Goal: Communication & Community: Participate in discussion

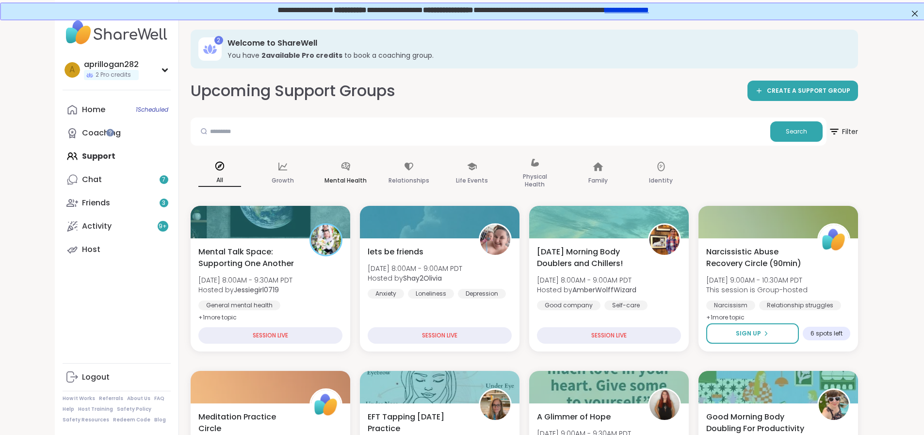
click at [317, 170] on div "Mental Health" at bounding box center [346, 173] width 58 height 49
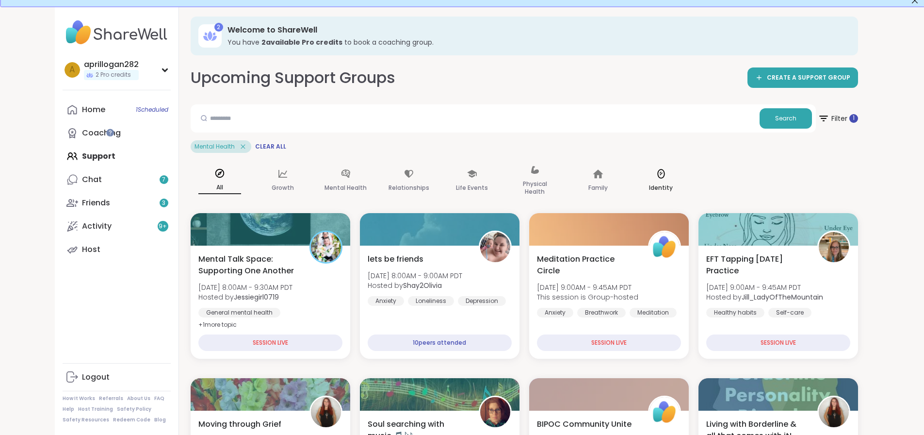
scroll to position [11, 0]
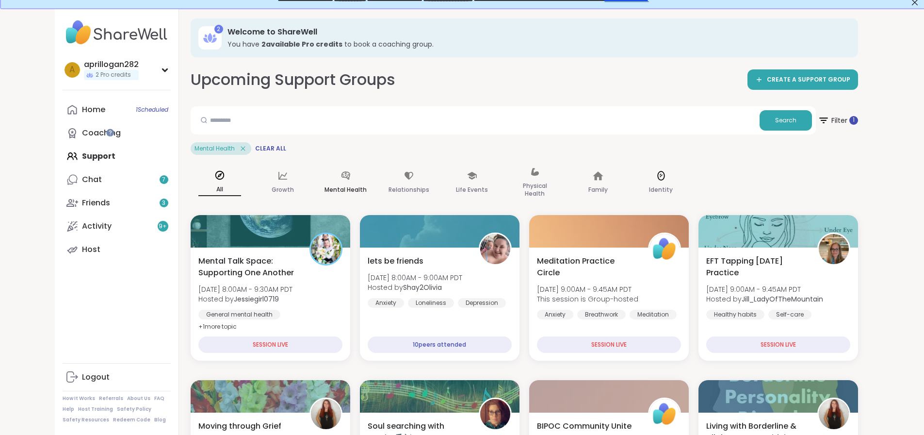
click at [325, 192] on p "Mental Health" at bounding box center [346, 190] width 42 height 12
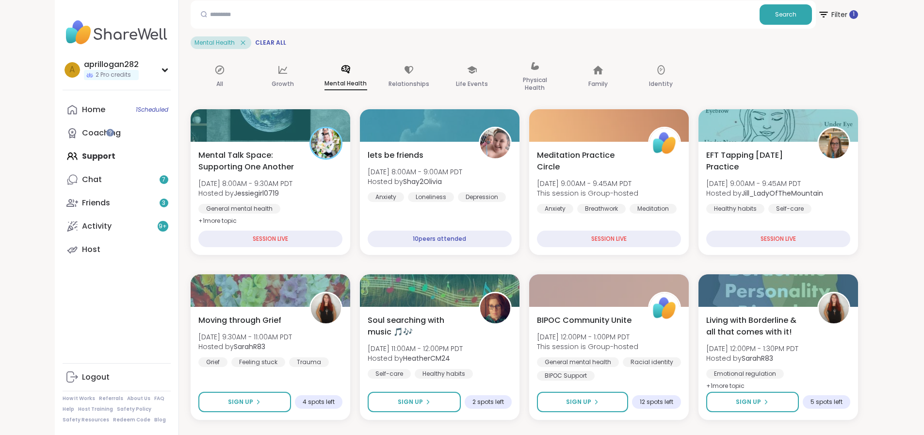
scroll to position [116, 0]
click at [216, 83] on p "All" at bounding box center [219, 85] width 7 height 12
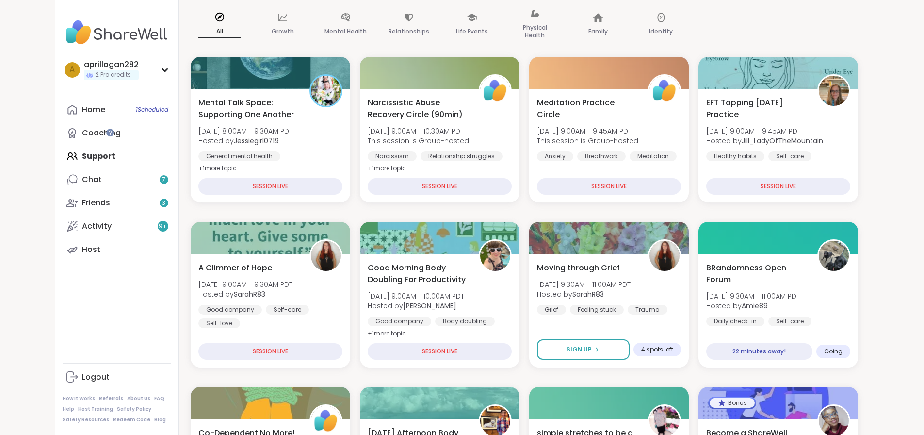
scroll to position [154, 0]
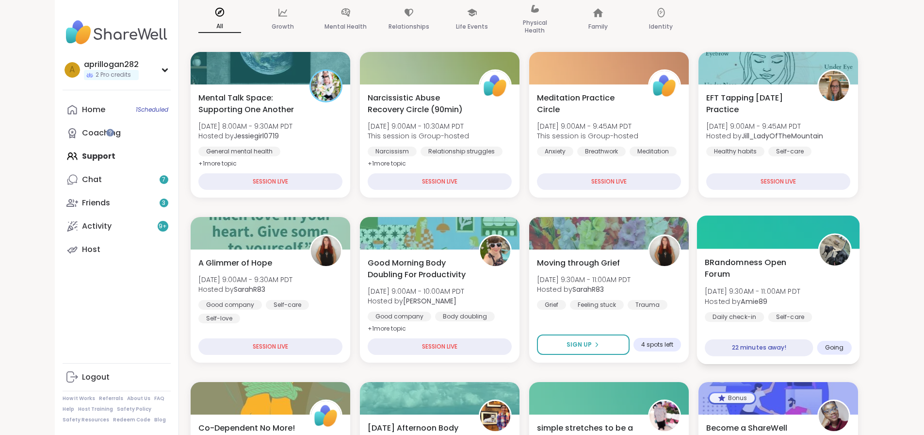
click at [778, 325] on div "BRandomness Open Forum Thu, Sep 11 | 9:30AM - 11:00AM PDT Hosted by Amie89 Dail…" at bounding box center [778, 305] width 163 height 115
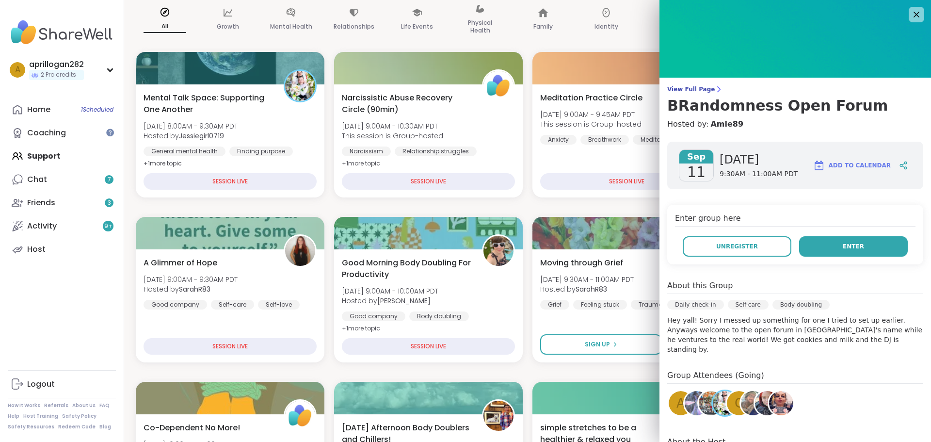
click at [845, 243] on span "Enter" at bounding box center [853, 246] width 21 height 9
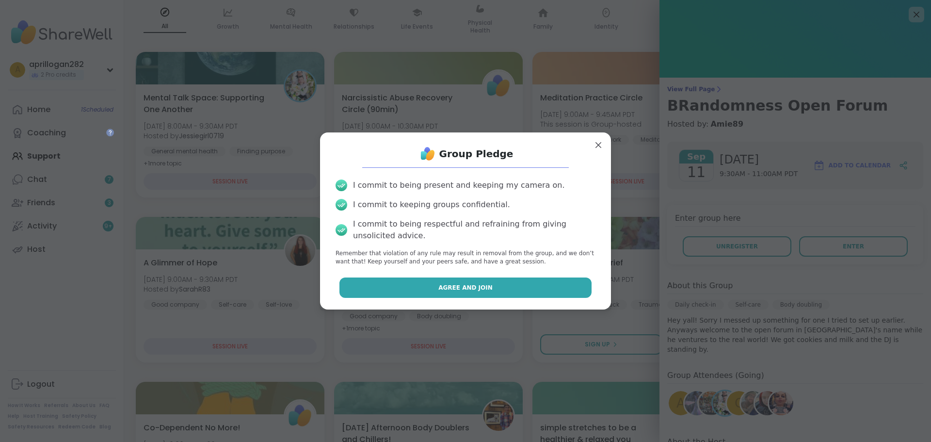
click at [490, 292] on button "Agree and Join" at bounding box center [466, 287] width 253 height 20
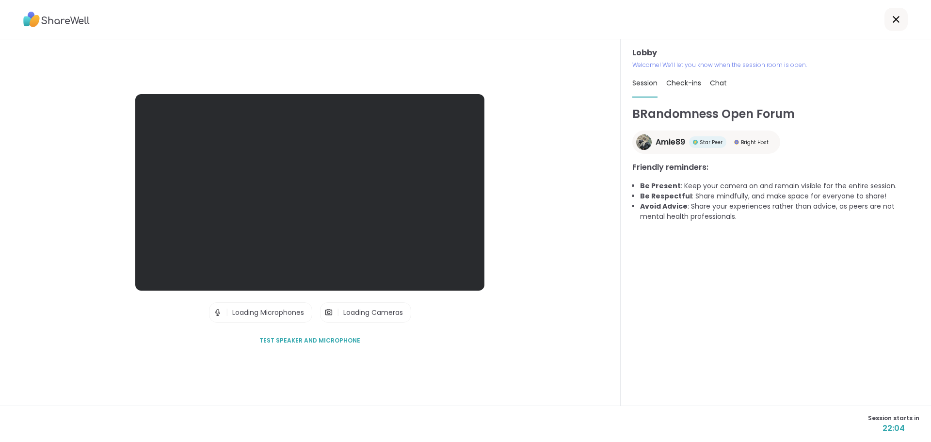
click at [34, 154] on div "Lobby | Loading Microphones | Loading Cameras Test speaker and microphone" at bounding box center [310, 222] width 621 height 366
click at [337, 339] on span "Test speaker and microphone" at bounding box center [310, 340] width 101 height 9
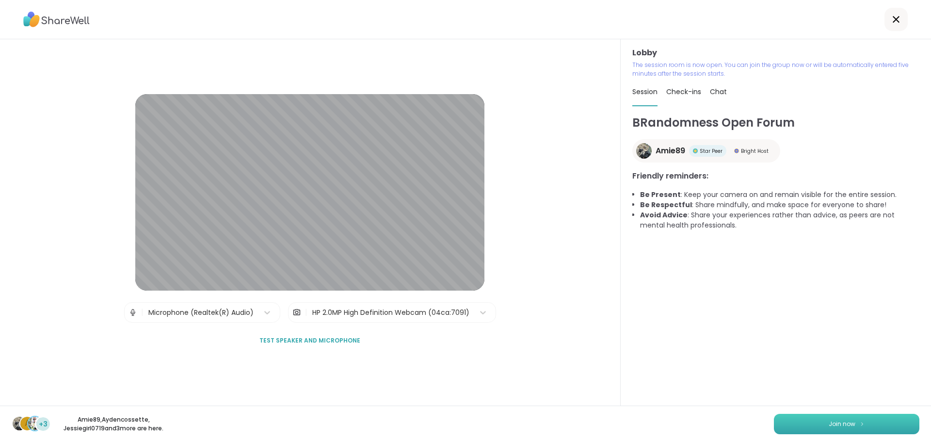
click at [829, 427] on span "Join now" at bounding box center [842, 424] width 27 height 9
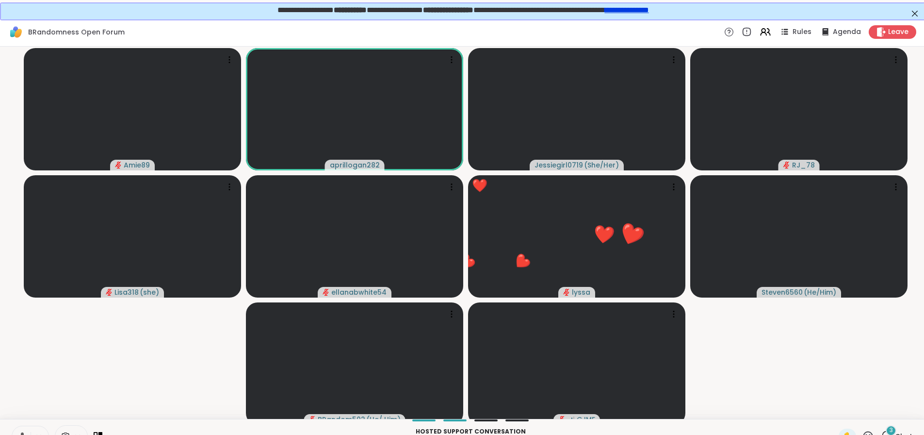
scroll to position [25, 0]
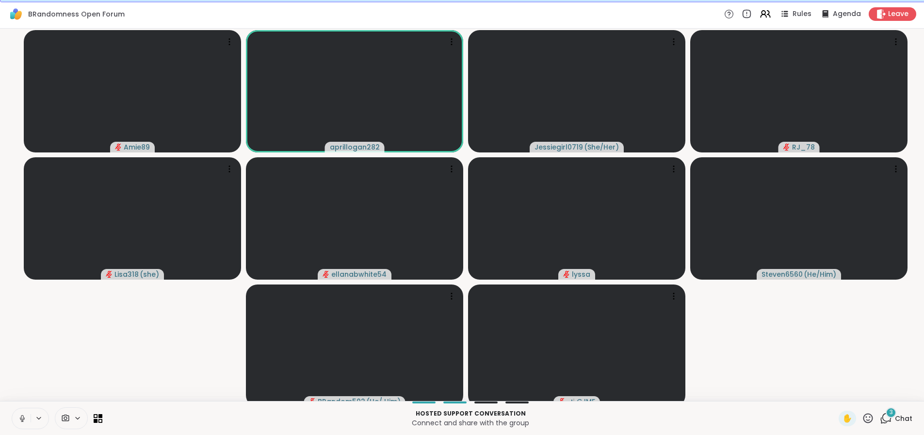
click at [866, 420] on icon at bounding box center [868, 418] width 12 height 12
click at [843, 396] on div "❤️" at bounding box center [839, 393] width 17 height 16
click at [870, 417] on icon at bounding box center [868, 418] width 12 height 12
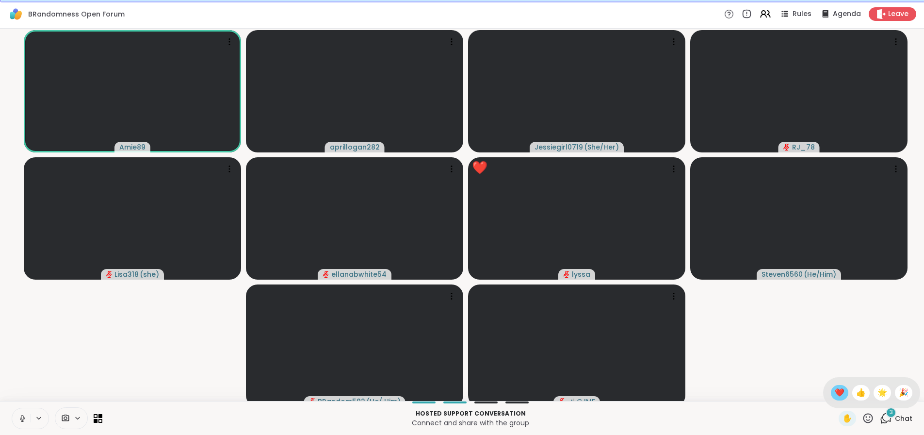
click at [842, 393] on span "❤️" at bounding box center [840, 393] width 10 height 12
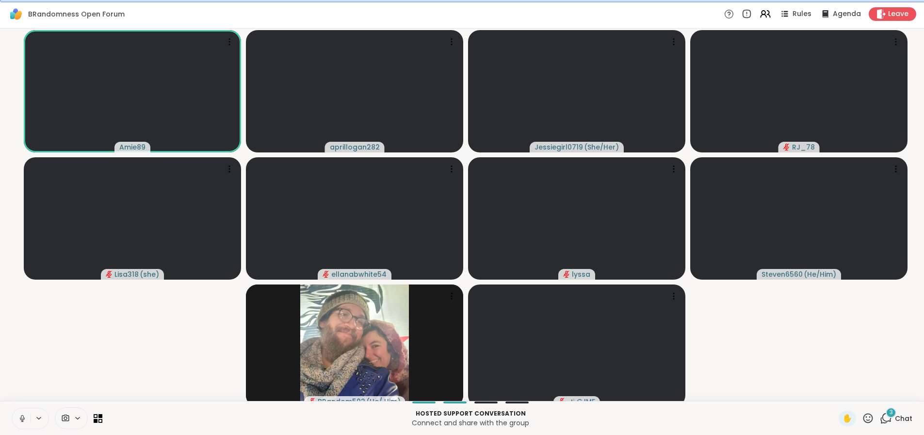
click at [22, 421] on icon at bounding box center [22, 421] width 0 height 2
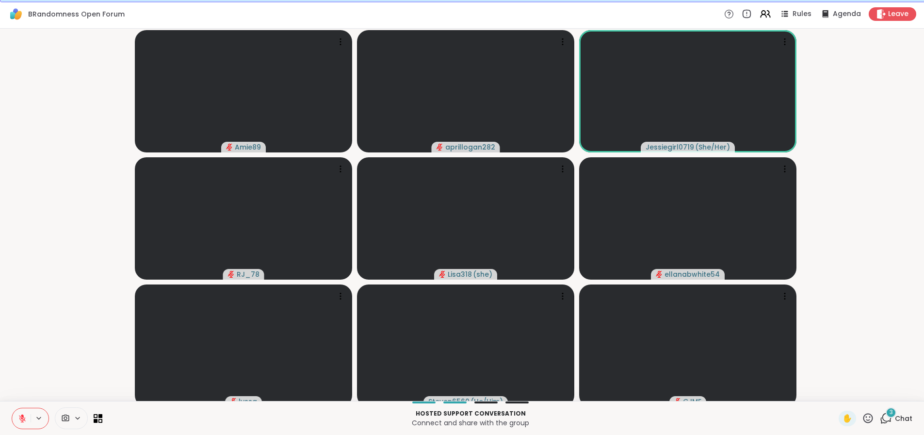
click at [872, 418] on icon at bounding box center [868, 418] width 12 height 12
click at [862, 396] on span "👍" at bounding box center [861, 393] width 10 height 12
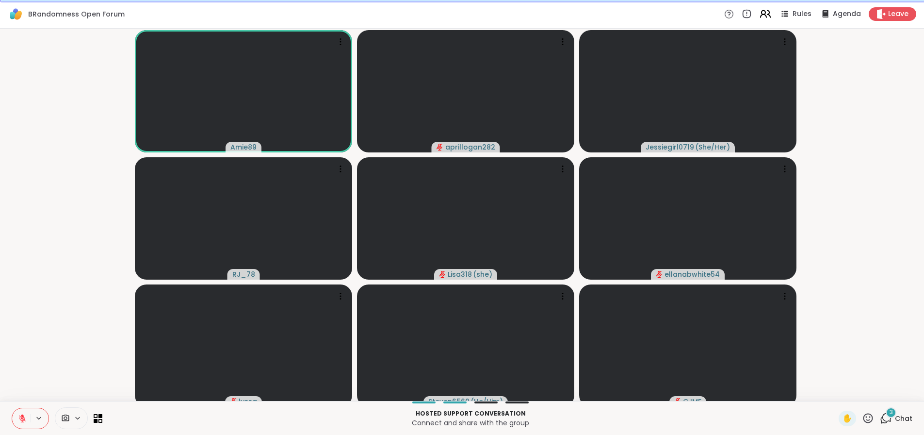
click at [765, 9] on icon at bounding box center [765, 14] width 12 height 12
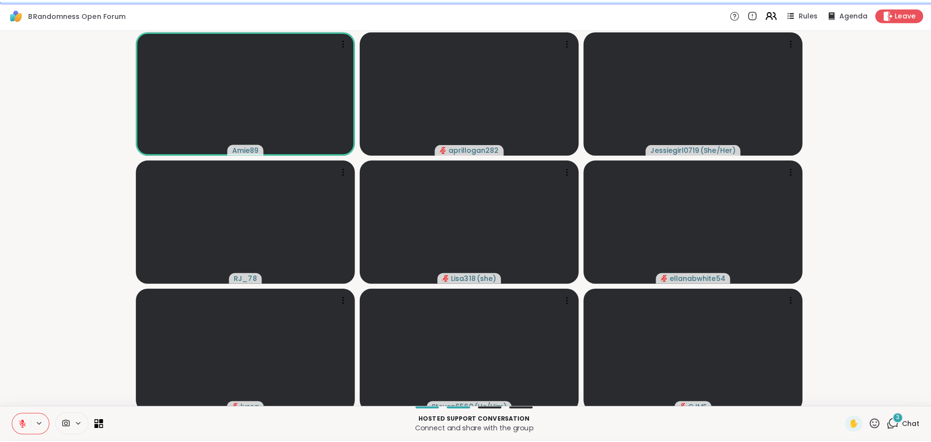
scroll to position [18, 0]
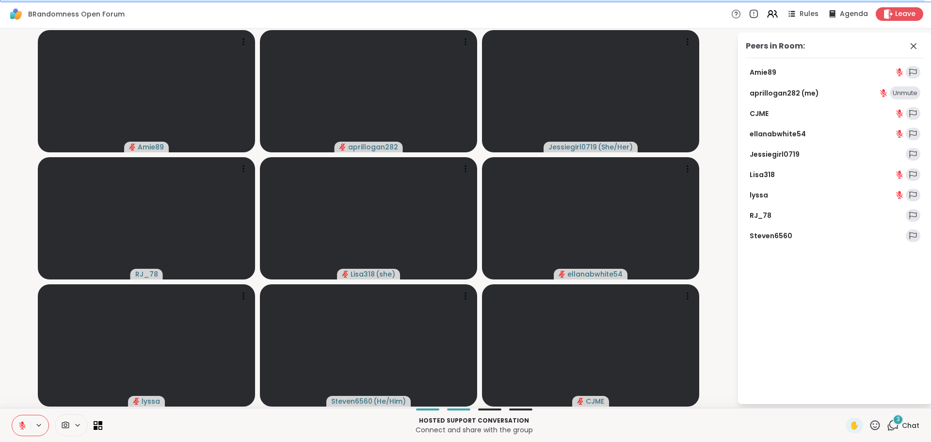
click at [732, 232] on div "Peers in Room: Amie89 aprillogan282 (me) Unmute CJME ellanabwhite54 Jessiegirl0…" at bounding box center [829, 219] width 194 height 372
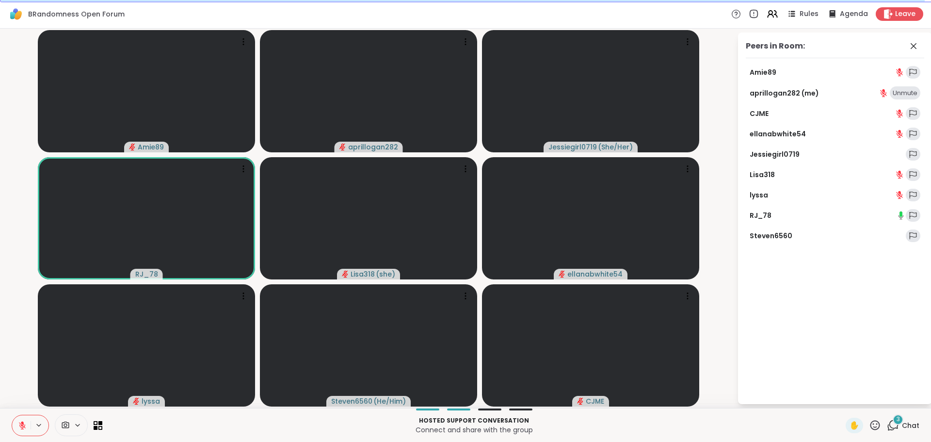
click at [721, 102] on video-player-container "Amie89 aprillogan282 Jessiegirl0719 ( She/Her ) RJ_78 Lisa318 ( she ) ellanabwh…" at bounding box center [369, 219] width 726 height 372
click at [726, 428] on p "Connect and share with the group" at bounding box center [474, 430] width 732 height 10
click at [775, 355] on div "Peers in Room: Amie89 aprillogan282 (me) Unmute CJME ellanabwhite54 Jessiegirl0…" at bounding box center [835, 219] width 194 height 372
click at [914, 46] on icon at bounding box center [914, 46] width 6 height 6
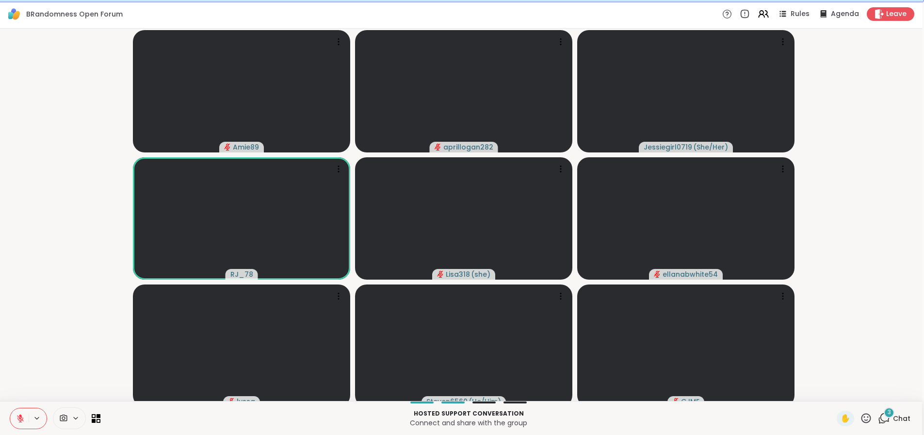
scroll to position [25, 0]
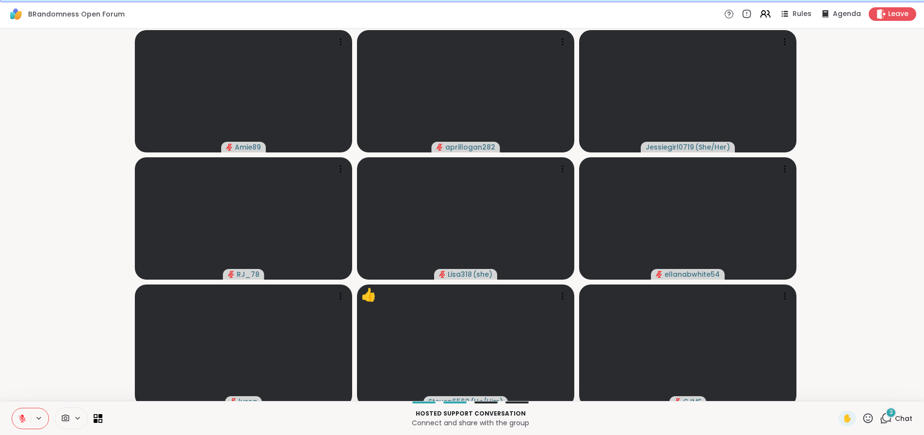
click at [25, 420] on icon at bounding box center [22, 418] width 7 height 7
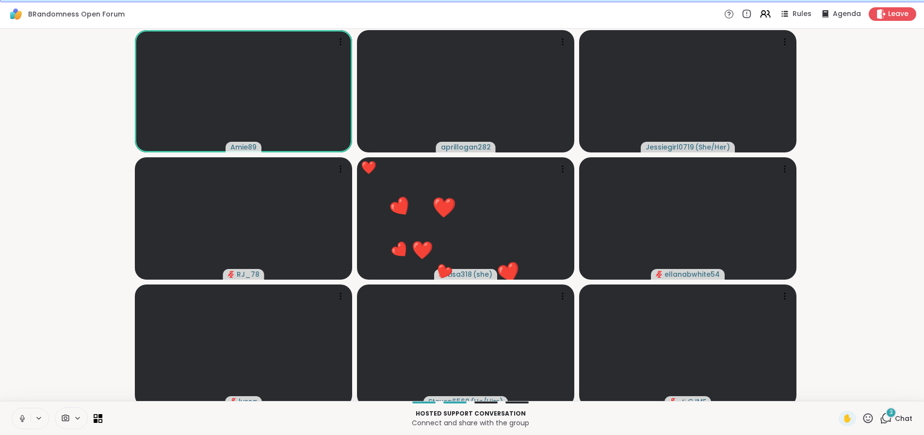
click at [868, 417] on icon at bounding box center [868, 418] width 12 height 12
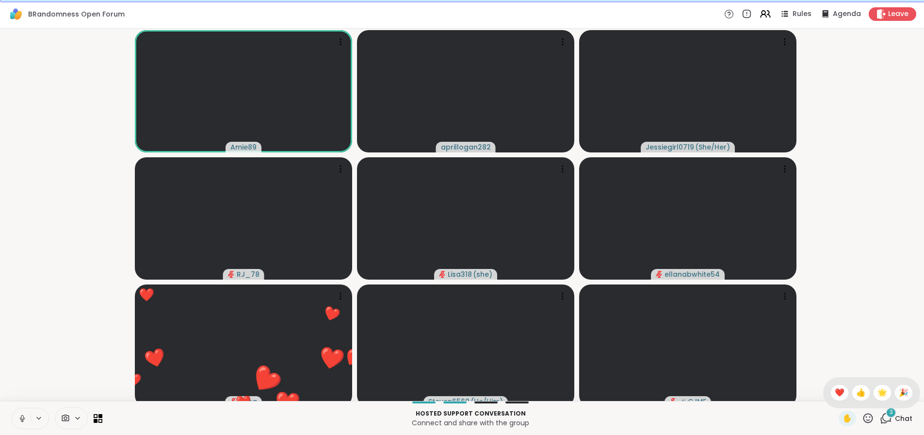
click at [20, 417] on icon at bounding box center [22, 418] width 9 height 9
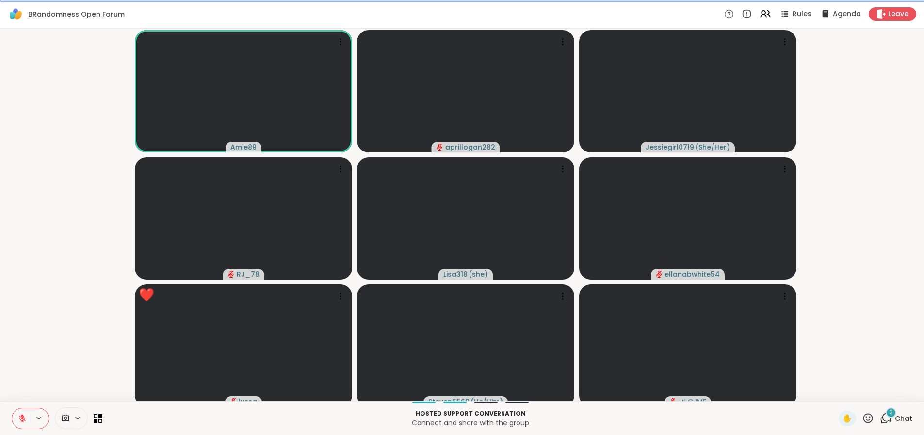
click at [870, 420] on icon at bounding box center [868, 418] width 10 height 10
click at [839, 398] on span "❤️" at bounding box center [840, 393] width 10 height 12
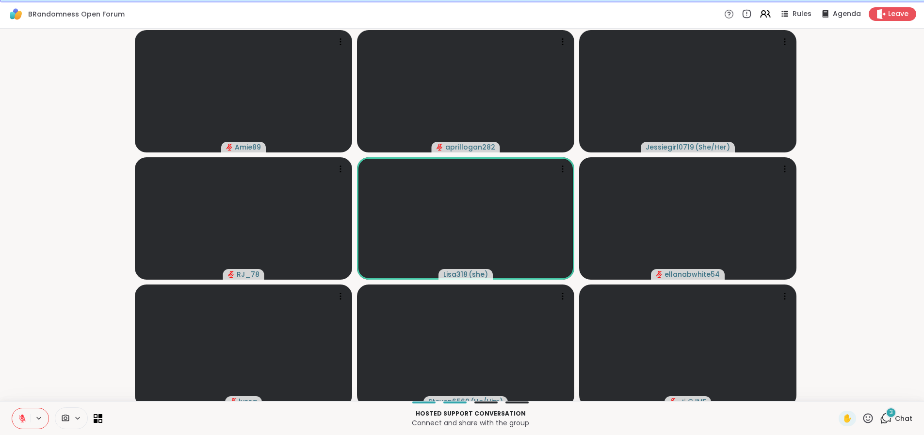
click at [898, 415] on span "Chat" at bounding box center [903, 418] width 17 height 10
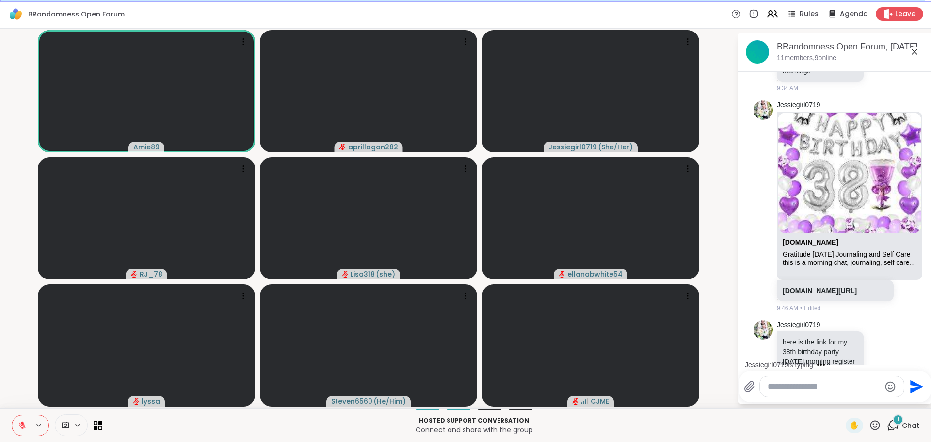
scroll to position [396, 0]
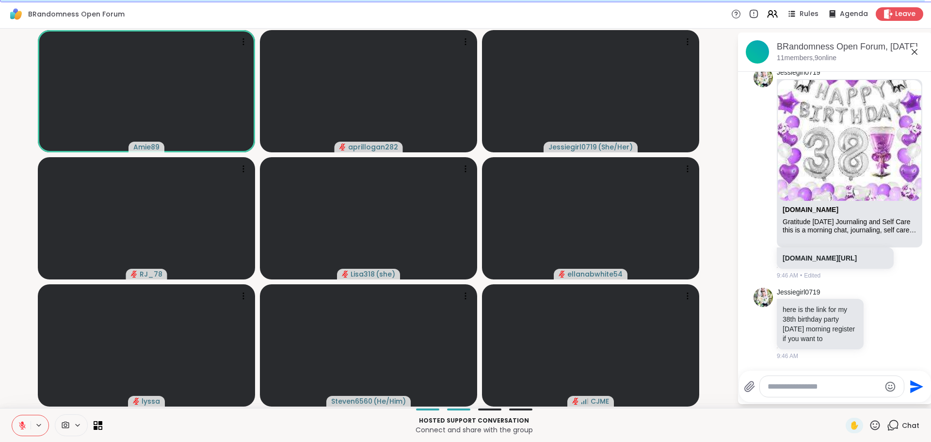
click at [873, 425] on icon at bounding box center [876, 425] width 10 height 10
click at [842, 405] on span "❤️" at bounding box center [847, 400] width 10 height 12
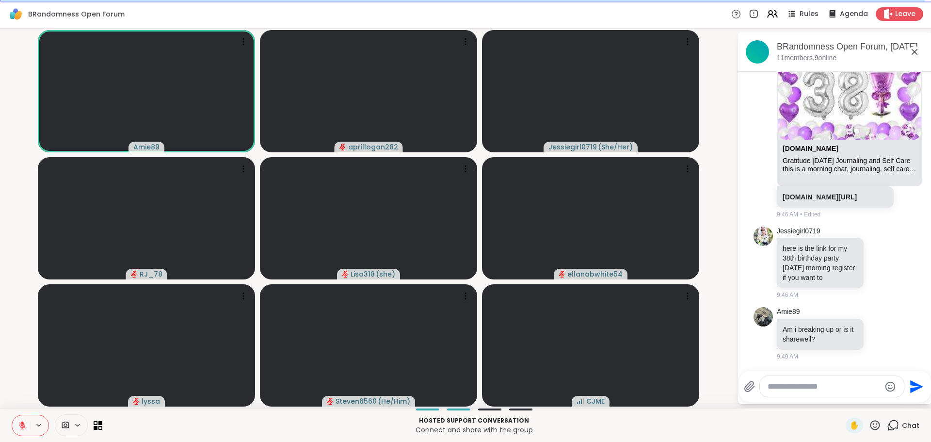
click at [27, 431] on button at bounding box center [21, 425] width 18 height 20
click at [871, 428] on icon at bounding box center [876, 425] width 10 height 10
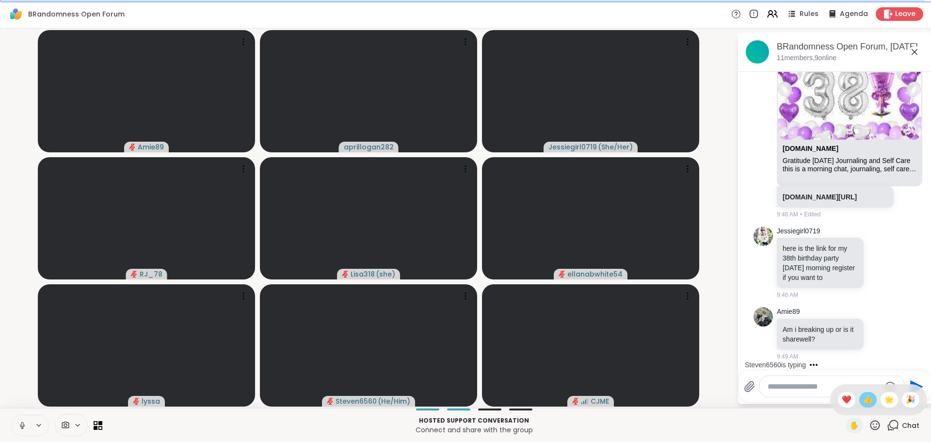
click at [863, 404] on span "👍" at bounding box center [868, 400] width 10 height 12
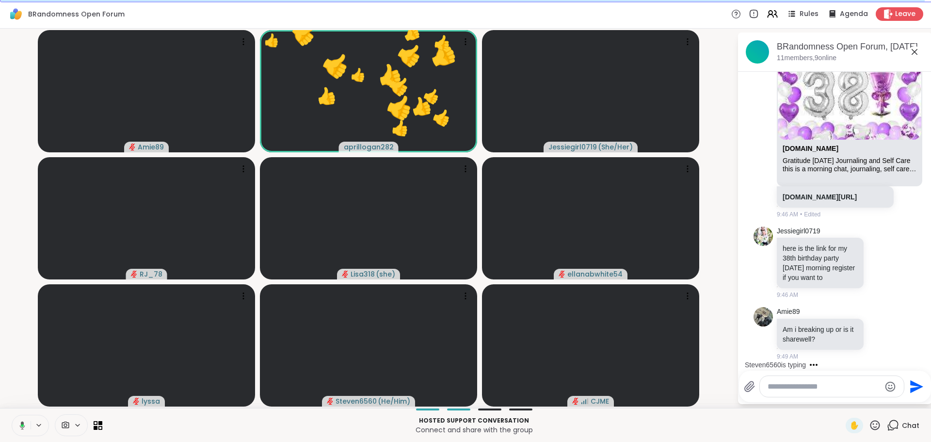
click at [870, 428] on icon at bounding box center [875, 425] width 12 height 12
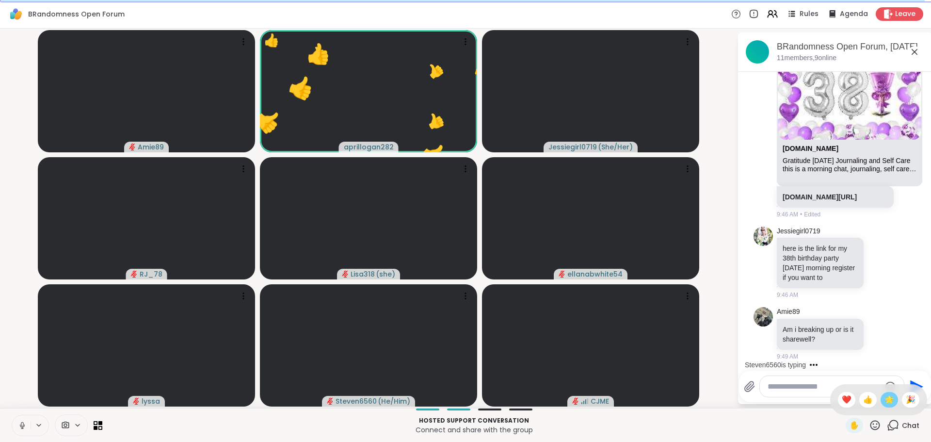
click at [885, 399] on span "🌟" at bounding box center [890, 400] width 10 height 12
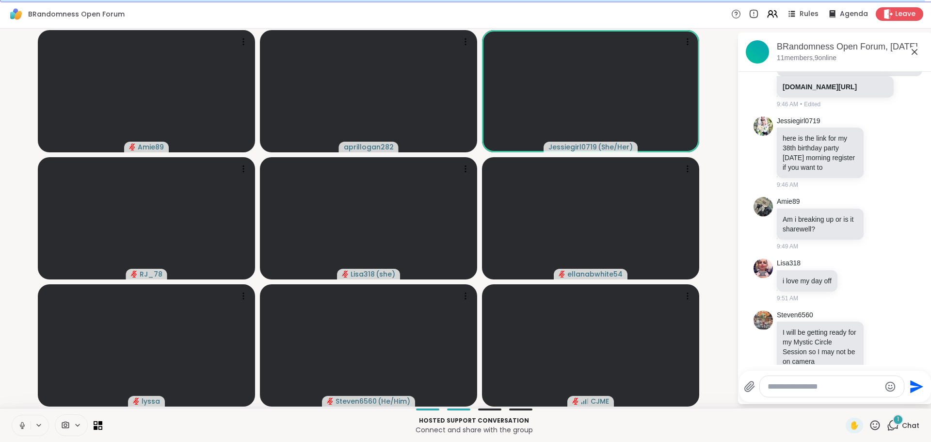
scroll to position [589, 0]
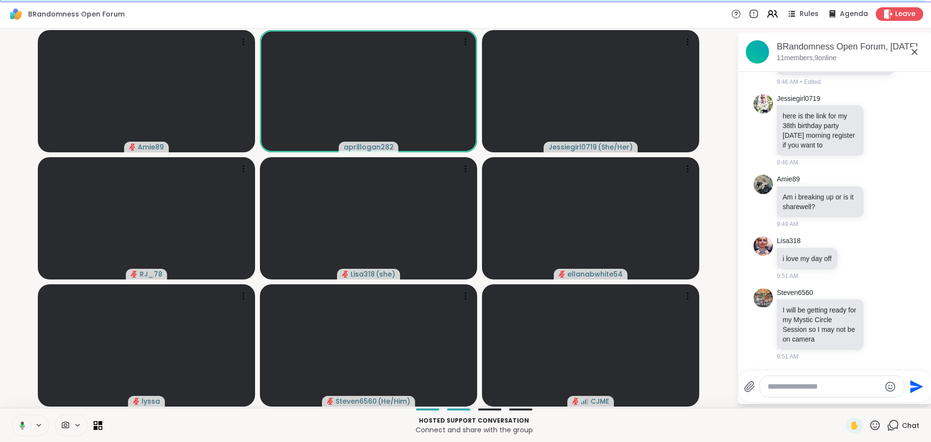
click at [891, 388] on icon "Emoji picker" at bounding box center [891, 386] width 10 height 10
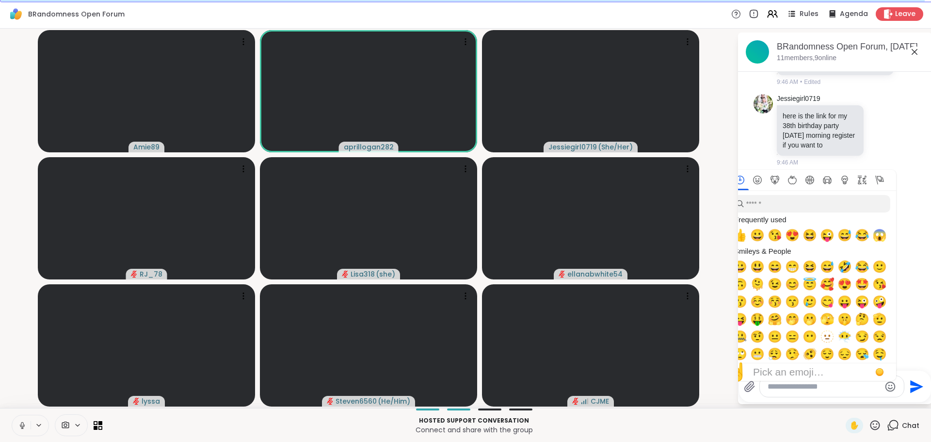
click at [846, 267] on span "🤣" at bounding box center [845, 267] width 15 height 14
type textarea "**"
click at [918, 394] on icon "Send" at bounding box center [918, 387] width 16 height 16
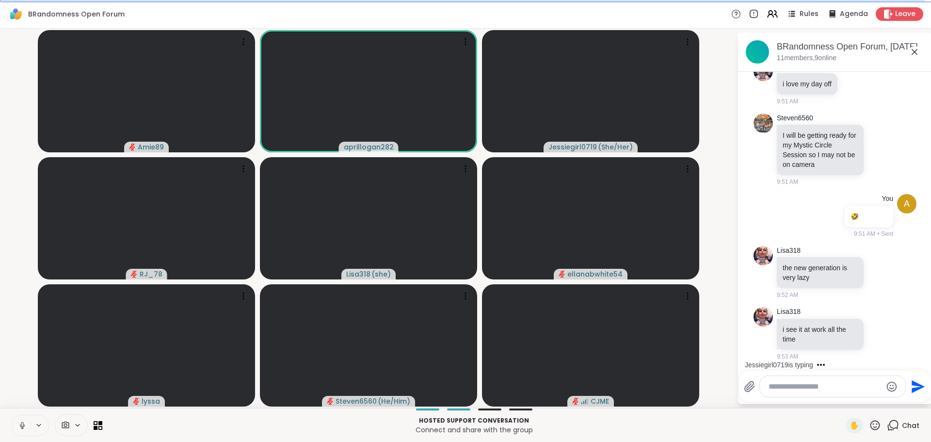
scroll to position [864, 0]
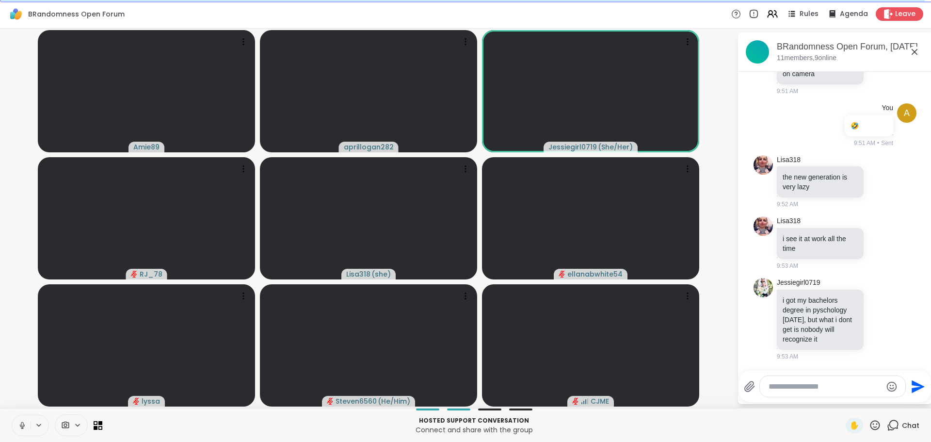
click at [22, 428] on icon at bounding box center [22, 428] width 0 height 2
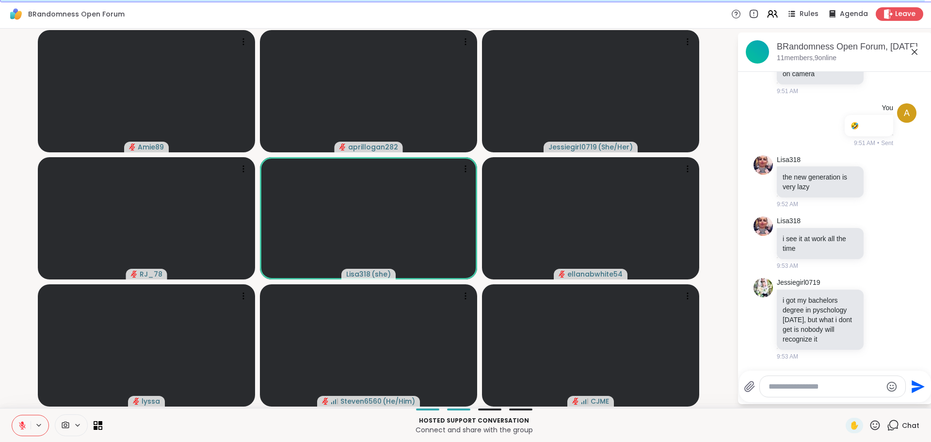
click at [869, 426] on icon at bounding box center [875, 425] width 12 height 12
click at [842, 401] on span "❤️" at bounding box center [847, 400] width 10 height 12
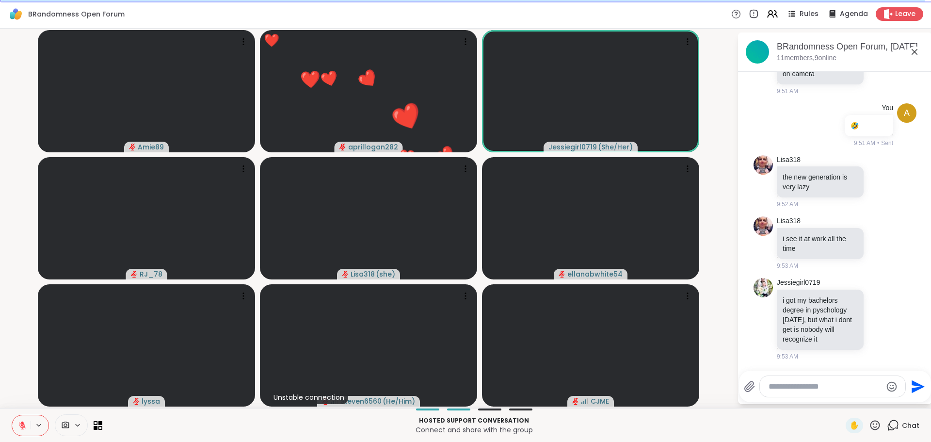
click at [18, 432] on button at bounding box center [21, 425] width 18 height 20
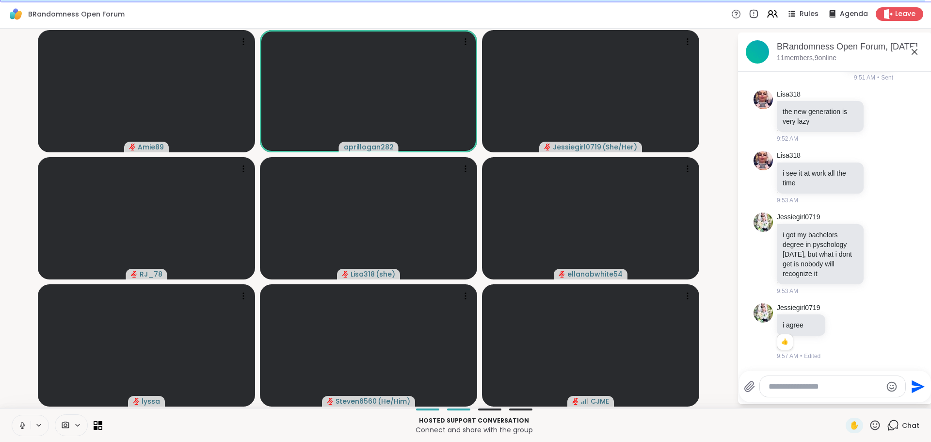
scroll to position [930, 0]
click at [831, 332] on icon at bounding box center [832, 331] width 2 height 8
click at [842, 332] on icon at bounding box center [842, 331] width 9 height 10
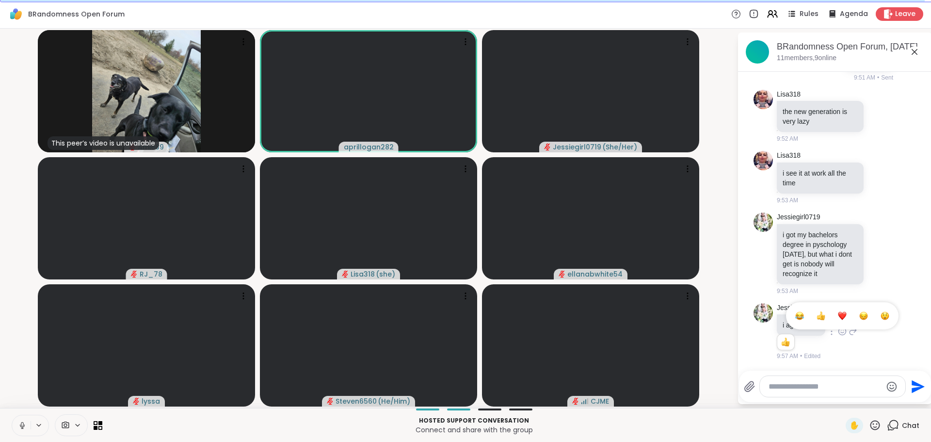
click at [822, 314] on div "Select Reaction: Thumbs up" at bounding box center [821, 315] width 9 height 9
click at [22, 428] on icon at bounding box center [22, 428] width 0 height 2
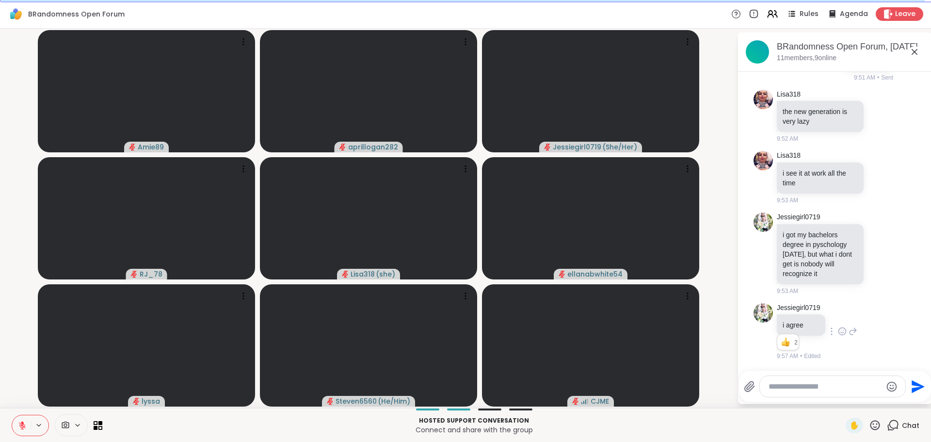
click at [22, 425] on icon at bounding box center [22, 425] width 7 height 7
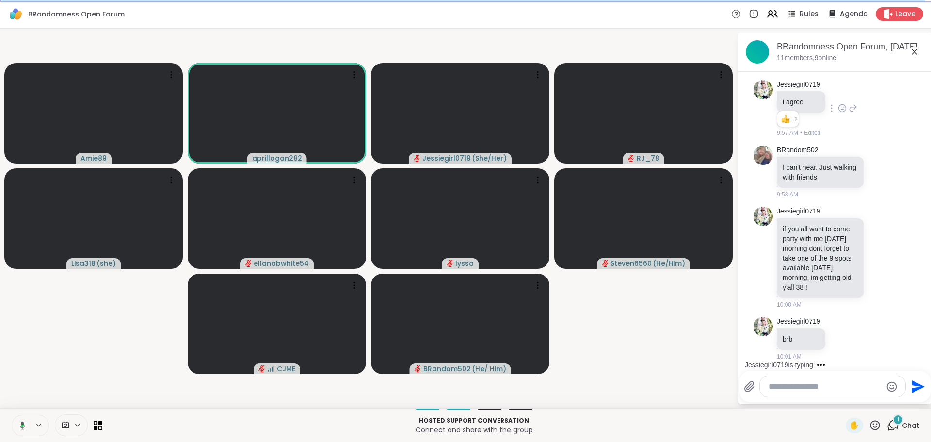
scroll to position [1163, 0]
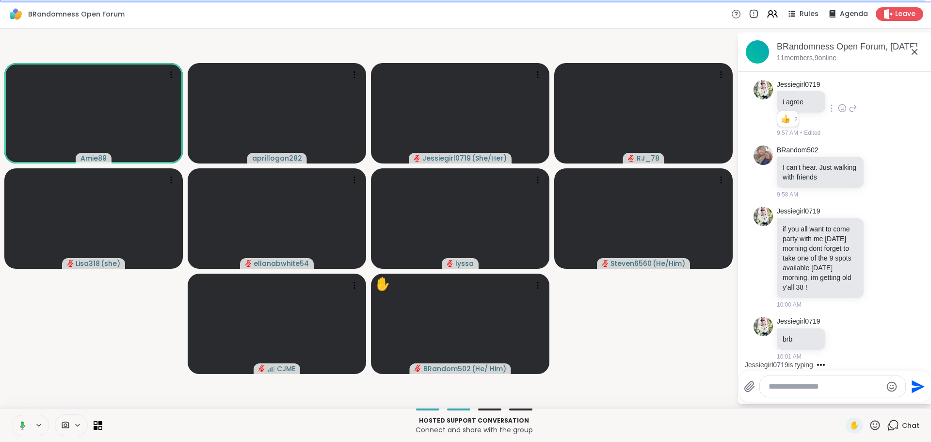
click at [15, 423] on button at bounding box center [21, 425] width 20 height 20
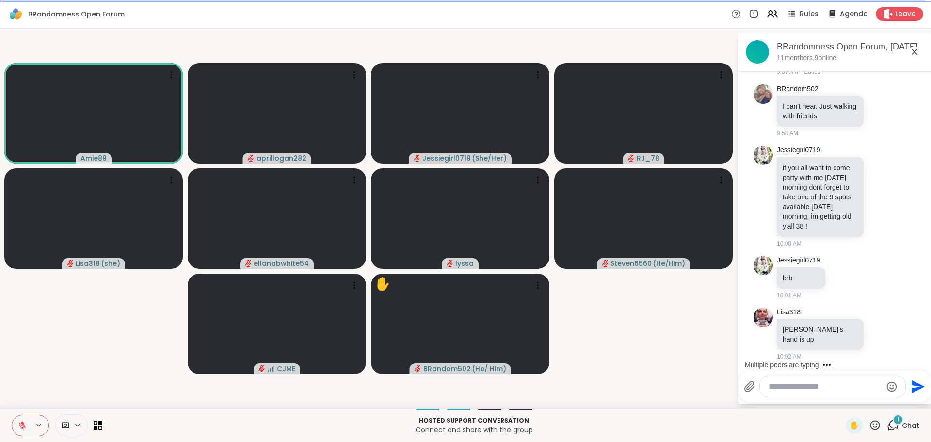
scroll to position [1214, 0]
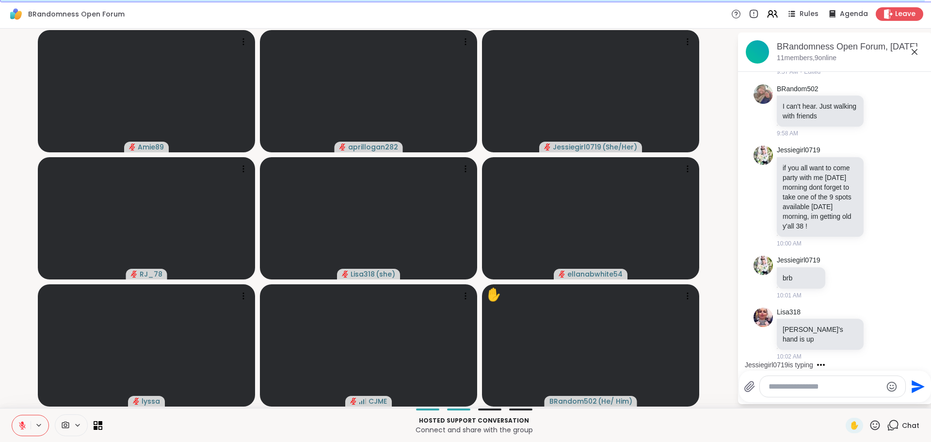
click at [22, 425] on icon at bounding box center [22, 425] width 7 height 7
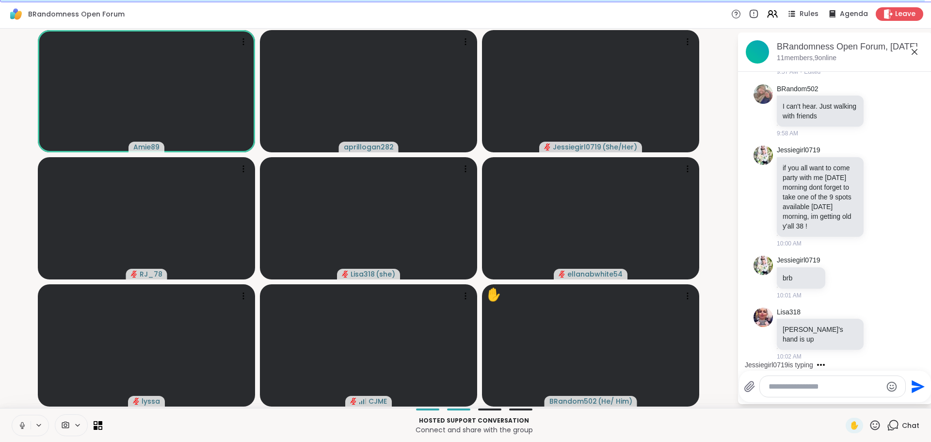
click at [22, 425] on icon at bounding box center [22, 425] width 9 height 9
click at [22, 425] on icon at bounding box center [22, 425] width 7 height 7
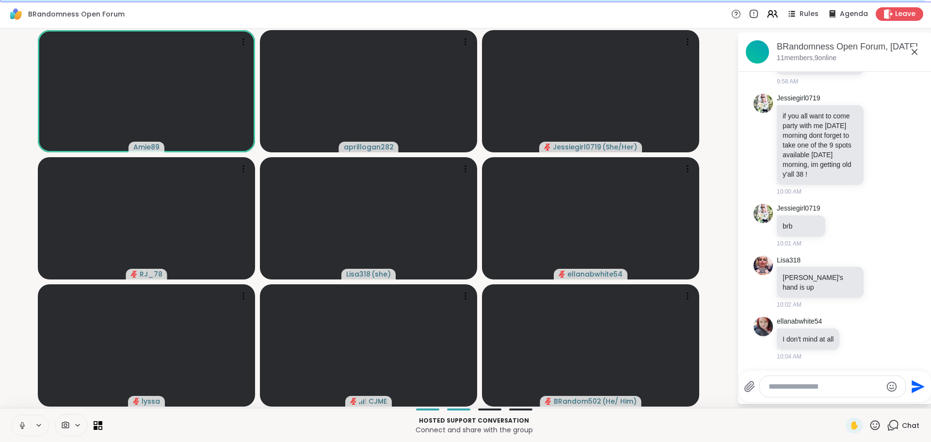
scroll to position [1266, 0]
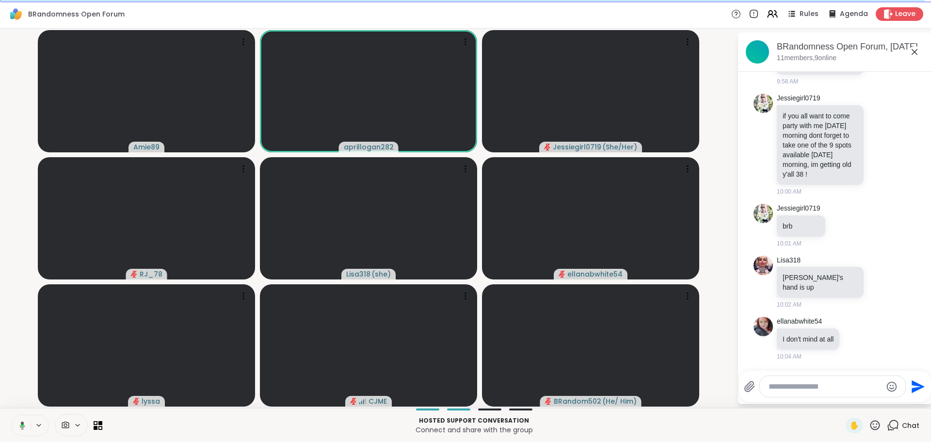
click at [20, 429] on icon at bounding box center [20, 425] width 9 height 9
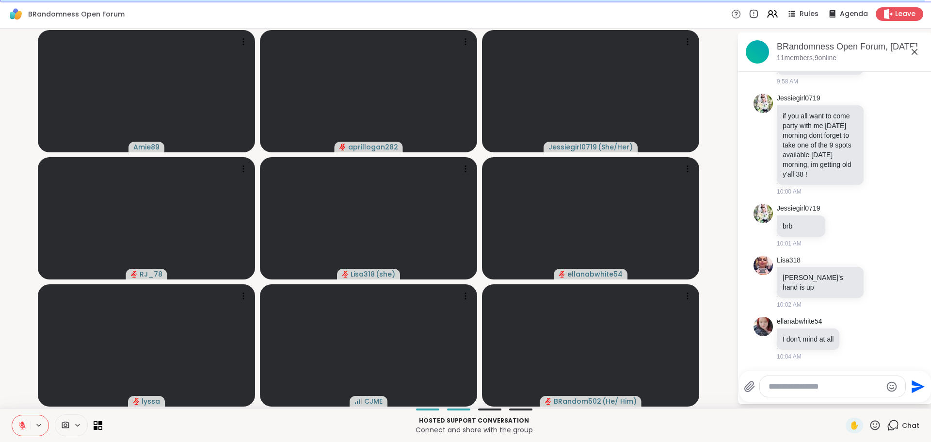
click at [14, 428] on button at bounding box center [21, 425] width 18 height 20
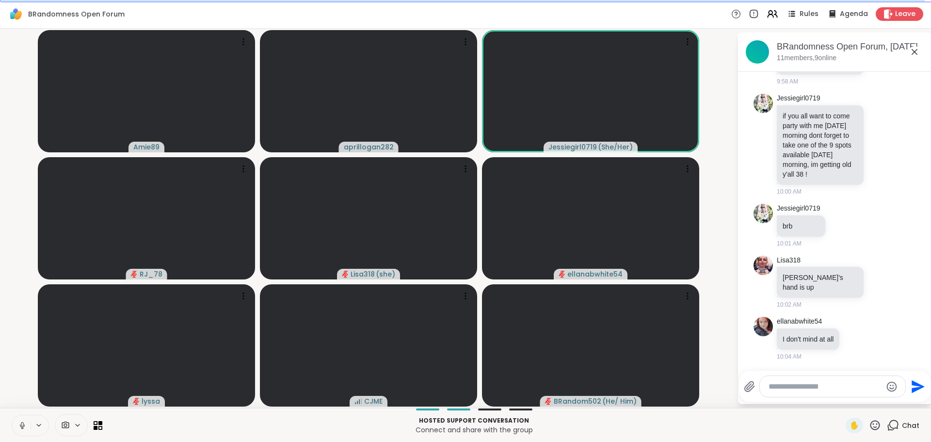
click at [22, 428] on icon at bounding box center [22, 428] width 0 height 2
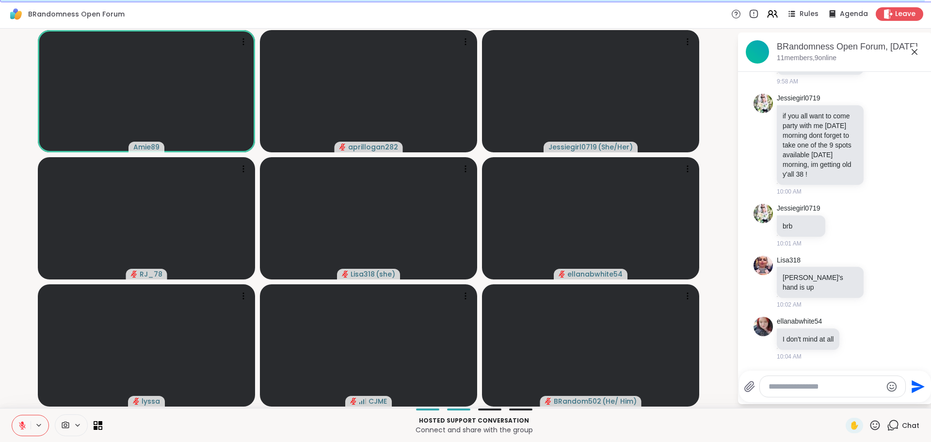
click at [14, 424] on button at bounding box center [21, 425] width 18 height 20
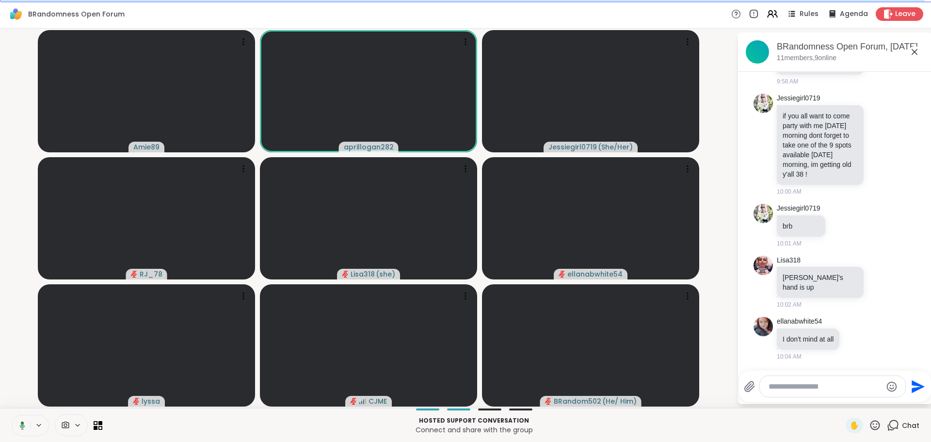
click at [22, 425] on icon at bounding box center [22, 424] width 3 height 3
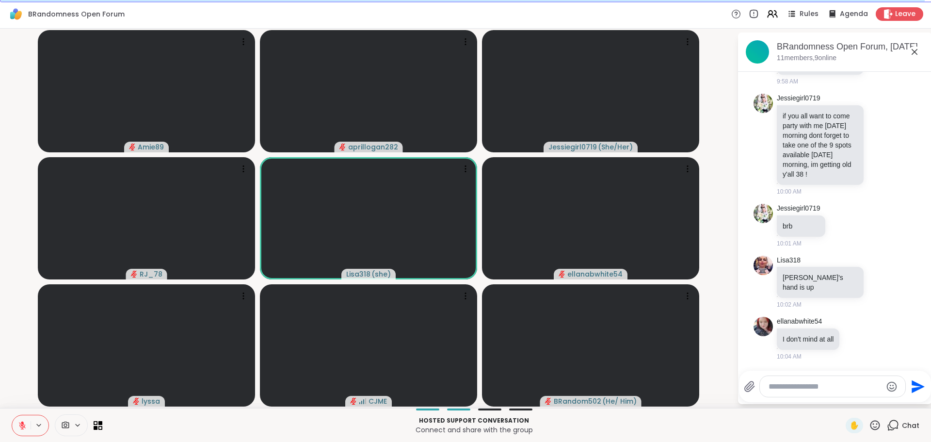
click at [871, 423] on icon at bounding box center [875, 425] width 12 height 12
click at [863, 403] on span "👍" at bounding box center [868, 400] width 10 height 12
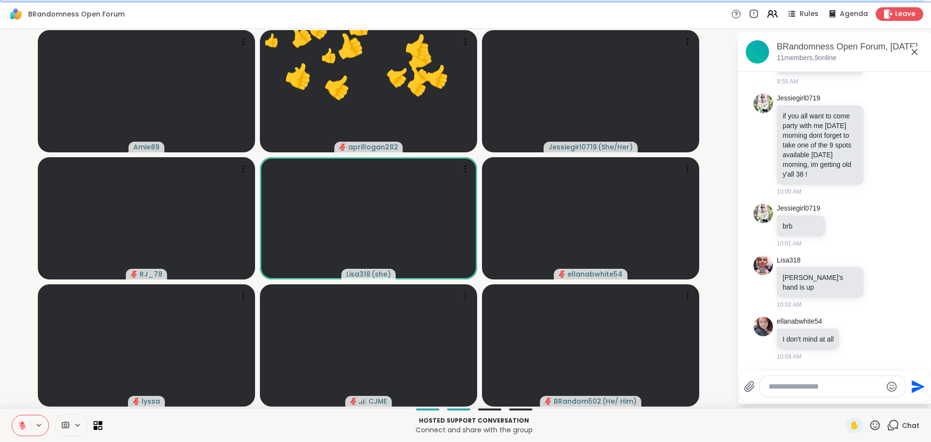
click at [872, 427] on icon at bounding box center [876, 425] width 10 height 10
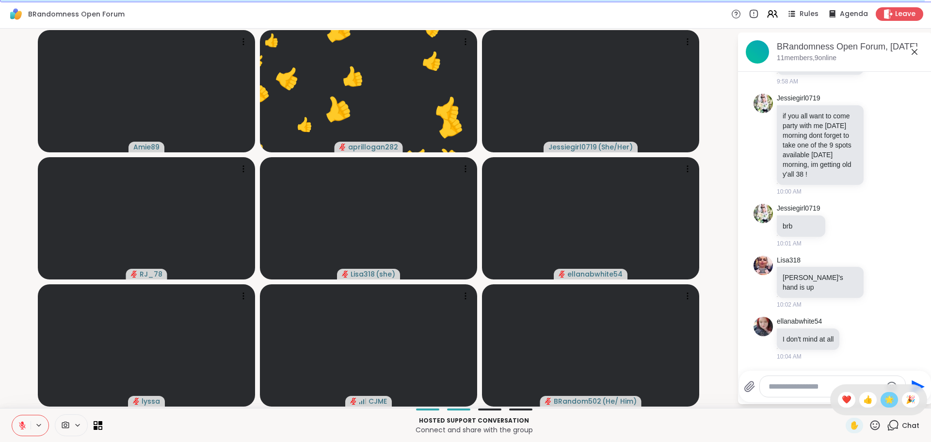
click at [885, 402] on span "🌟" at bounding box center [890, 400] width 10 height 12
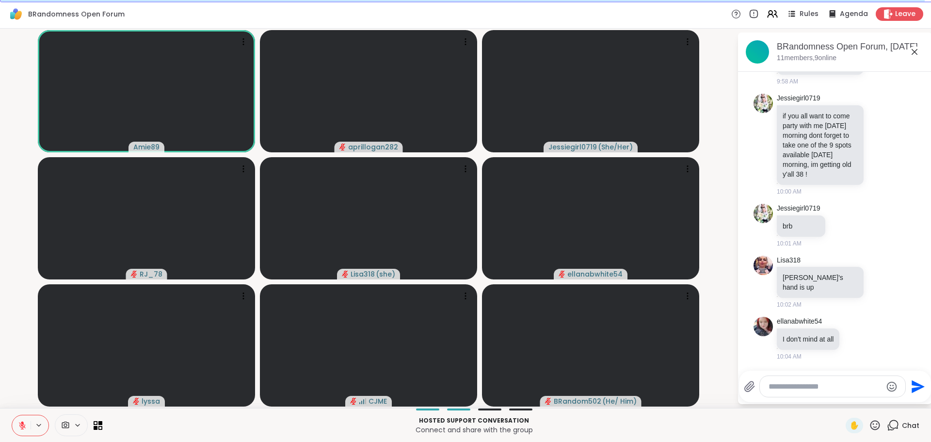
click at [899, 433] on div "Chat" at bounding box center [903, 426] width 33 height 16
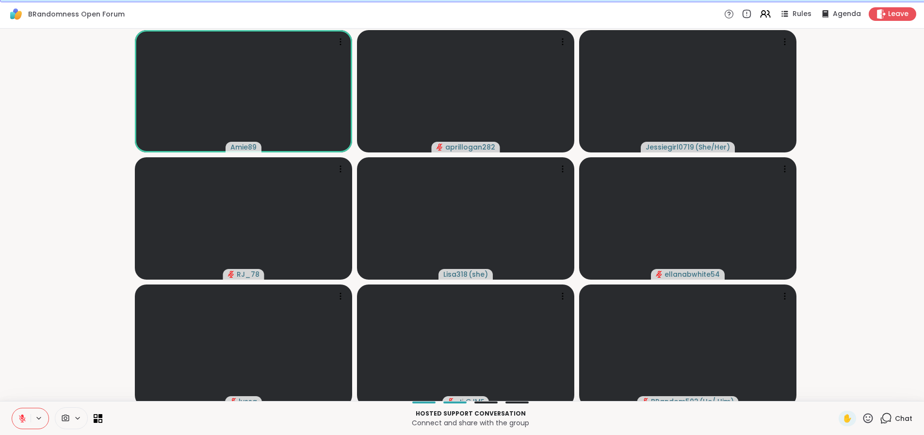
click at [871, 424] on icon at bounding box center [868, 418] width 12 height 12
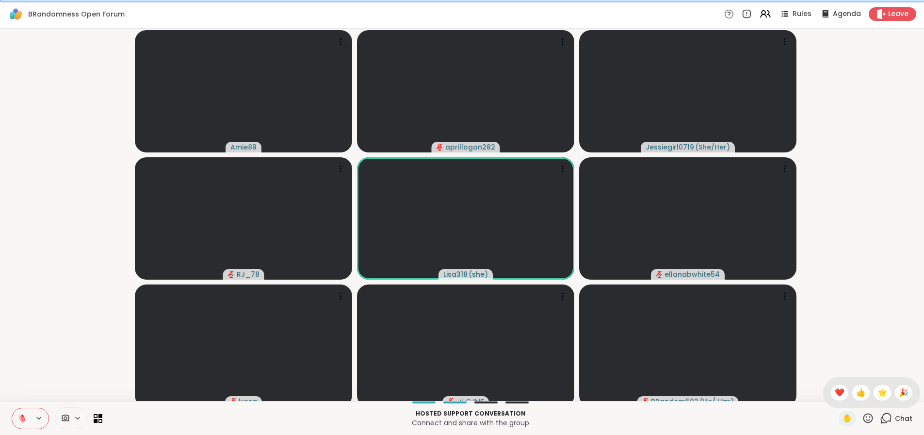
click at [870, 424] on icon at bounding box center [868, 418] width 12 height 12
click at [873, 423] on icon at bounding box center [868, 418] width 10 height 10
click at [844, 398] on div "❤️" at bounding box center [839, 393] width 17 height 16
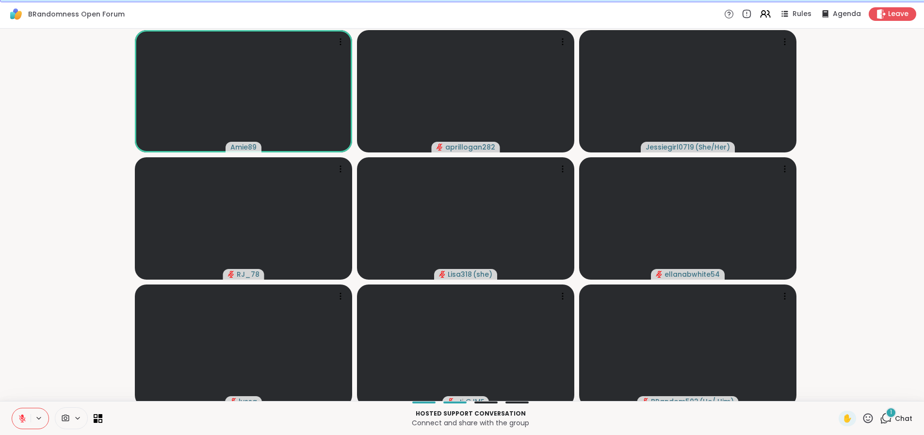
click at [906, 423] on span "Chat" at bounding box center [903, 418] width 17 height 10
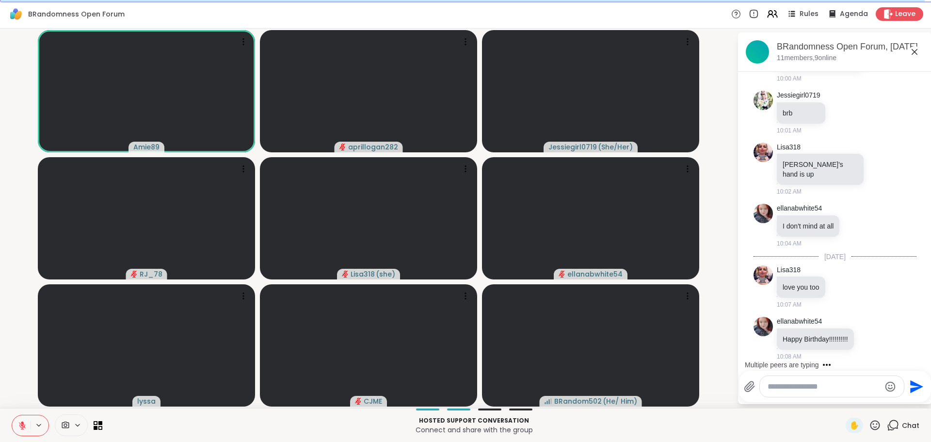
scroll to position [1379, 0]
click at [20, 428] on icon at bounding box center [22, 425] width 9 height 9
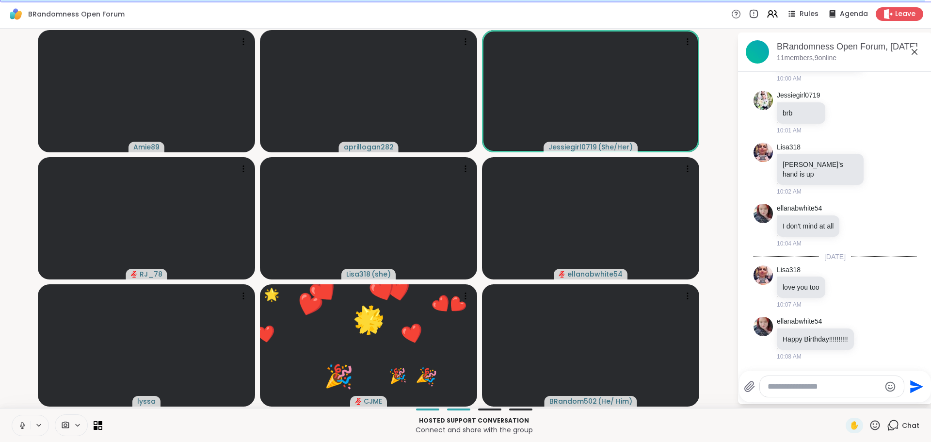
click at [873, 426] on icon at bounding box center [876, 425] width 10 height 10
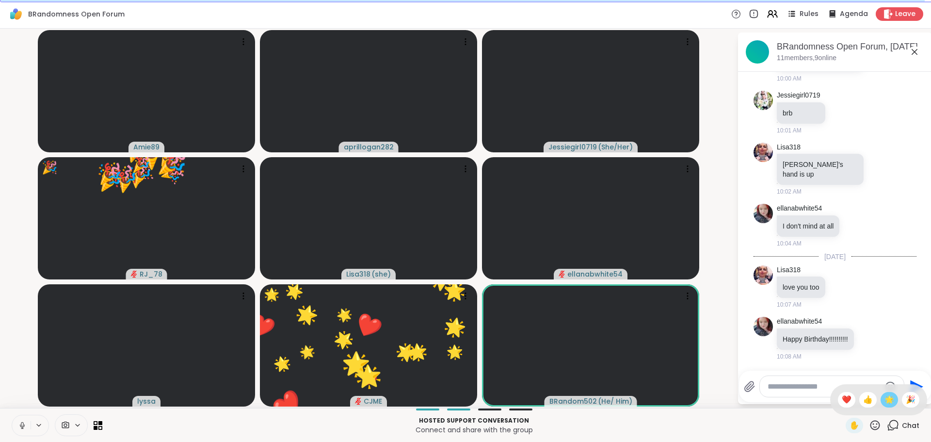
click at [885, 401] on span "🌟" at bounding box center [890, 400] width 10 height 12
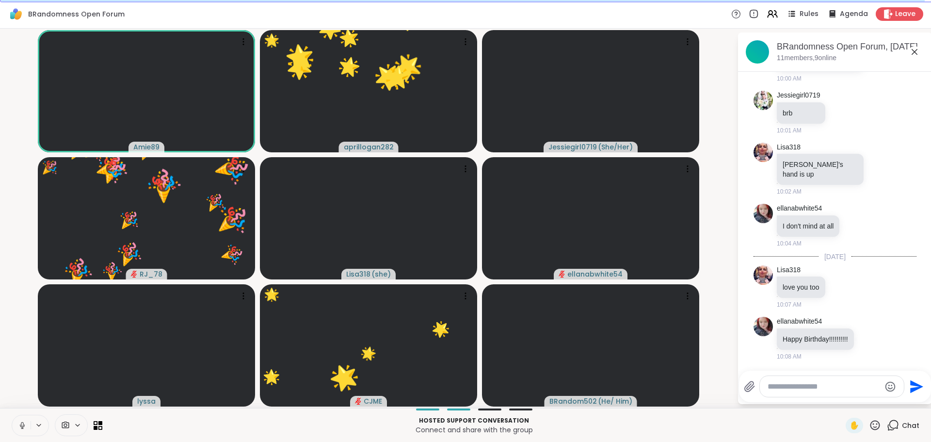
click at [872, 428] on icon at bounding box center [876, 425] width 10 height 10
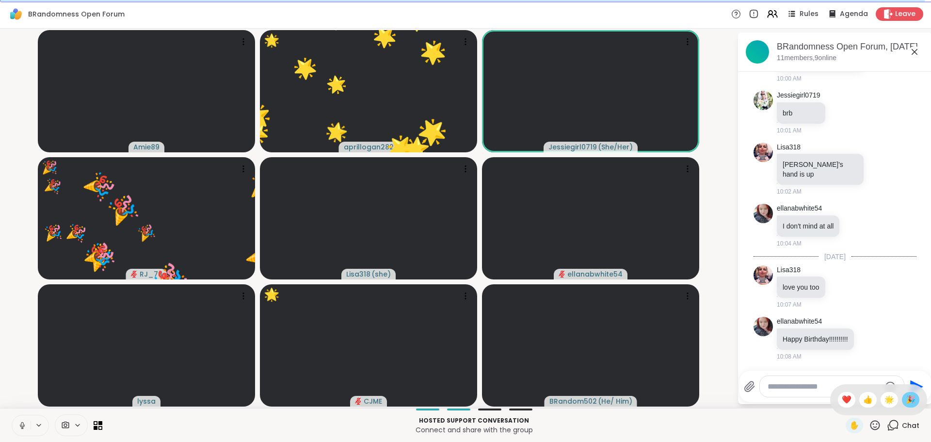
click at [908, 400] on span "🎉" at bounding box center [911, 400] width 10 height 12
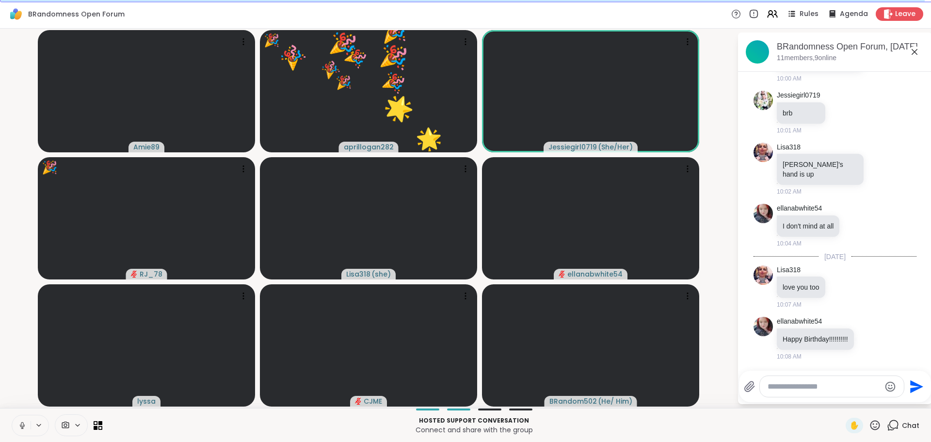
click at [887, 427] on icon at bounding box center [893, 425] width 12 height 12
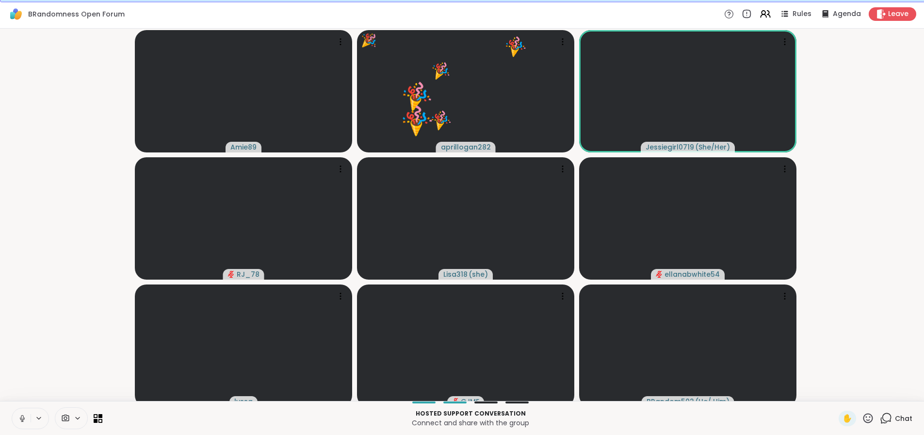
click at [873, 423] on icon at bounding box center [868, 418] width 10 height 10
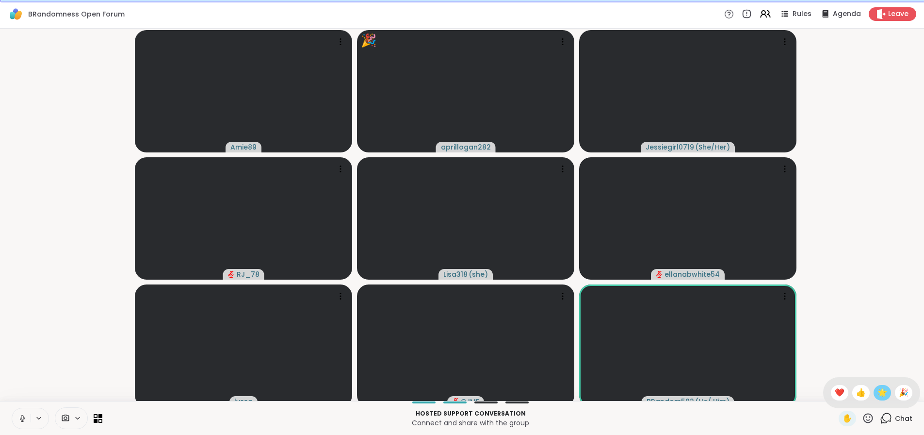
click at [885, 398] on span "🌟" at bounding box center [883, 393] width 10 height 12
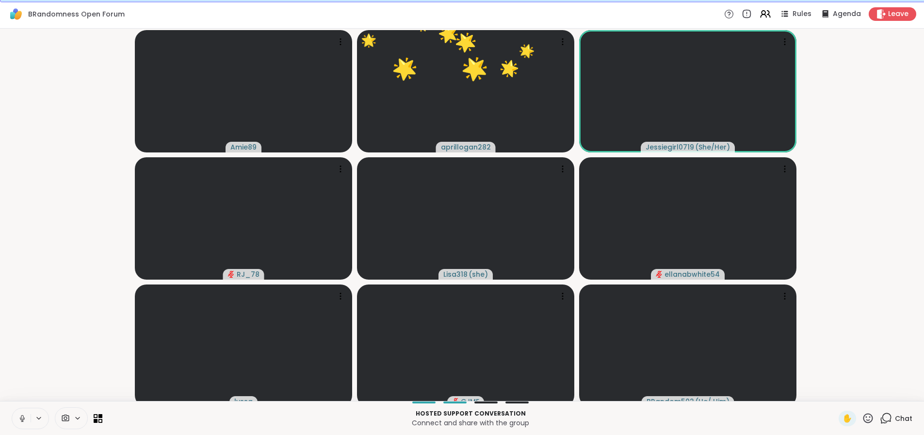
click at [887, 424] on icon at bounding box center [886, 418] width 12 height 12
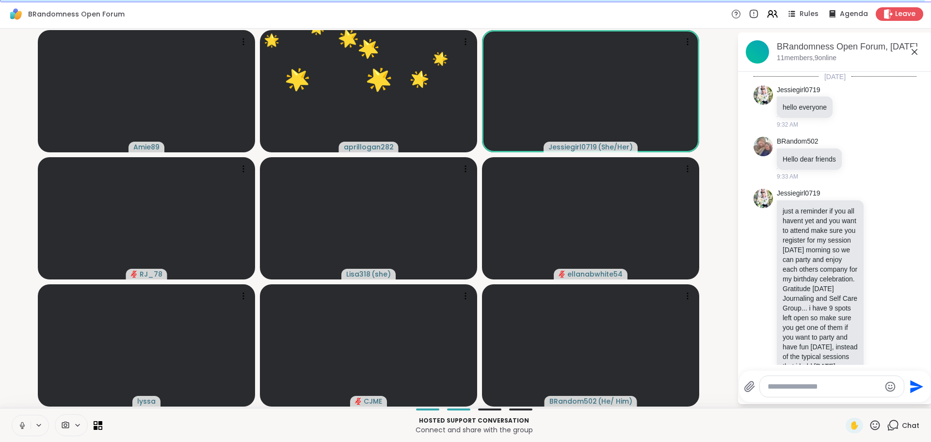
scroll to position [1369, 0]
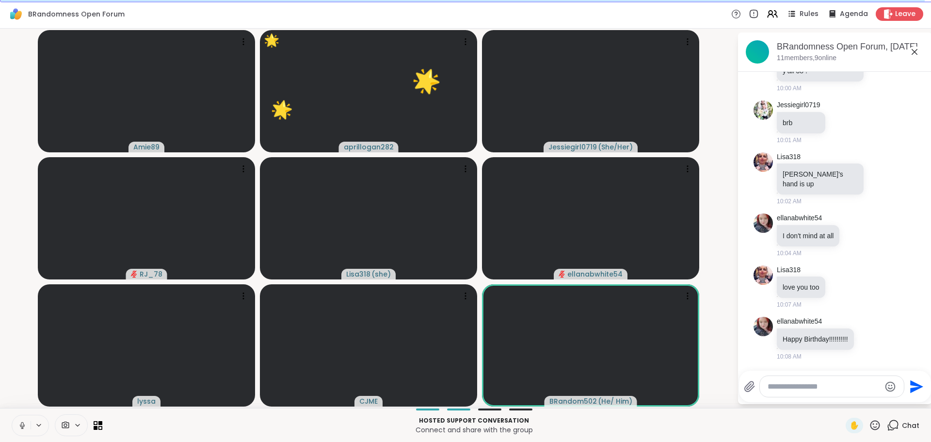
click at [891, 425] on icon at bounding box center [894, 424] width 9 height 9
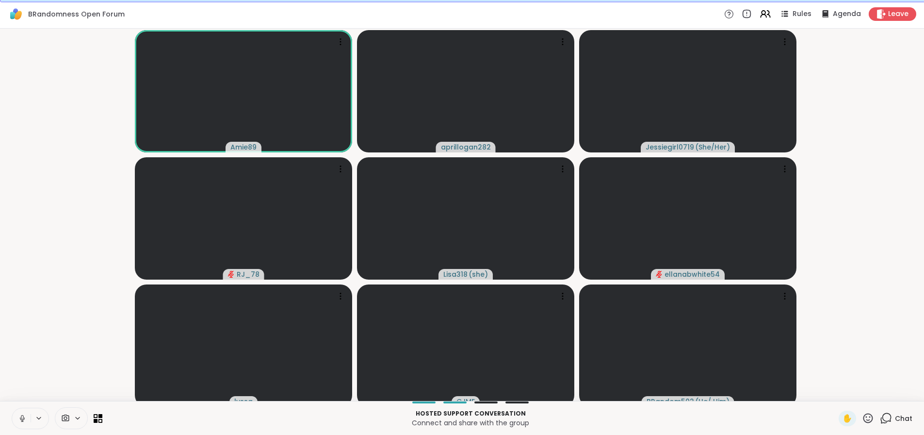
click at [892, 424] on icon at bounding box center [886, 418] width 12 height 12
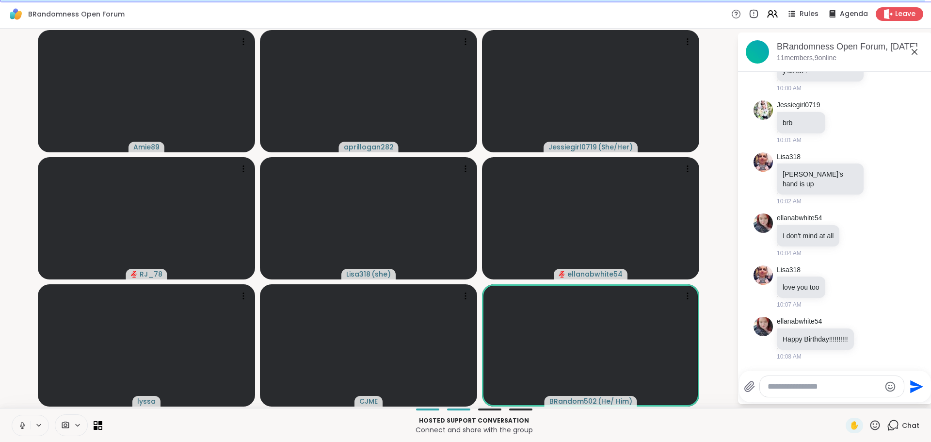
click at [869, 426] on icon at bounding box center [875, 425] width 12 height 12
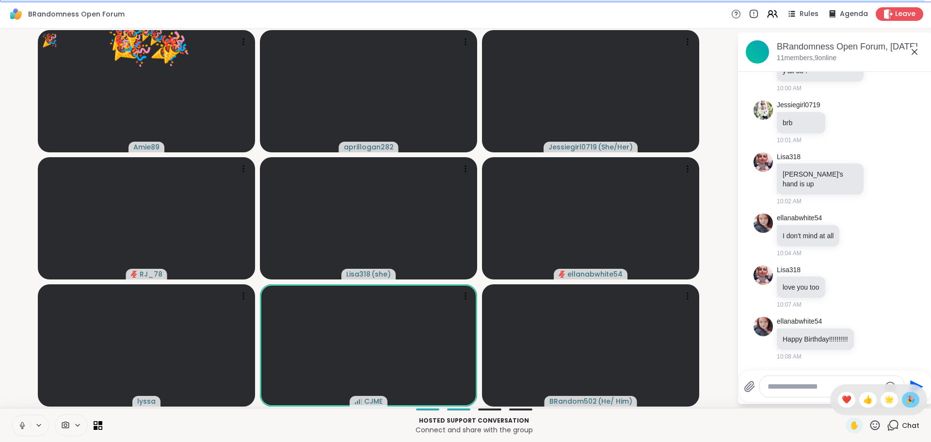
click at [907, 401] on span "🎉" at bounding box center [911, 400] width 10 height 12
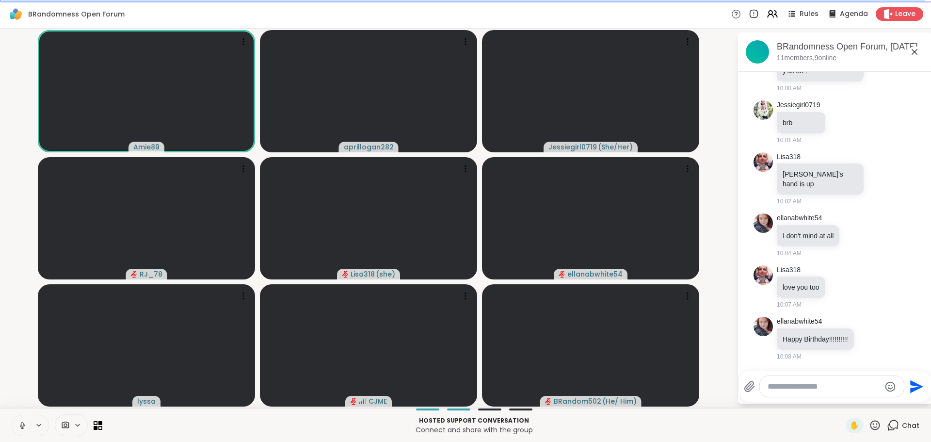
click at [22, 424] on icon at bounding box center [22, 425] width 9 height 9
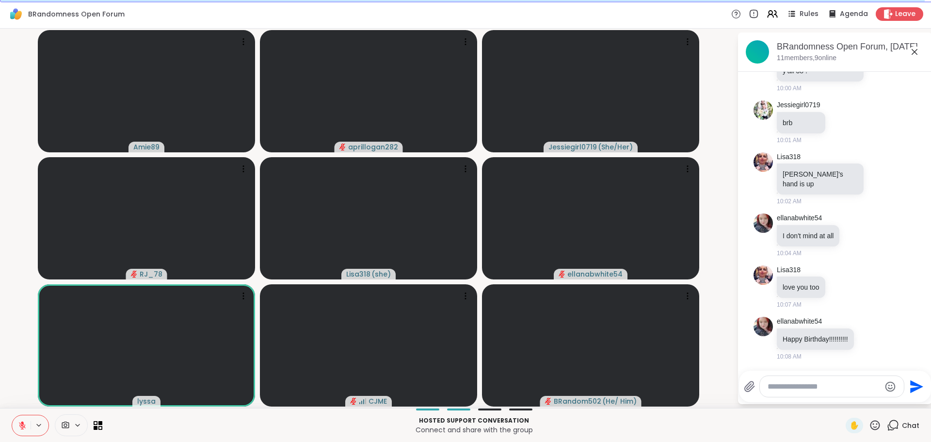
click at [795, 388] on textarea "Type your message" at bounding box center [824, 387] width 113 height 10
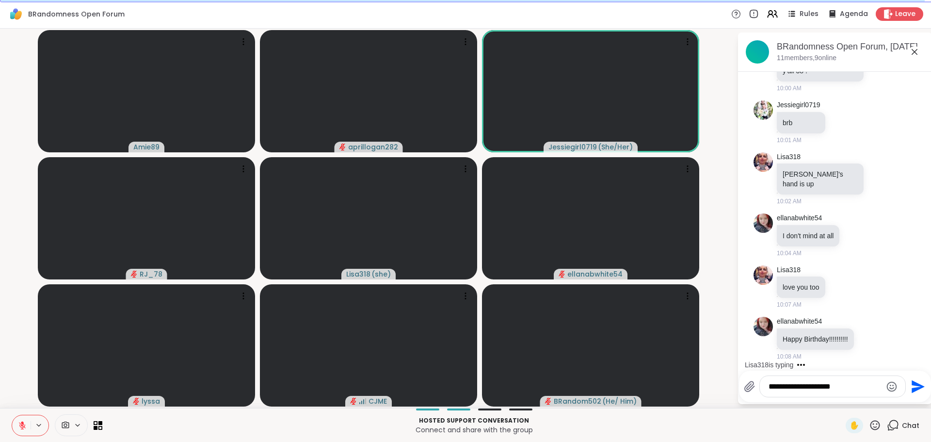
type textarea "**********"
click at [914, 390] on icon "Send" at bounding box center [918, 386] width 13 height 13
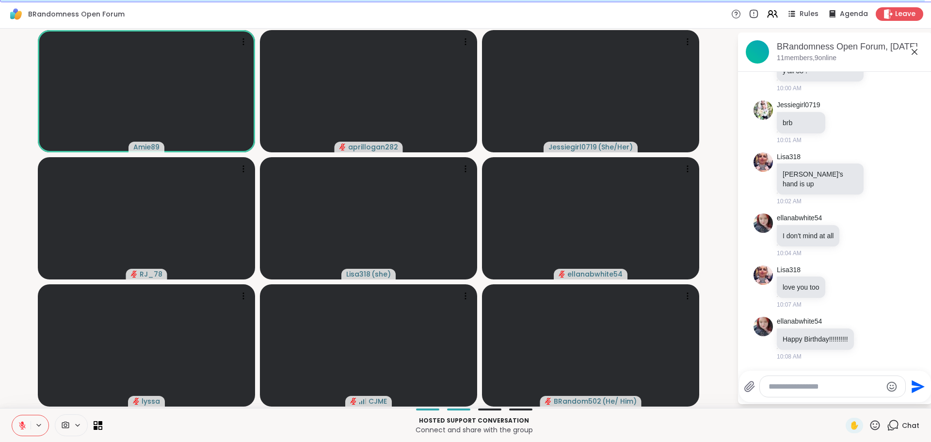
scroll to position [1421, 0]
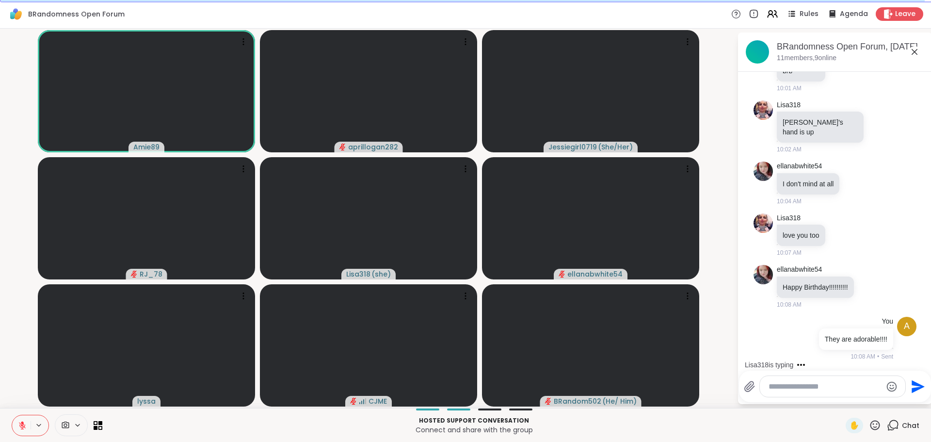
click at [22, 426] on icon at bounding box center [22, 425] width 9 height 9
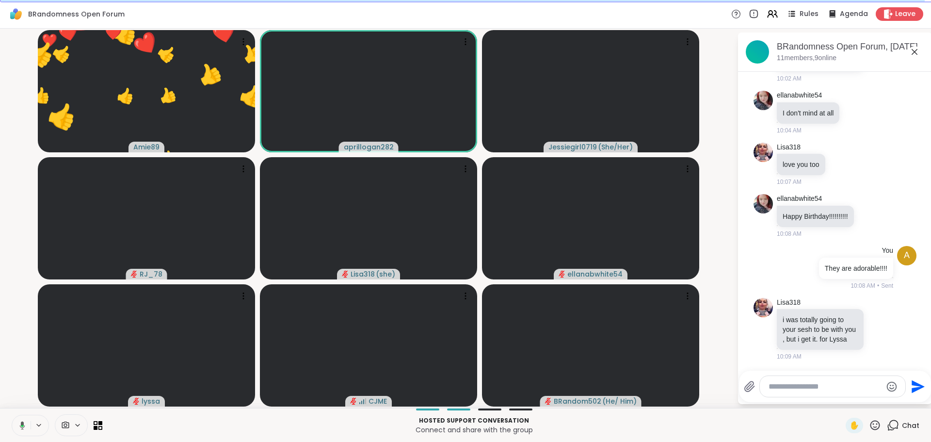
click at [869, 428] on icon at bounding box center [875, 425] width 12 height 12
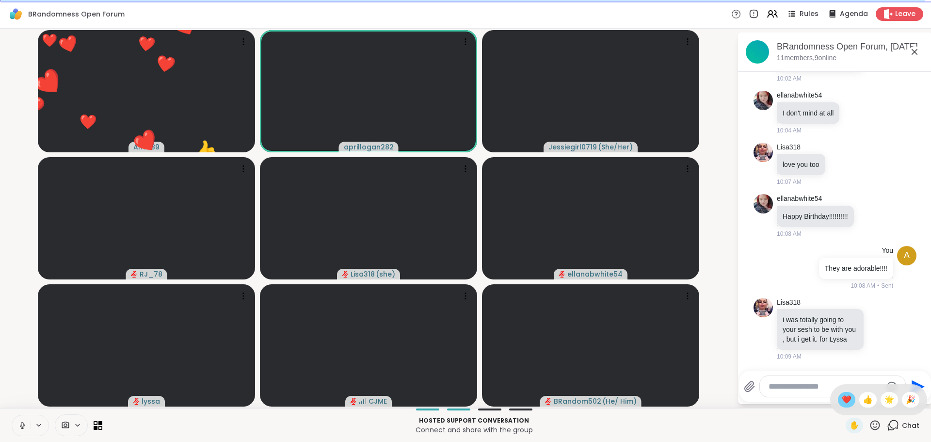
click at [842, 400] on span "❤️" at bounding box center [847, 400] width 10 height 12
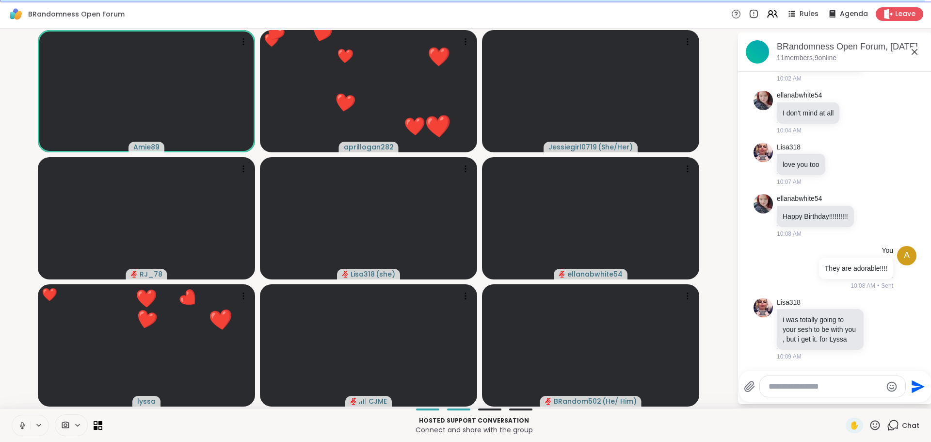
click at [22, 428] on icon at bounding box center [22, 428] width 0 height 2
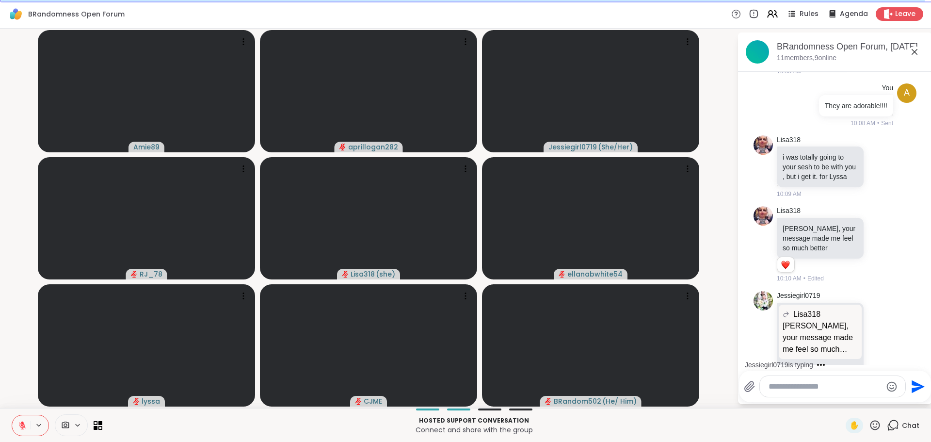
scroll to position [1695, 0]
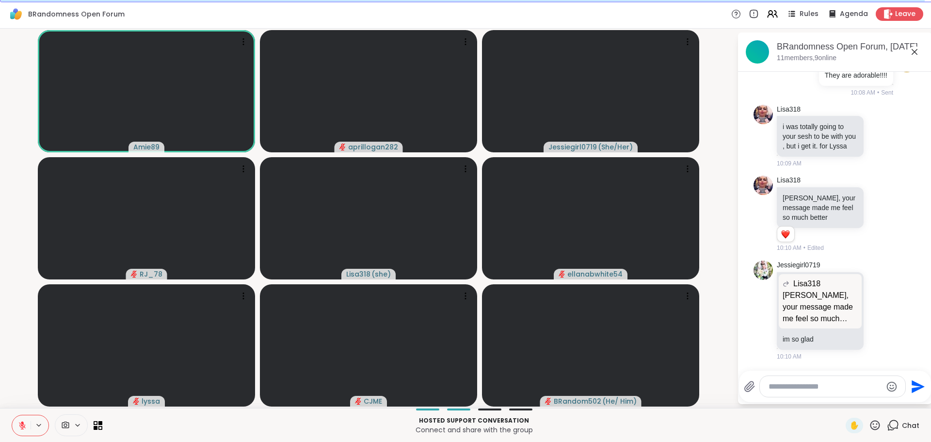
click at [21, 428] on icon at bounding box center [22, 425] width 9 height 9
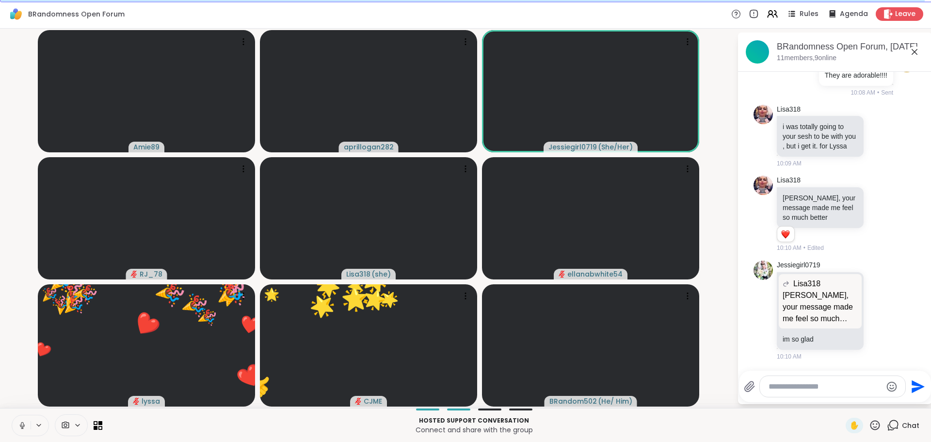
click at [872, 428] on icon at bounding box center [876, 425] width 10 height 10
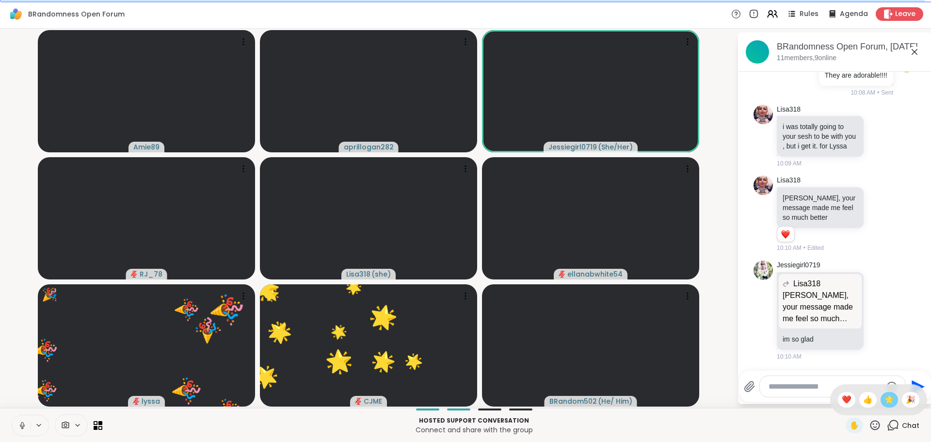
click at [885, 401] on span "🌟" at bounding box center [890, 400] width 10 height 12
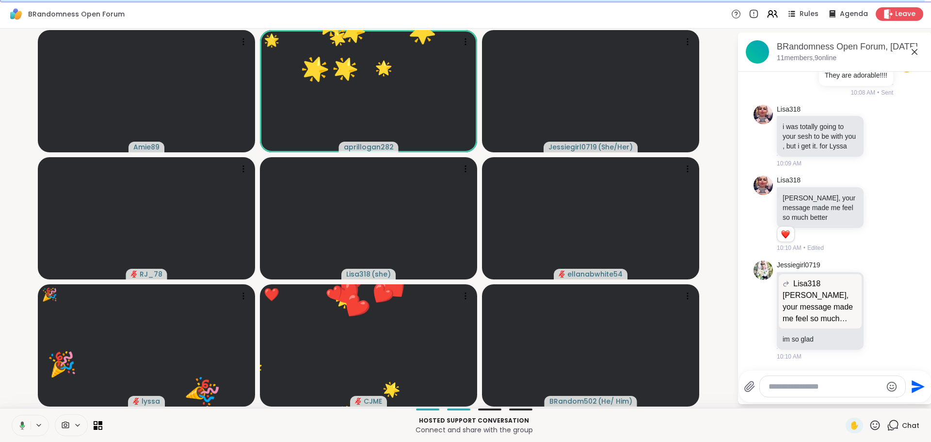
click at [872, 427] on icon at bounding box center [876, 425] width 10 height 10
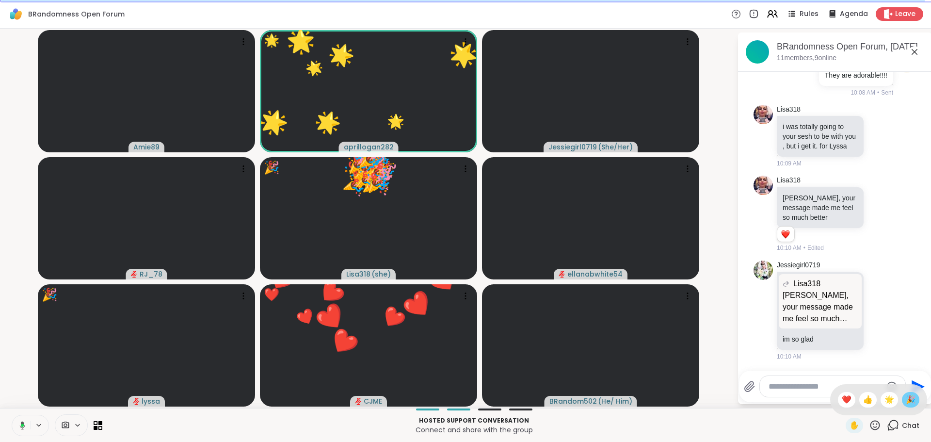
click at [906, 400] on span "🎉" at bounding box center [911, 400] width 10 height 12
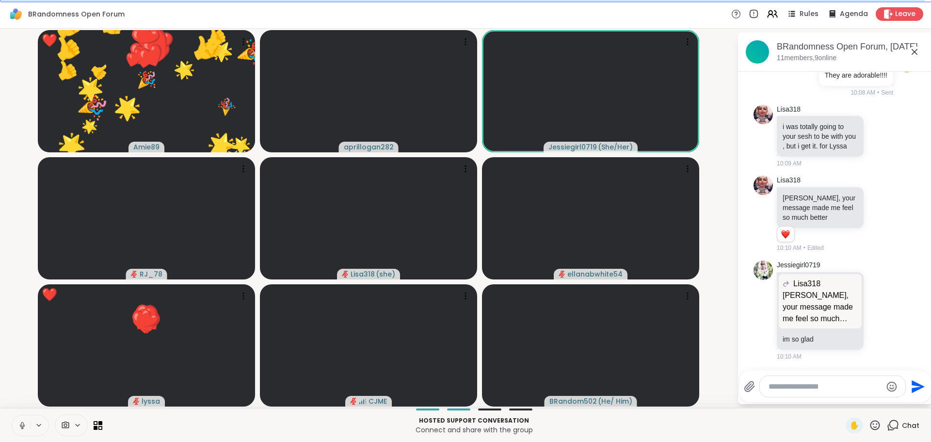
click at [873, 426] on icon at bounding box center [876, 425] width 10 height 10
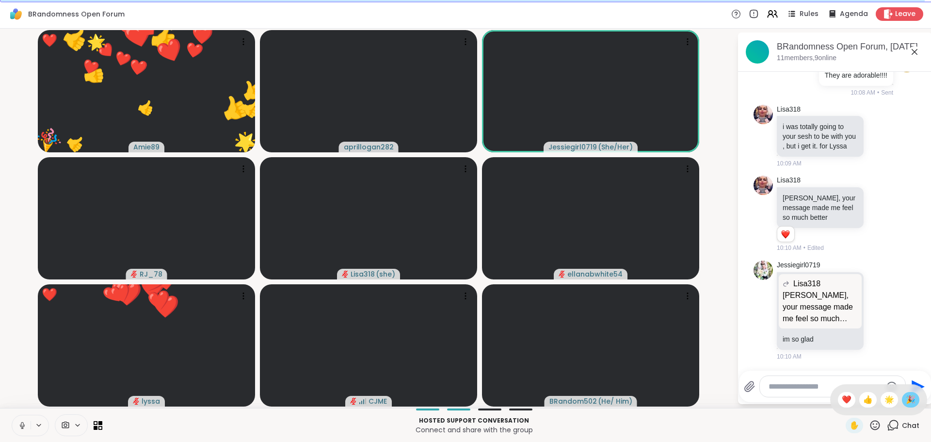
click at [906, 402] on span "🎉" at bounding box center [911, 400] width 10 height 12
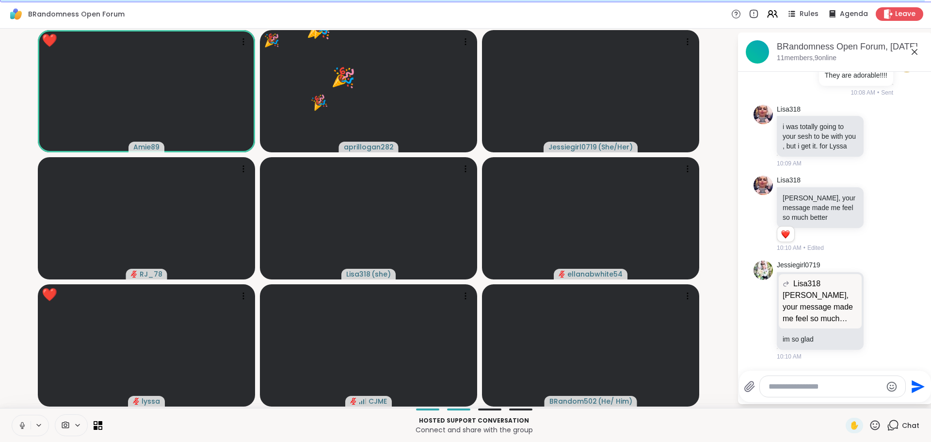
click at [871, 426] on icon at bounding box center [876, 425] width 10 height 10
click at [842, 402] on span "❤️" at bounding box center [847, 400] width 10 height 12
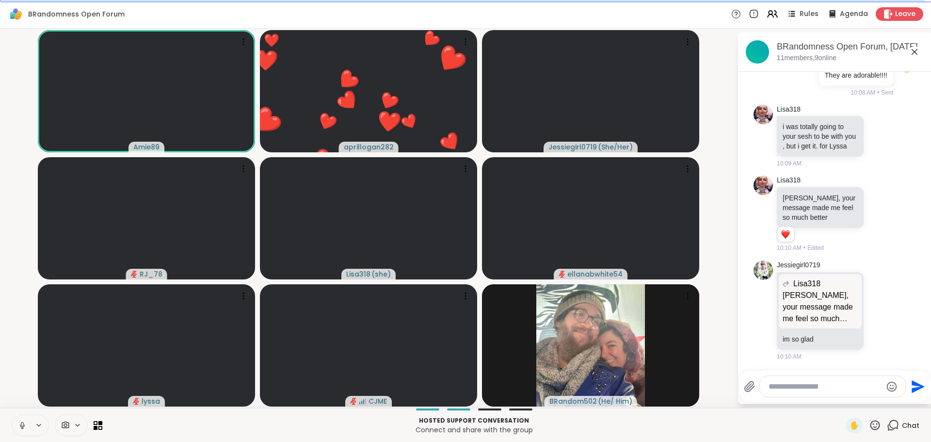
click at [22, 428] on icon at bounding box center [22, 428] width 0 height 2
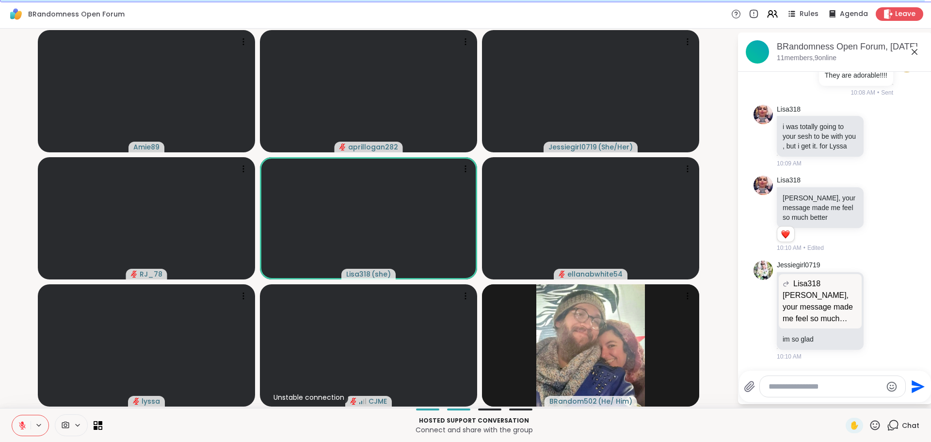
click at [22, 426] on icon at bounding box center [22, 425] width 9 height 9
click at [22, 428] on icon at bounding box center [22, 428] width 0 height 2
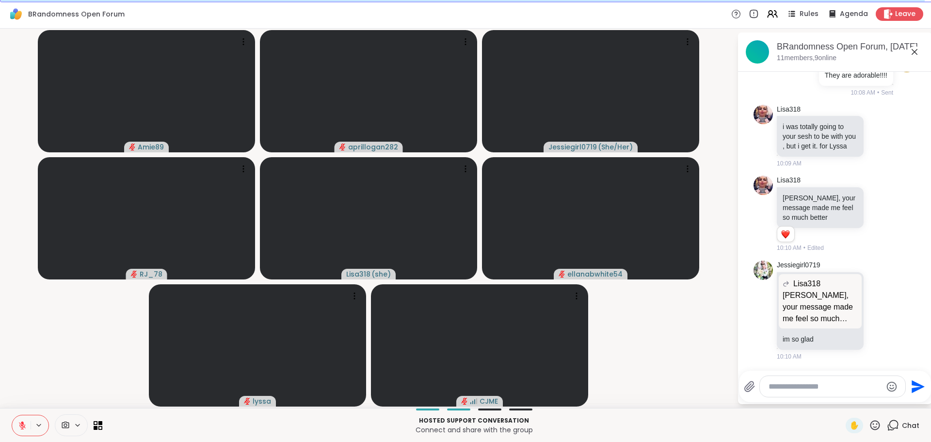
click at [27, 431] on button at bounding box center [21, 425] width 18 height 20
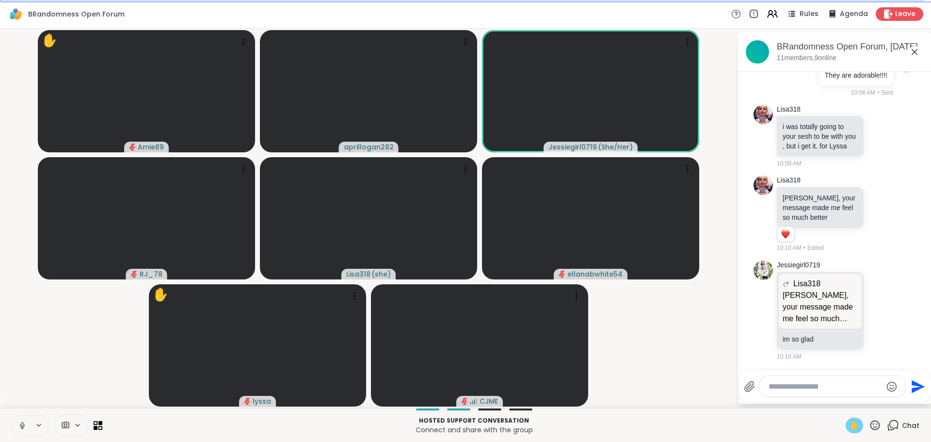
click at [850, 428] on span "✋" at bounding box center [855, 426] width 10 height 12
click at [629, 423] on p "Hosted support conversation" at bounding box center [474, 420] width 732 height 9
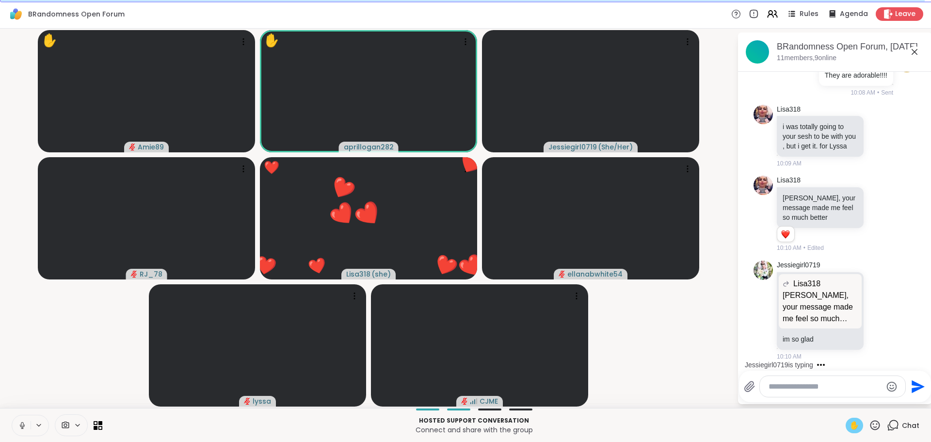
click at [850, 421] on span "✋" at bounding box center [855, 426] width 10 height 12
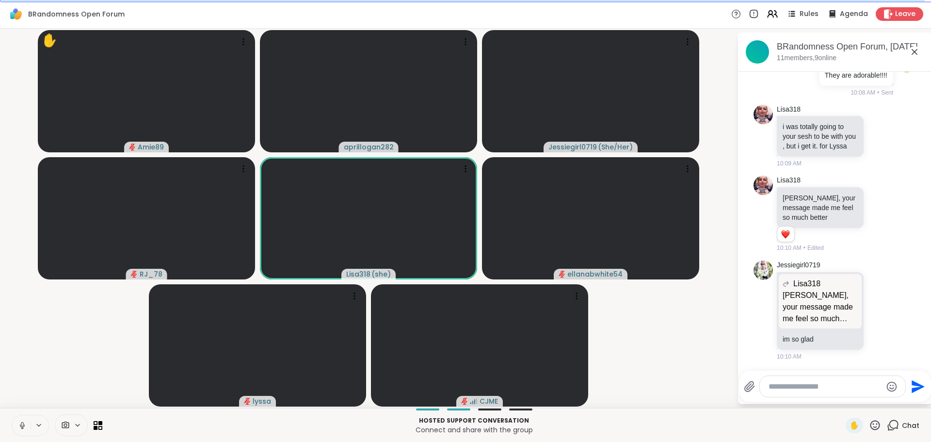
click at [22, 428] on icon at bounding box center [22, 428] width 0 height 2
click at [871, 424] on icon at bounding box center [876, 425] width 10 height 10
click at [860, 406] on div "👍" at bounding box center [868, 400] width 17 height 16
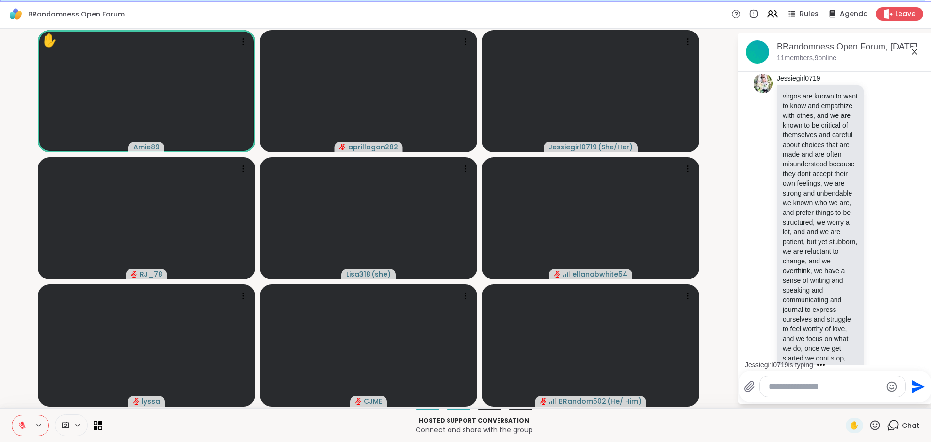
scroll to position [1912, 0]
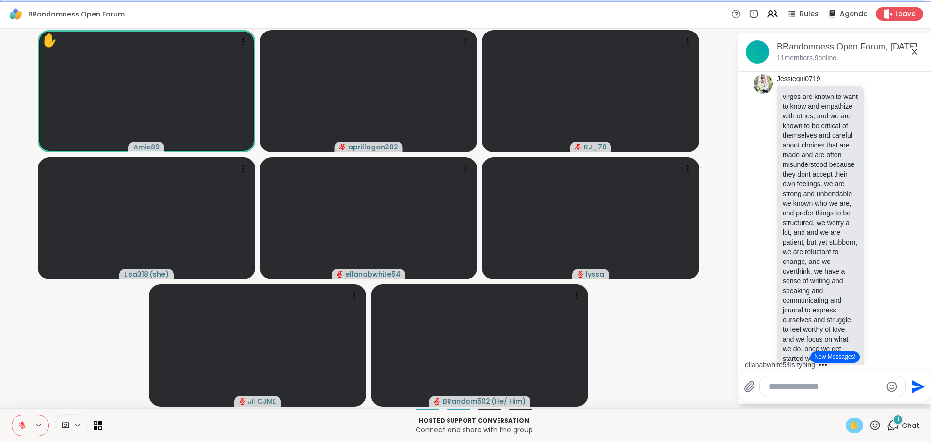
click at [846, 428] on div "✋" at bounding box center [854, 426] width 17 height 16
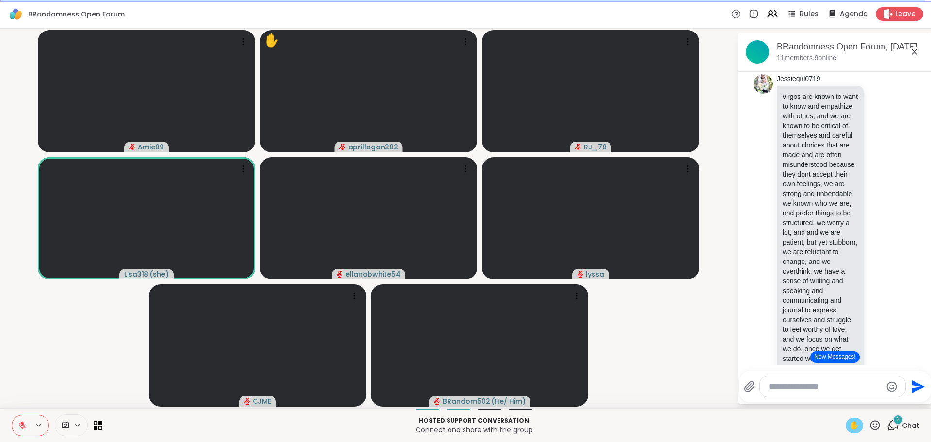
click at [22, 423] on icon at bounding box center [22, 423] width 3 height 4
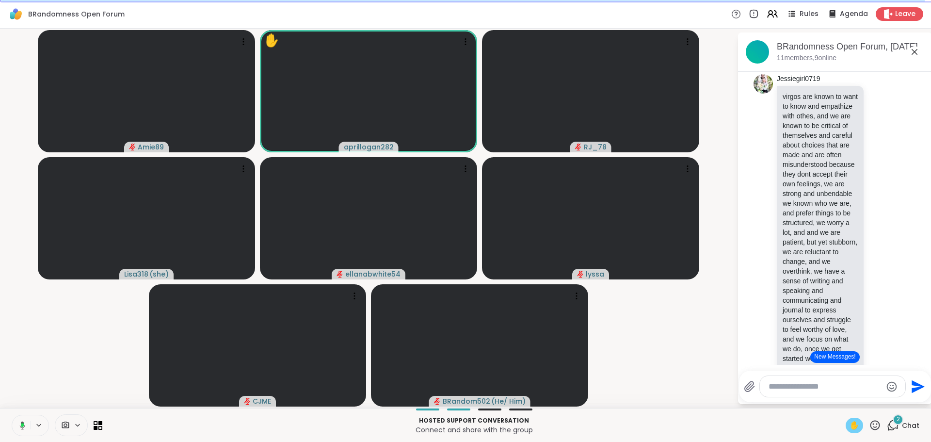
click at [850, 426] on span "✋" at bounding box center [855, 426] width 10 height 12
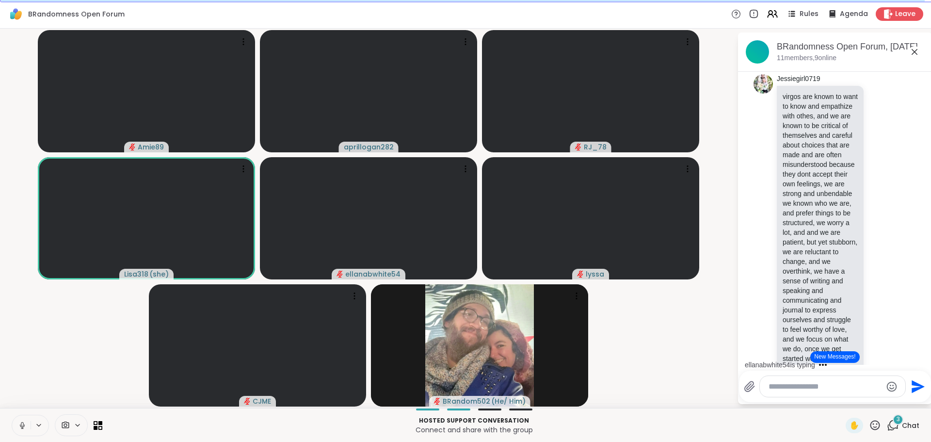
click at [21, 427] on icon at bounding box center [22, 425] width 9 height 9
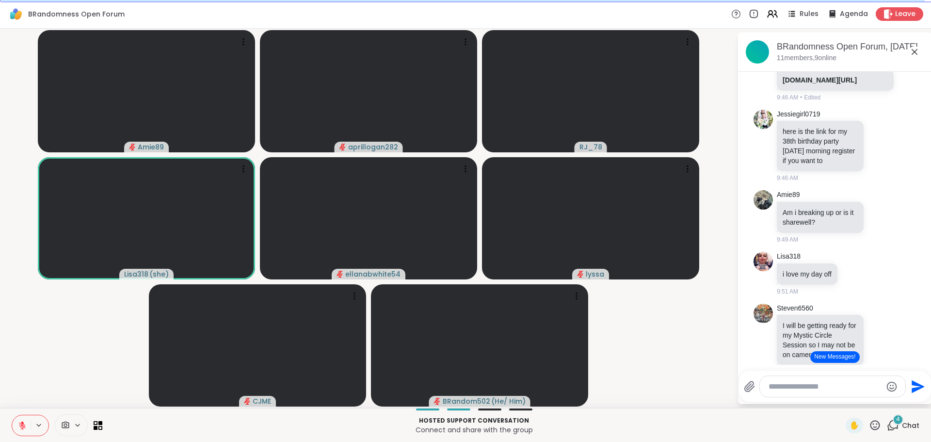
scroll to position [508, 0]
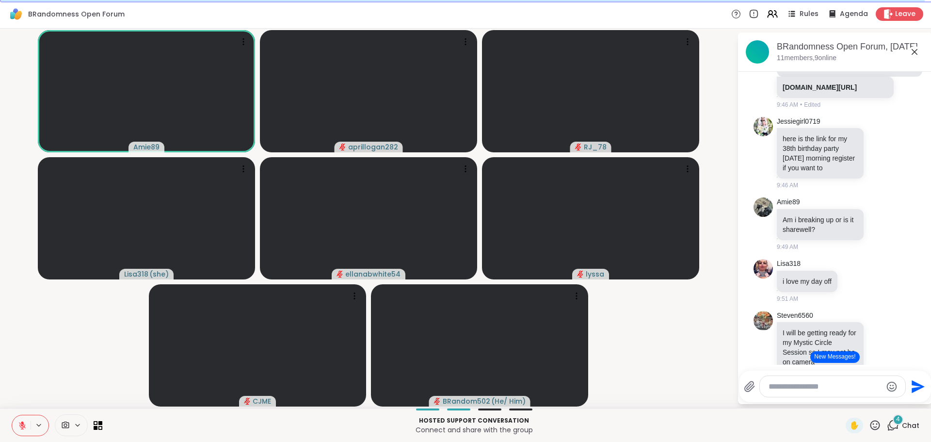
click at [835, 353] on button "New Messages!" at bounding box center [835, 357] width 49 height 12
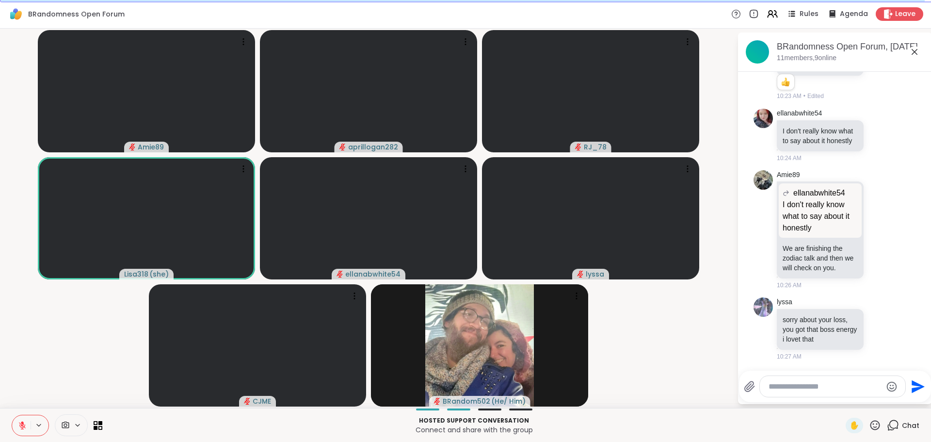
scroll to position [2875, 0]
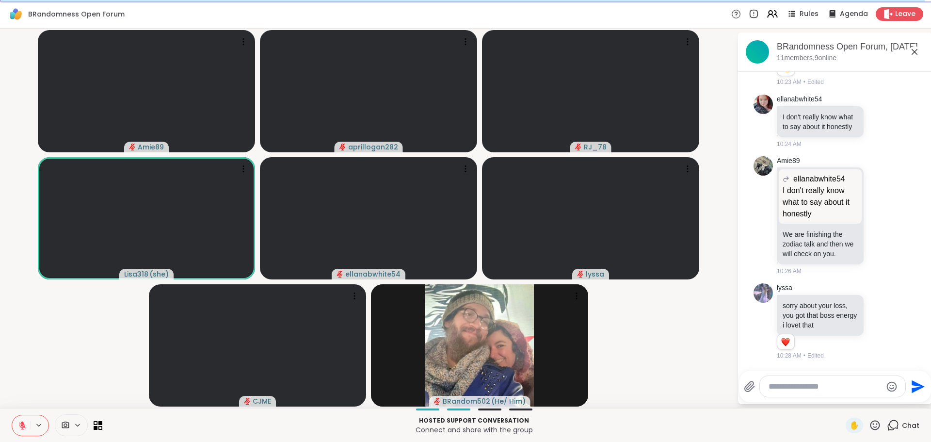
click at [869, 425] on icon at bounding box center [875, 425] width 12 height 12
click at [842, 405] on span "❤️" at bounding box center [847, 400] width 10 height 12
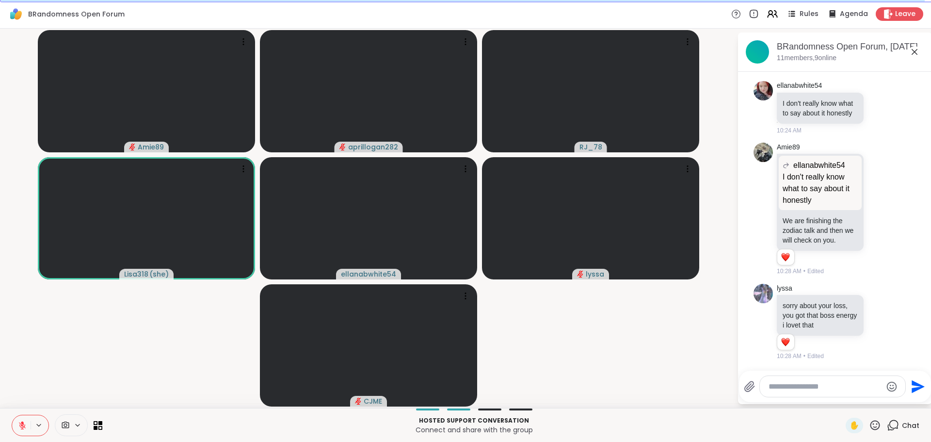
click at [871, 429] on icon at bounding box center [876, 425] width 10 height 10
click at [842, 399] on span "❤️" at bounding box center [847, 400] width 10 height 12
click at [870, 426] on icon at bounding box center [875, 425] width 12 height 12
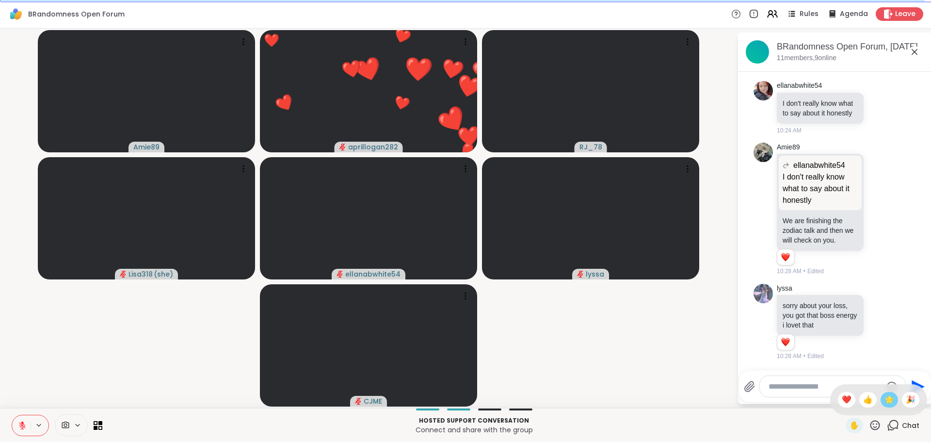
click at [886, 401] on span "🌟" at bounding box center [890, 400] width 10 height 12
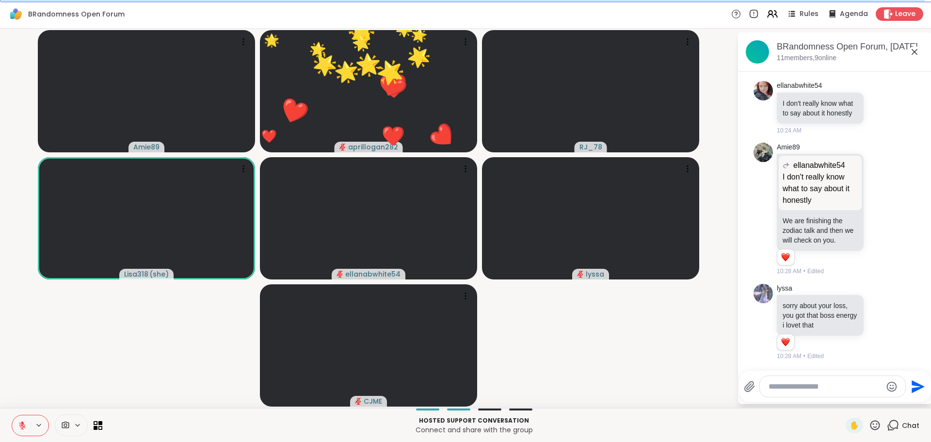
click at [873, 425] on icon at bounding box center [876, 425] width 10 height 10
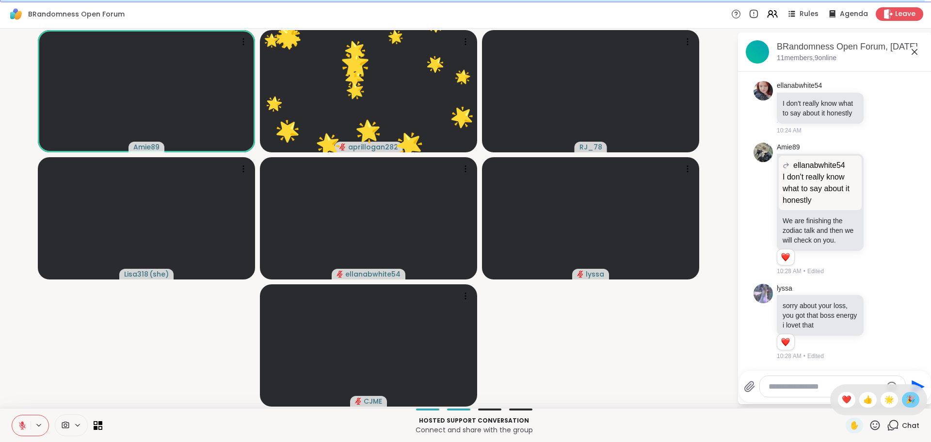
click at [907, 400] on span "🎉" at bounding box center [911, 400] width 10 height 12
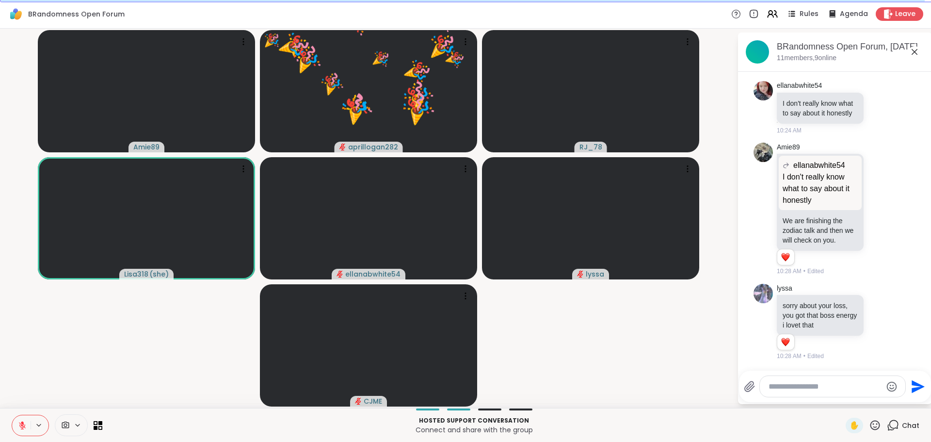
click at [873, 425] on icon at bounding box center [876, 425] width 10 height 10
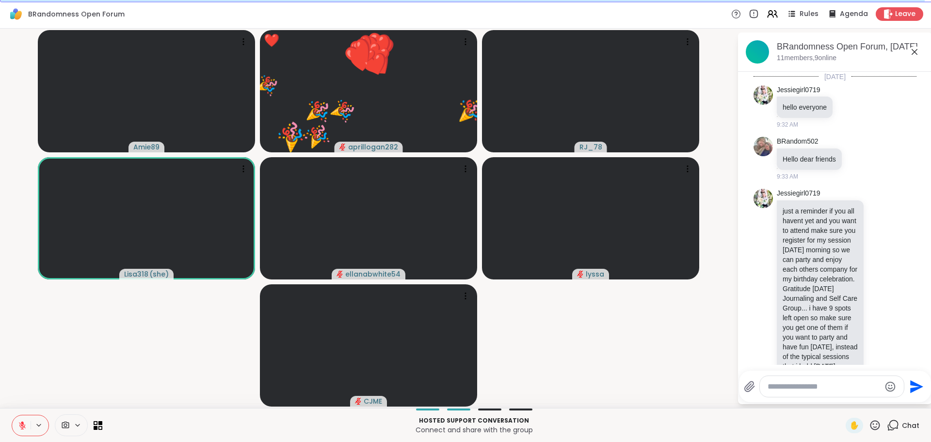
scroll to position [2875, 0]
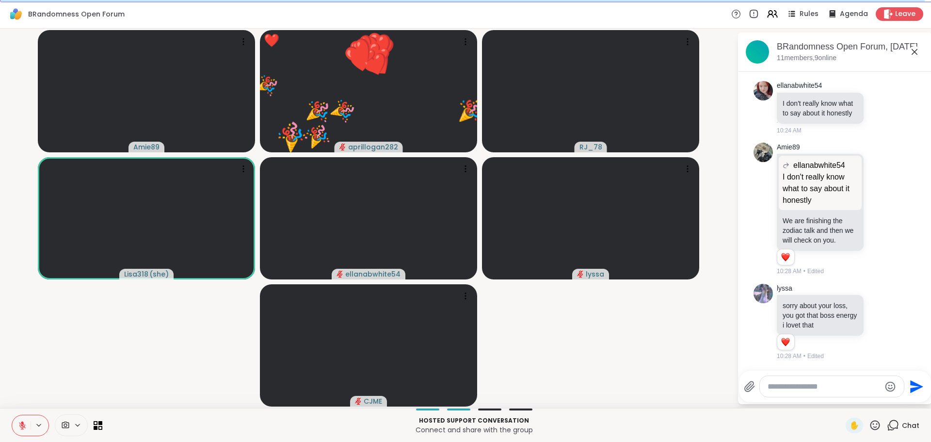
click at [911, 396] on button "Send" at bounding box center [916, 386] width 22 height 22
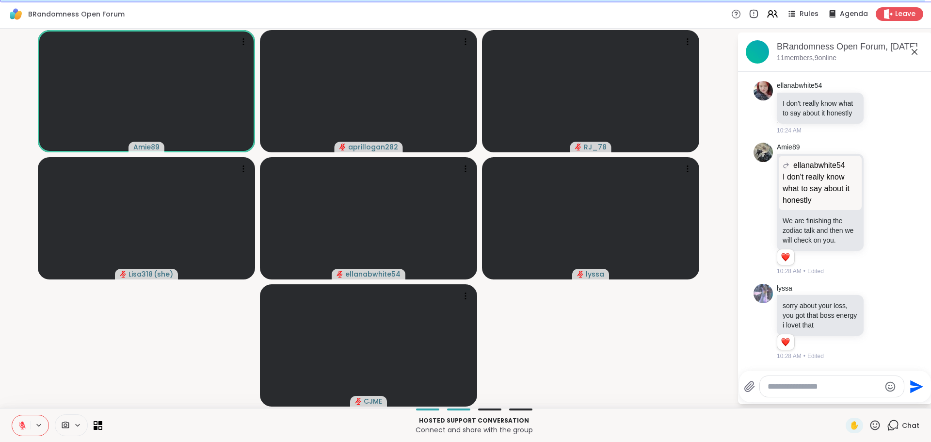
click at [679, 389] on video-player-container "Amie89 aprillogan282 RJ_78 Lisa318 ( she ) ellanabwhite54 lyssa CJME" at bounding box center [369, 219] width 726 height 372
click at [870, 425] on icon at bounding box center [875, 425] width 12 height 12
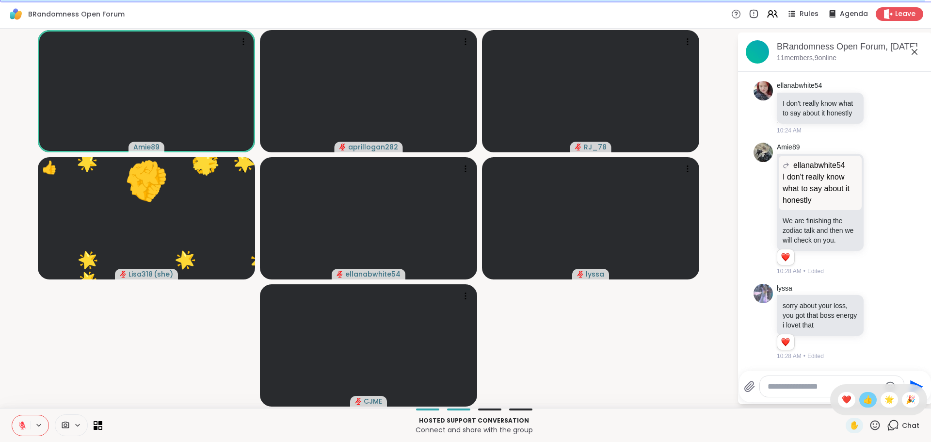
click at [863, 402] on span "👍" at bounding box center [868, 400] width 10 height 12
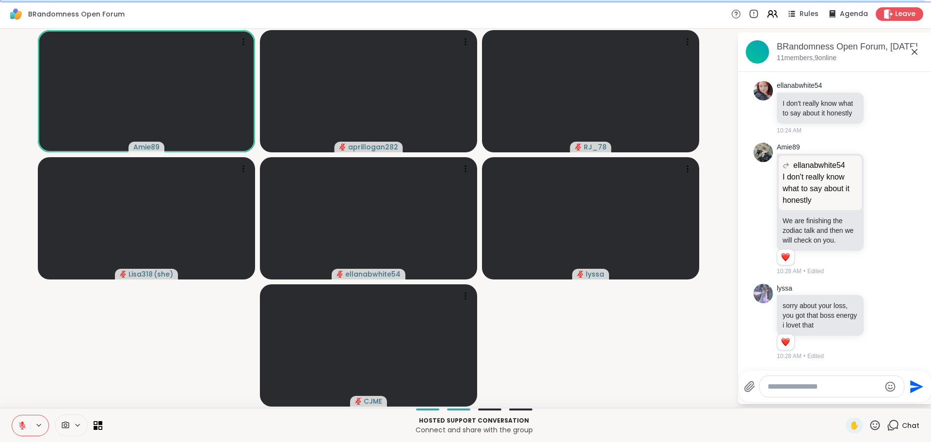
click at [785, 391] on textarea "Type your message" at bounding box center [824, 387] width 113 height 10
type textarea "**********"
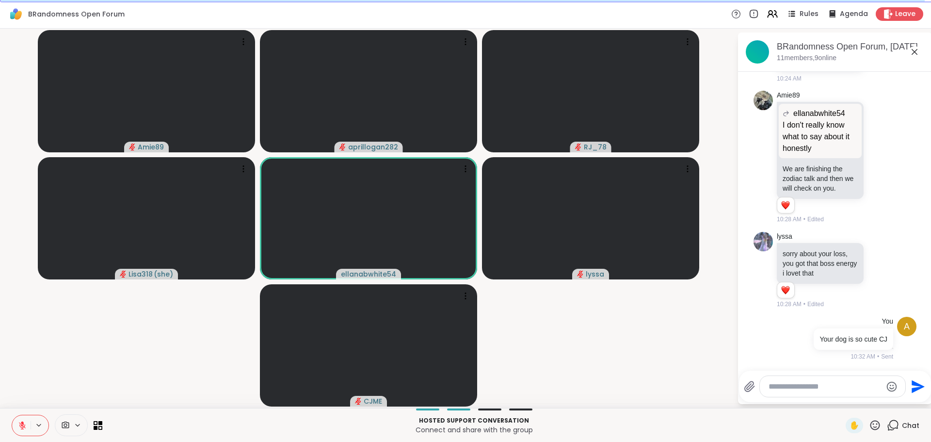
click at [788, 389] on textarea "Type your message" at bounding box center [825, 387] width 113 height 10
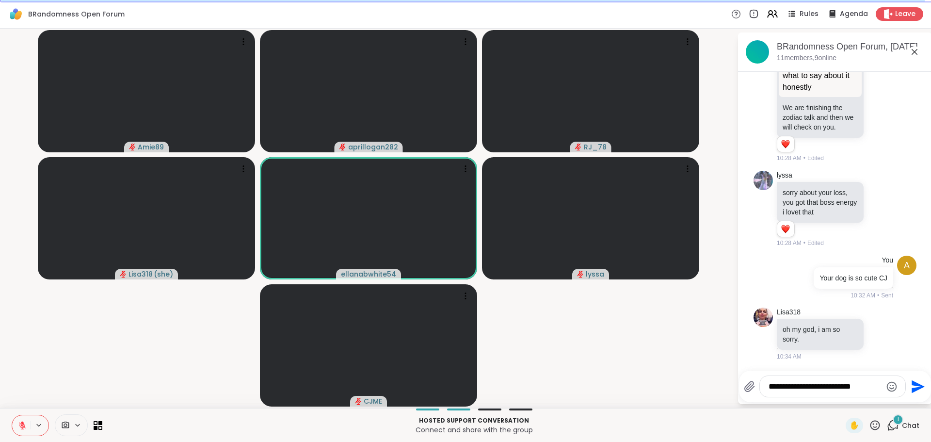
scroll to position [3002, 0]
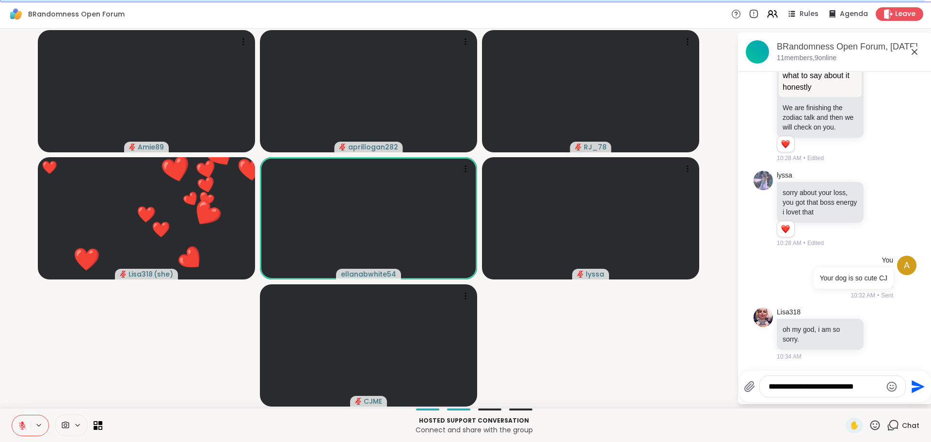
click at [872, 425] on icon at bounding box center [875, 425] width 12 height 12
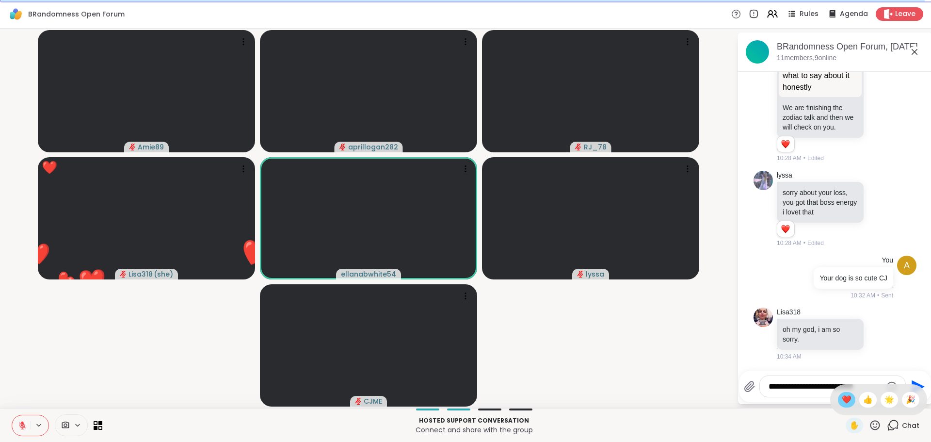
click at [842, 403] on span "❤️" at bounding box center [847, 400] width 10 height 12
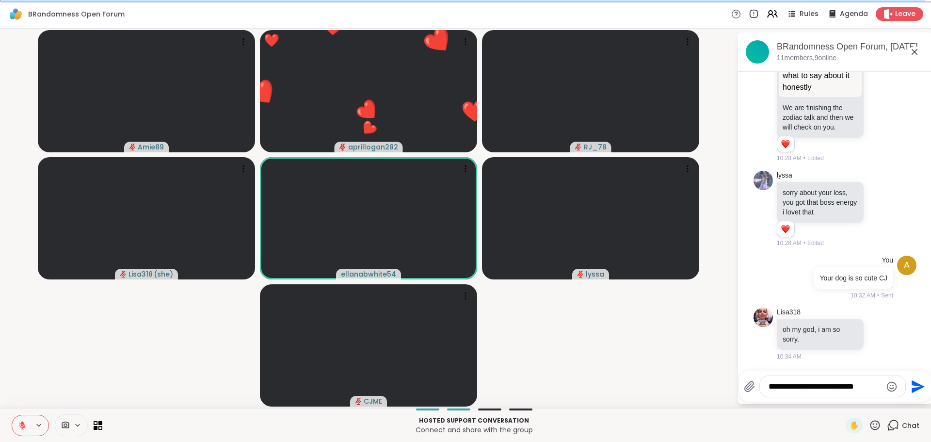
click at [870, 425] on icon at bounding box center [875, 425] width 12 height 12
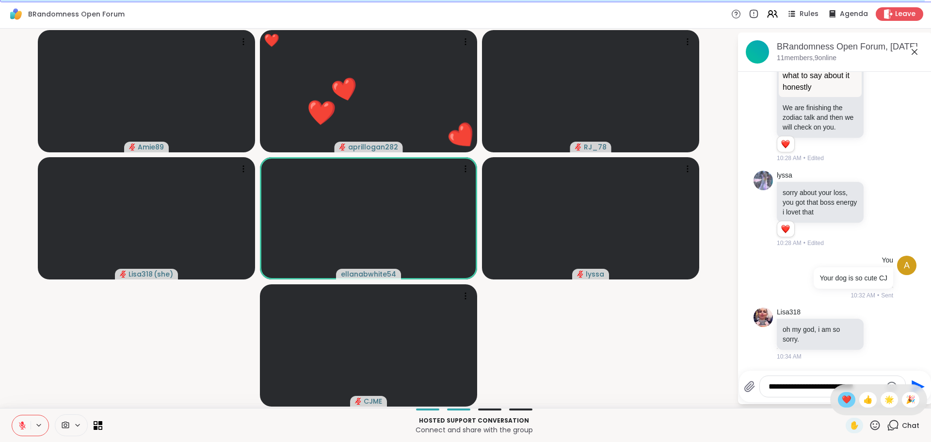
click at [842, 405] on span "❤️" at bounding box center [847, 400] width 10 height 12
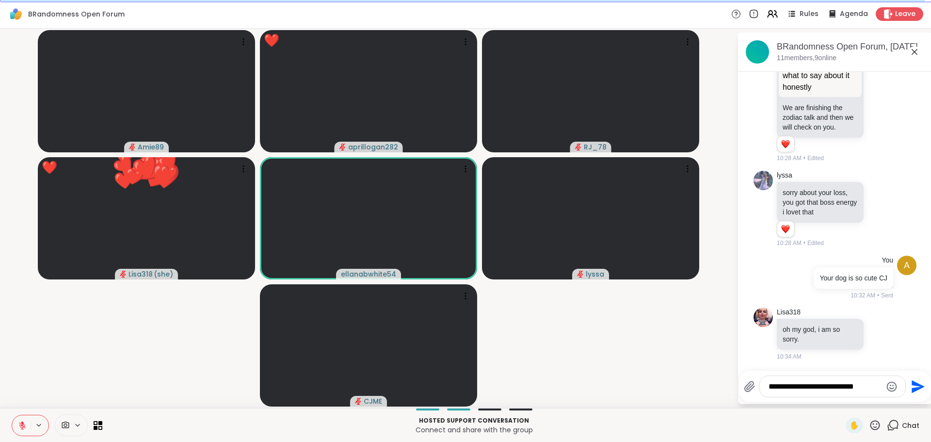
click at [867, 388] on textarea "**********" at bounding box center [825, 387] width 113 height 10
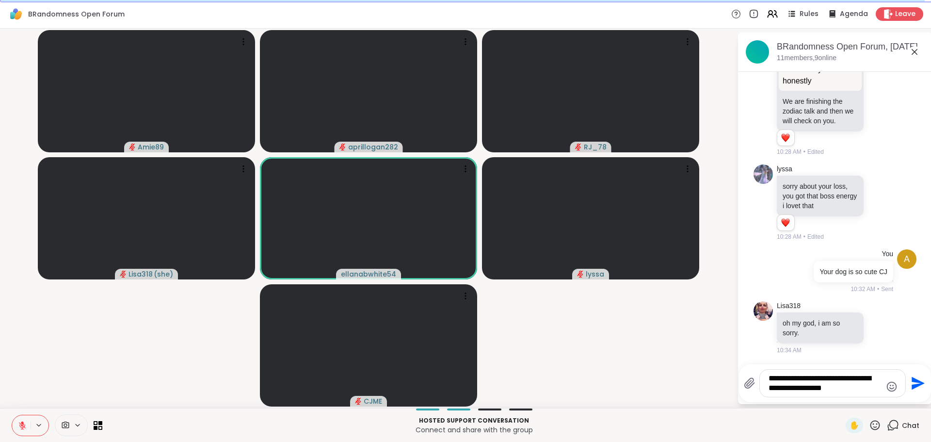
type textarea "**********"
click at [888, 388] on icon "Emoji picker" at bounding box center [892, 387] width 12 height 12
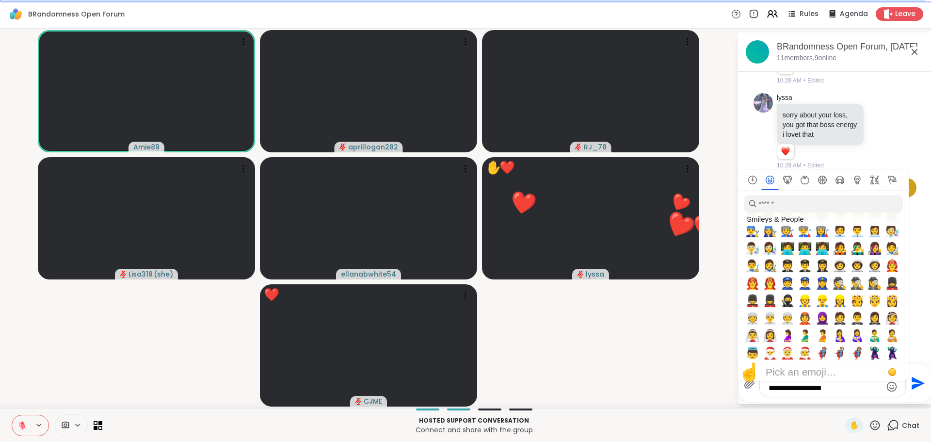
scroll to position [551, 0]
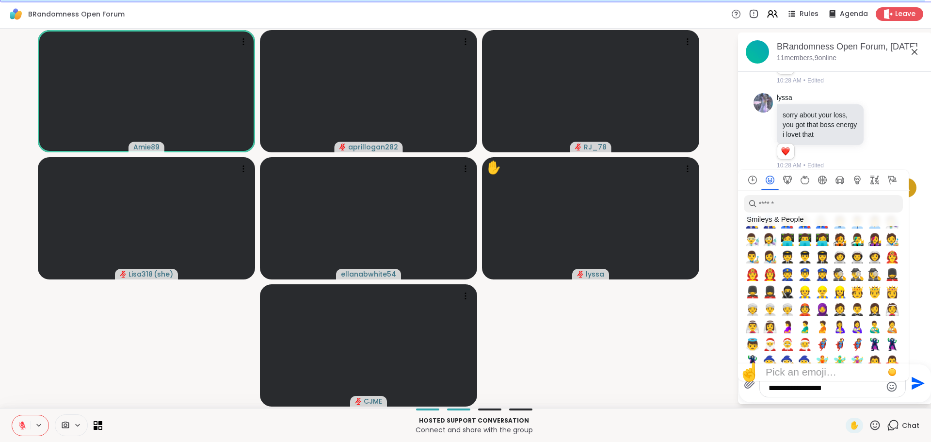
click at [891, 388] on icon "Emoji picker" at bounding box center [892, 387] width 12 height 12
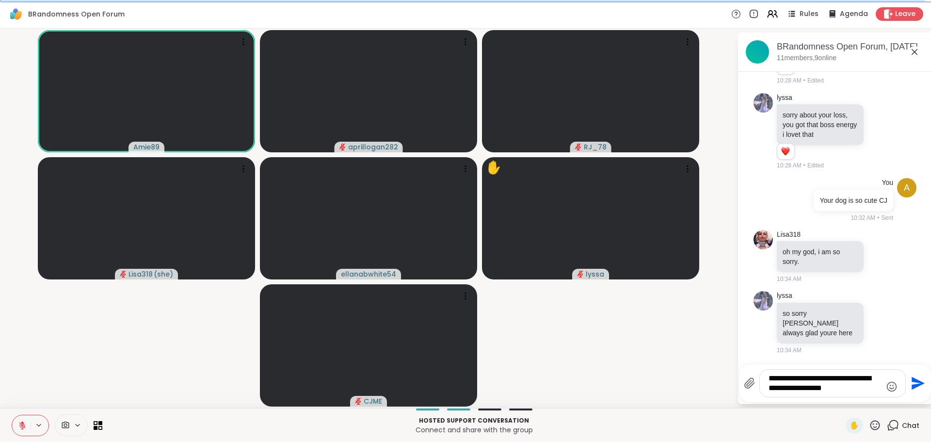
click at [919, 389] on icon "Send" at bounding box center [918, 383] width 16 height 16
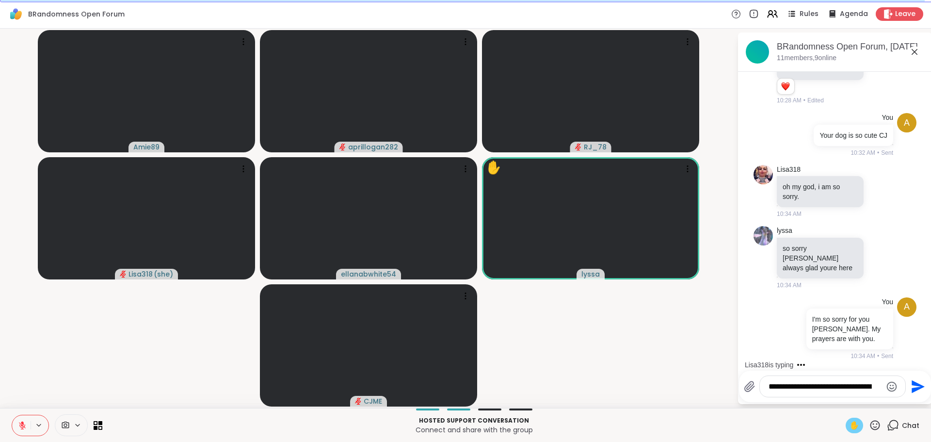
click at [850, 428] on span "✋" at bounding box center [855, 426] width 10 height 12
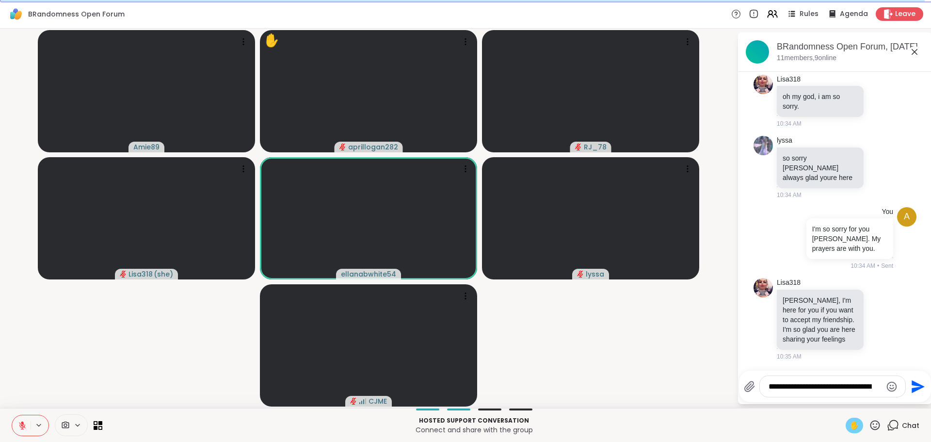
click at [23, 425] on icon at bounding box center [22, 425] width 7 height 7
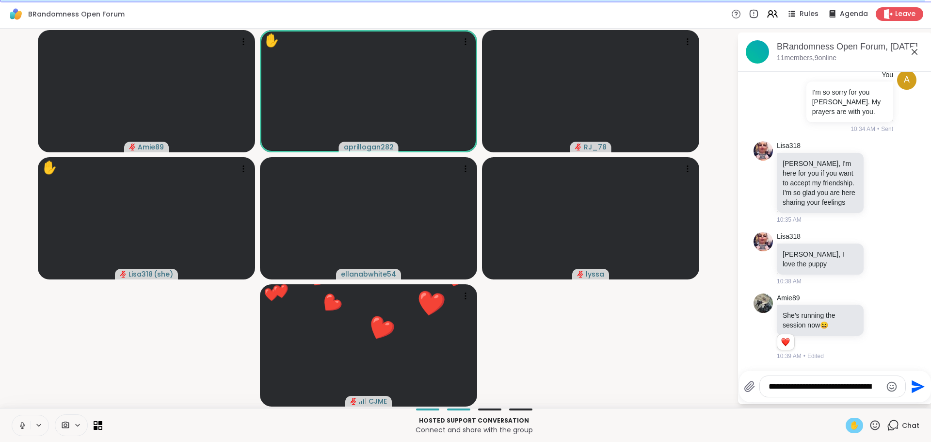
scroll to position [3371, 0]
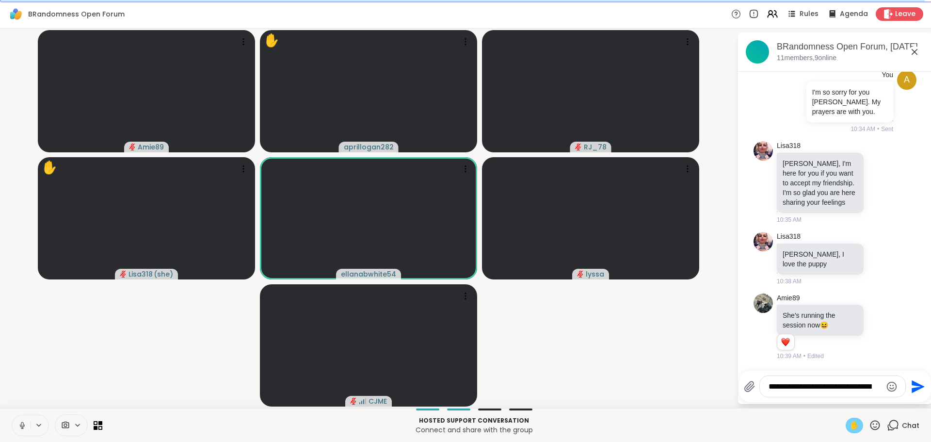
click at [22, 427] on icon at bounding box center [22, 428] width 0 height 2
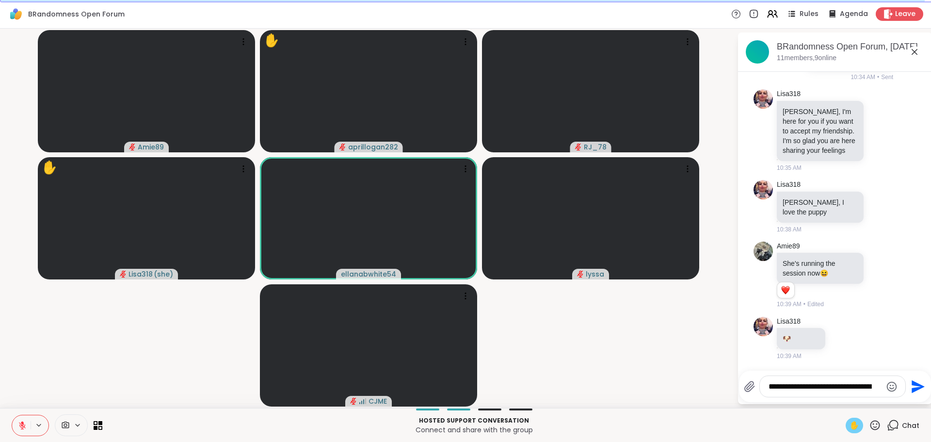
click at [873, 423] on icon at bounding box center [876, 425] width 10 height 10
click at [885, 402] on span "🌟" at bounding box center [890, 400] width 10 height 12
click at [871, 427] on icon at bounding box center [875, 425] width 12 height 12
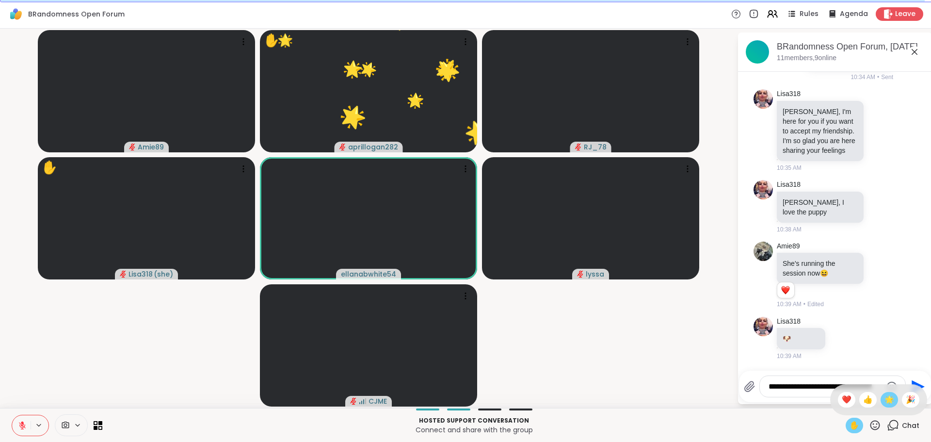
click at [885, 403] on span "🌟" at bounding box center [890, 400] width 10 height 12
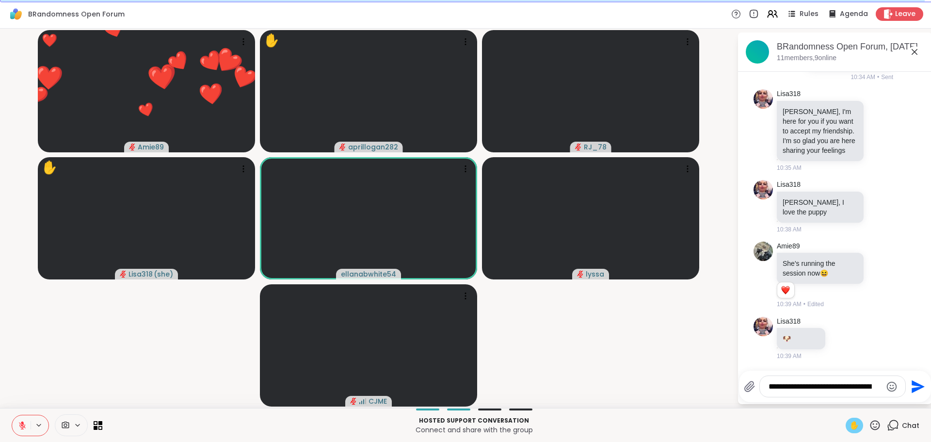
click at [871, 426] on icon at bounding box center [875, 425] width 12 height 12
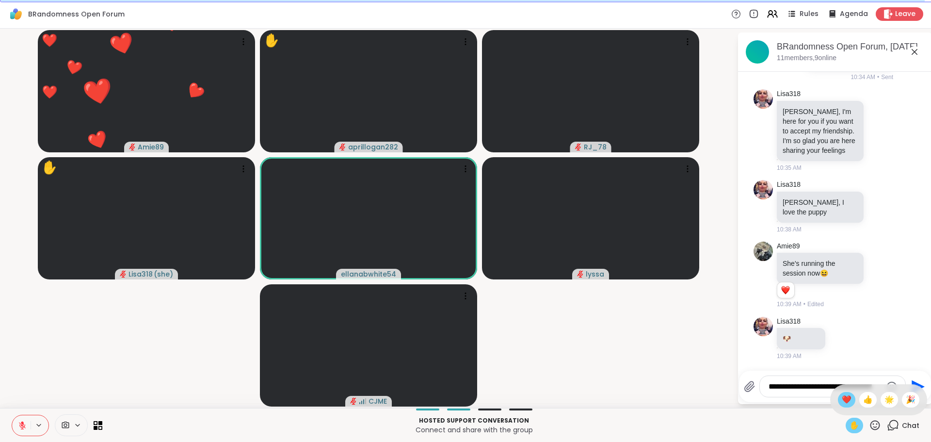
click at [842, 403] on span "❤️" at bounding box center [847, 400] width 10 height 12
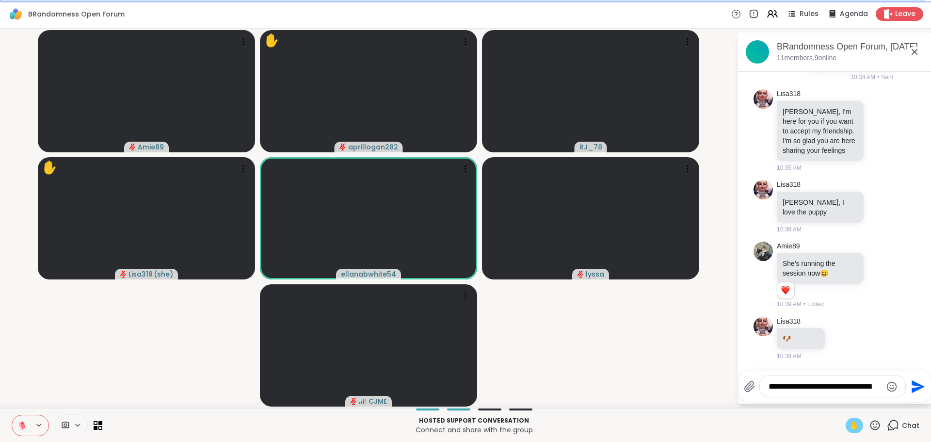
click at [23, 426] on icon at bounding box center [22, 425] width 7 height 7
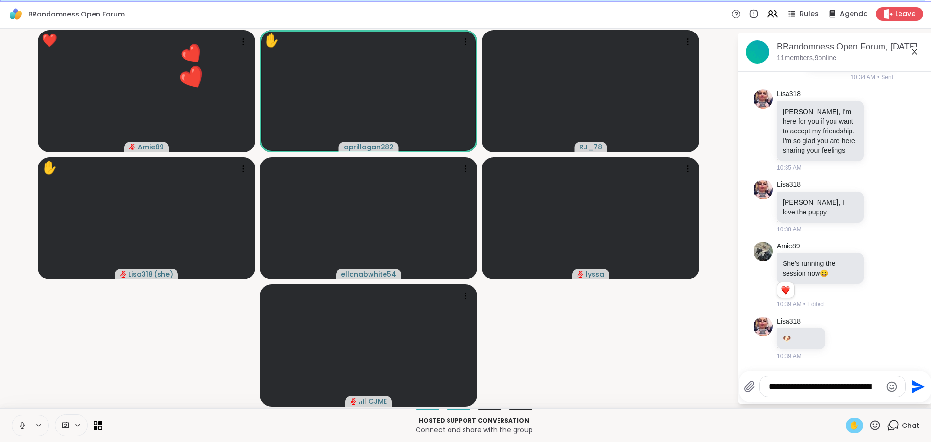
click at [869, 426] on icon at bounding box center [875, 425] width 12 height 12
click at [863, 401] on span "👍" at bounding box center [868, 400] width 10 height 12
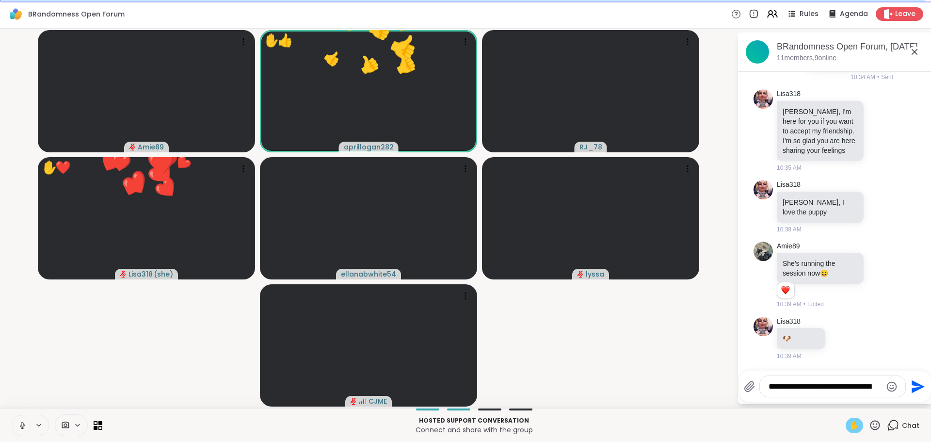
click at [870, 425] on icon at bounding box center [875, 425] width 12 height 12
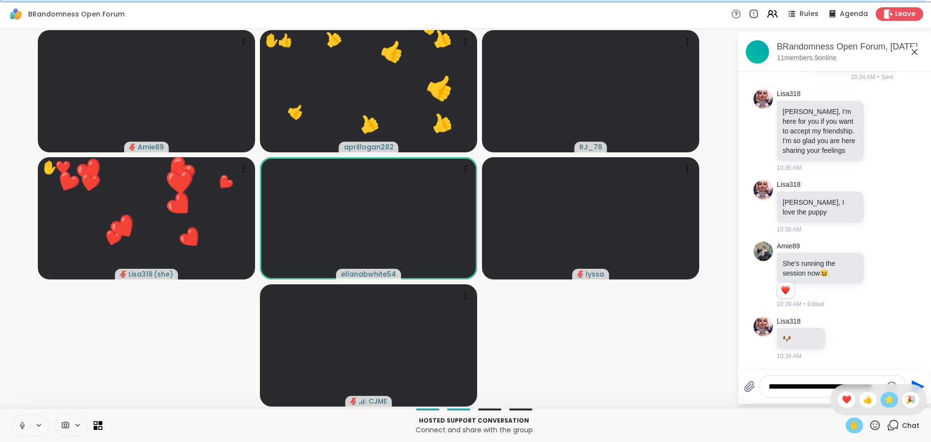
click at [885, 401] on span "🌟" at bounding box center [890, 400] width 10 height 12
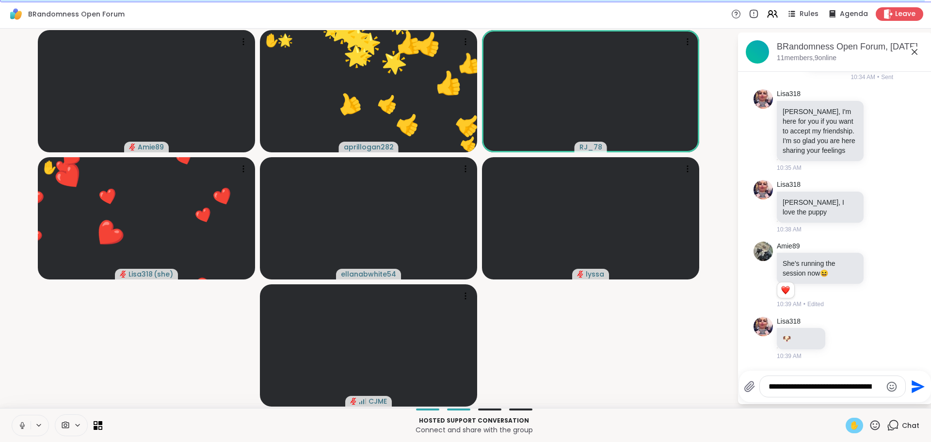
click at [872, 428] on icon at bounding box center [876, 425] width 10 height 10
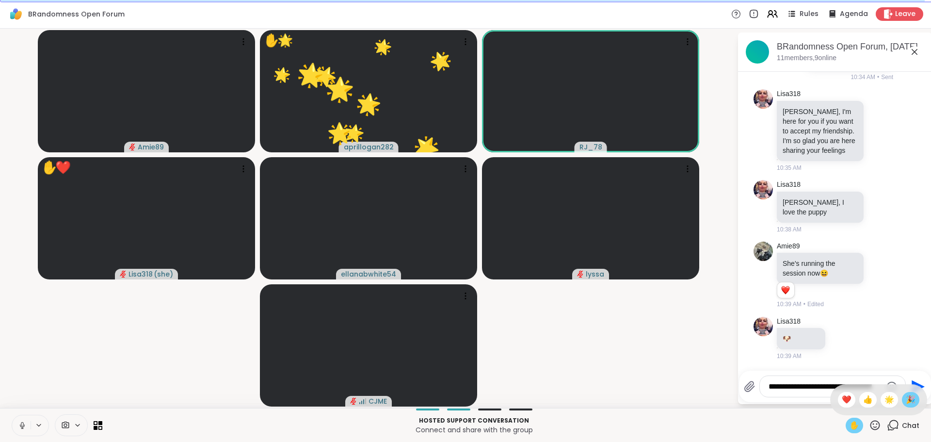
click at [906, 402] on span "🎉" at bounding box center [911, 400] width 10 height 12
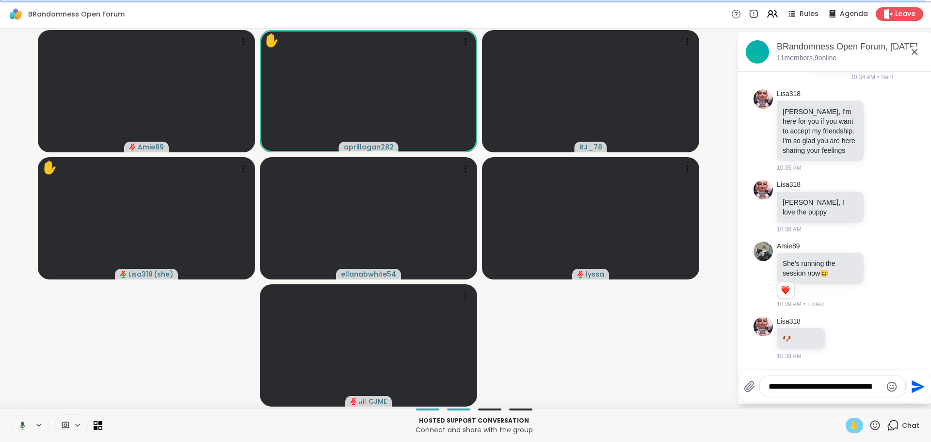
click at [23, 428] on icon at bounding box center [20, 425] width 9 height 9
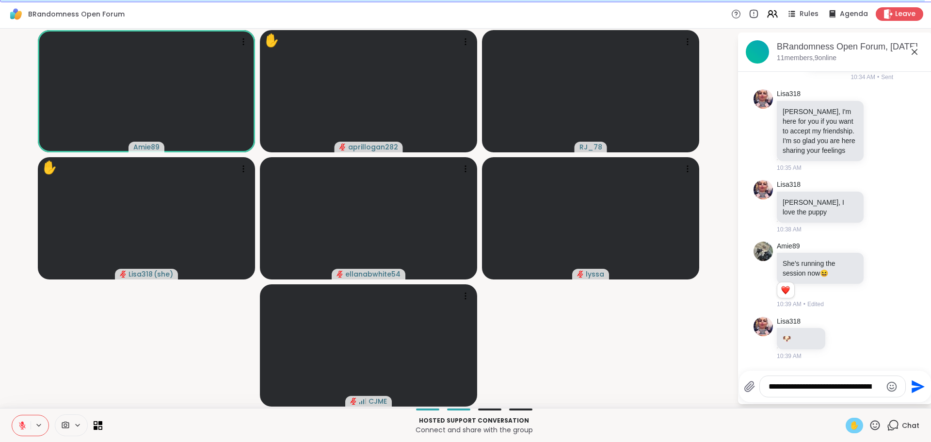
click at [850, 422] on span "✋" at bounding box center [855, 426] width 10 height 12
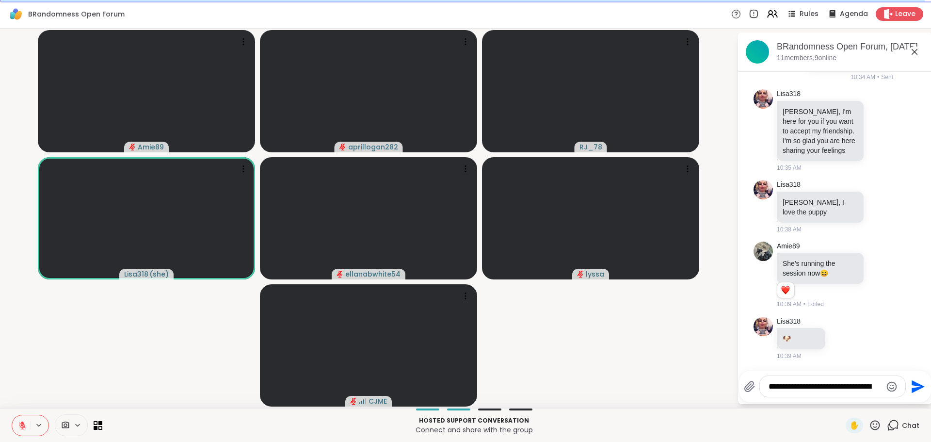
click at [872, 424] on icon at bounding box center [875, 425] width 12 height 12
click at [842, 402] on span "❤️" at bounding box center [847, 400] width 10 height 12
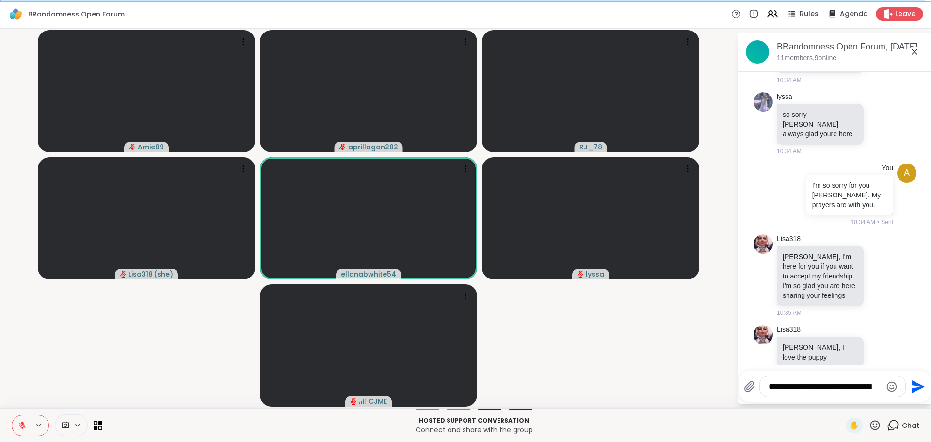
scroll to position [3085, 0]
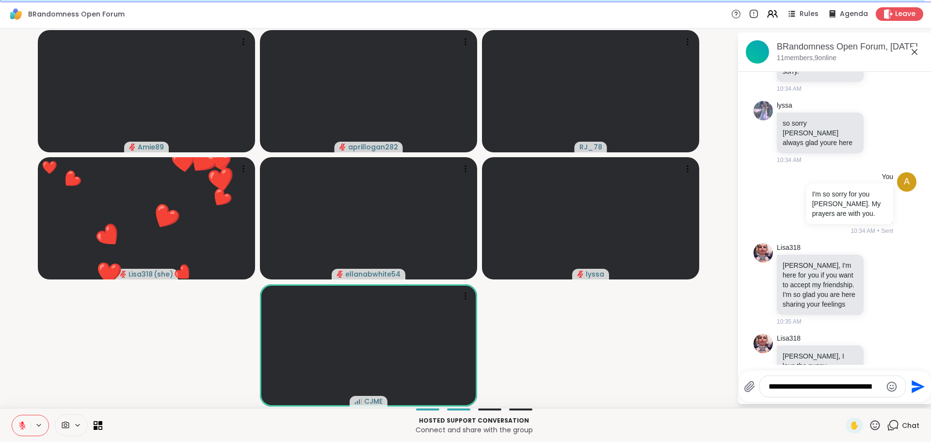
click at [873, 427] on icon at bounding box center [876, 425] width 10 height 10
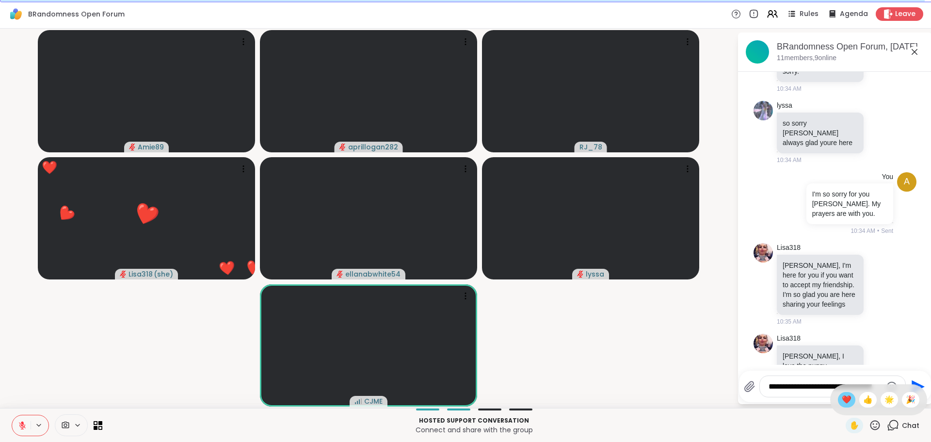
click at [842, 404] on span "❤️" at bounding box center [847, 400] width 10 height 12
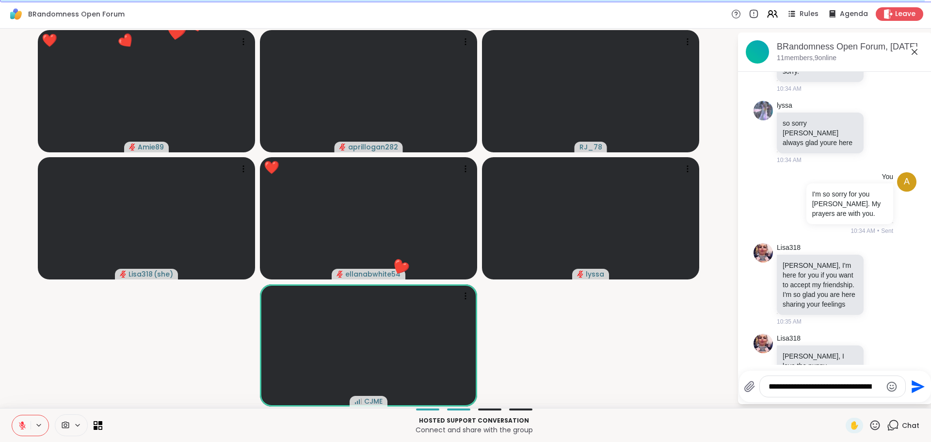
click at [871, 427] on icon at bounding box center [876, 425] width 10 height 10
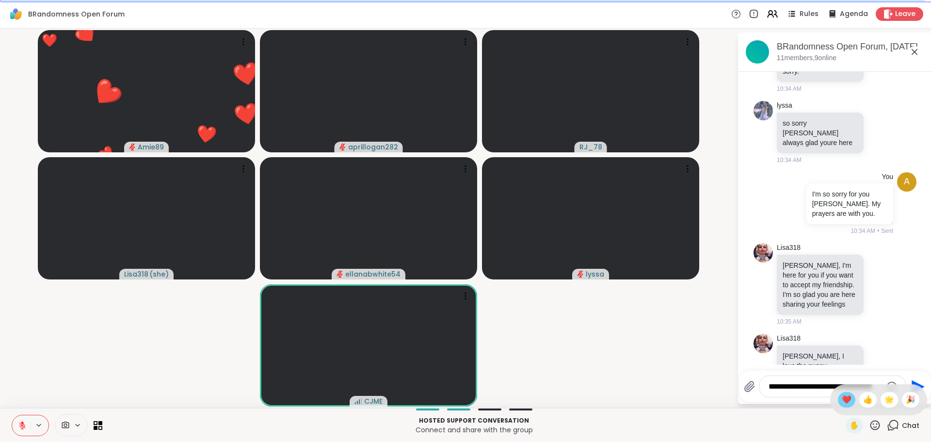
click at [842, 402] on span "❤️" at bounding box center [847, 400] width 10 height 12
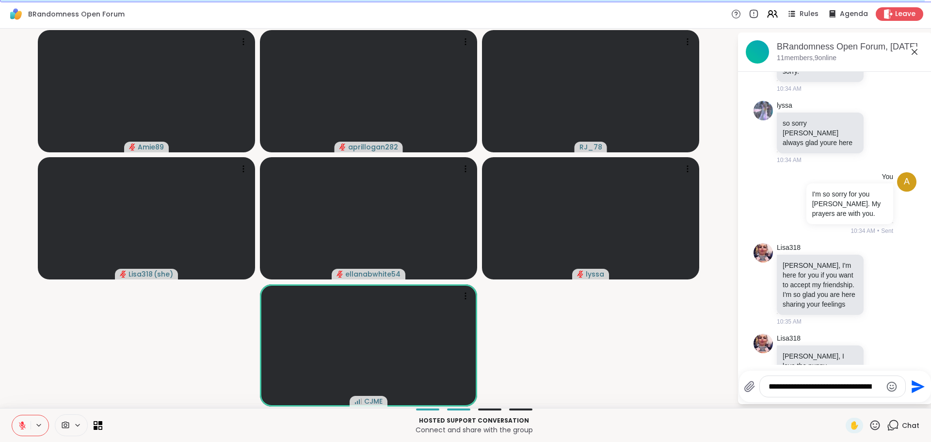
click at [789, 382] on textarea "**********" at bounding box center [825, 387] width 113 height 10
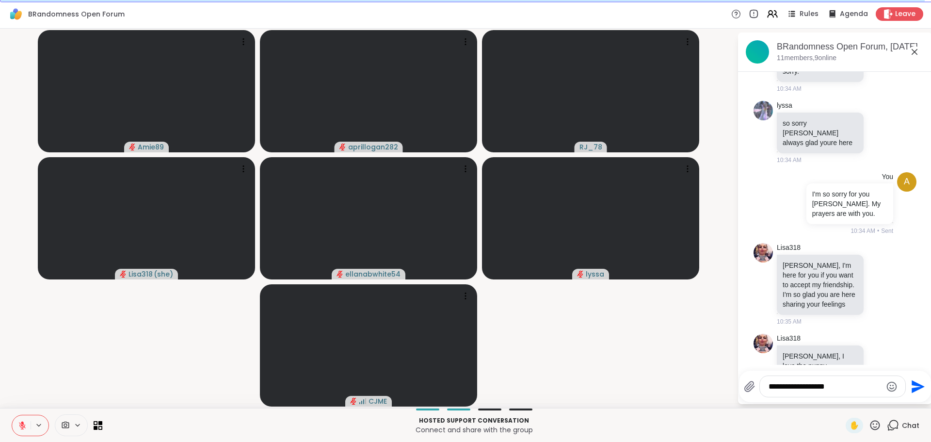
type textarea "**********"
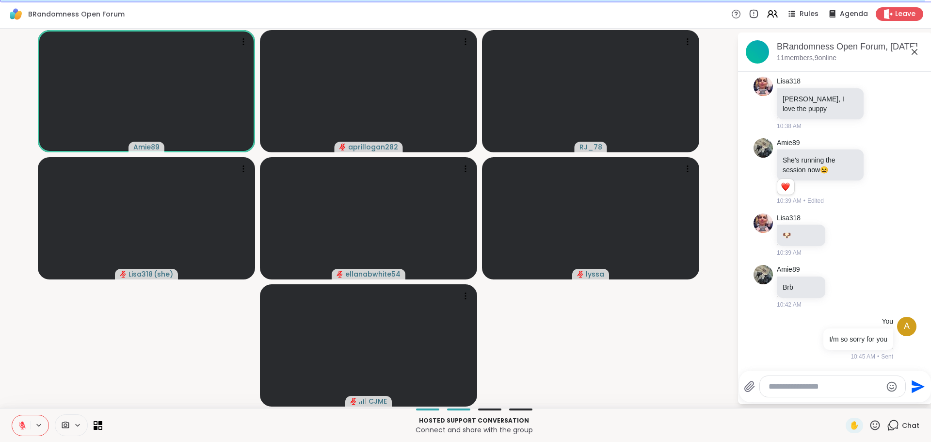
scroll to position [3527, 0]
click at [850, 426] on span "✋" at bounding box center [855, 426] width 10 height 12
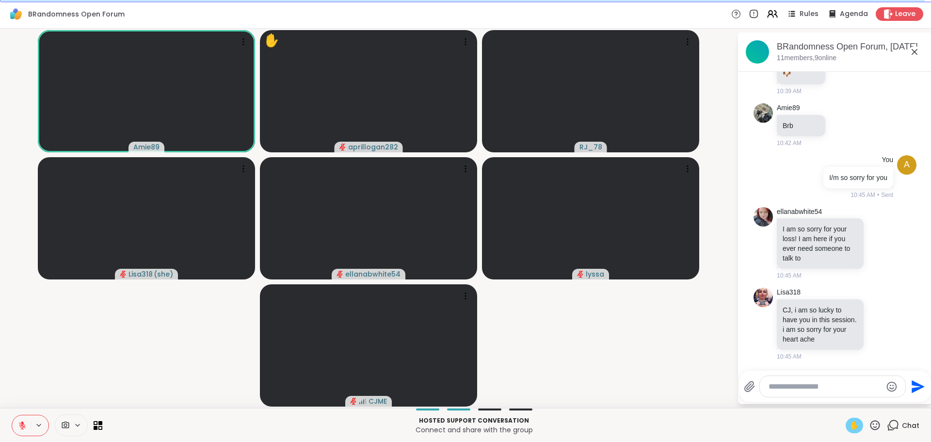
scroll to position [3688, 0]
click at [22, 426] on icon at bounding box center [22, 425] width 9 height 9
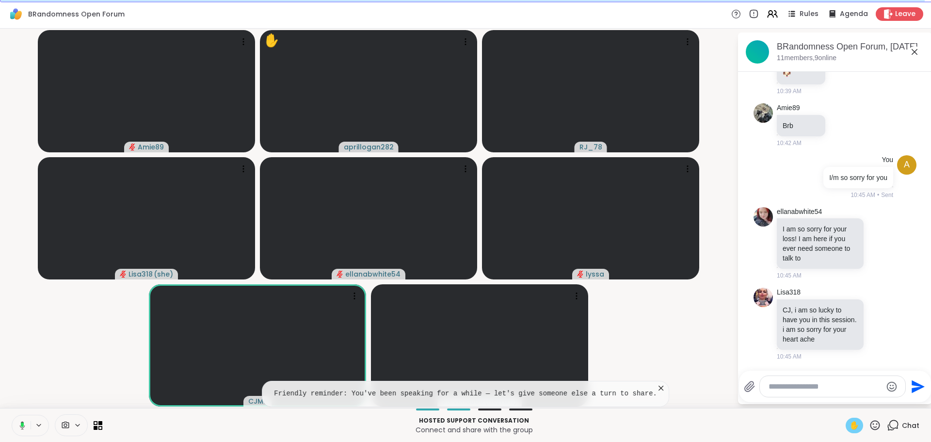
click at [22, 426] on rect at bounding box center [22, 425] width 3 height 4
click at [850, 430] on span "✋" at bounding box center [855, 426] width 10 height 12
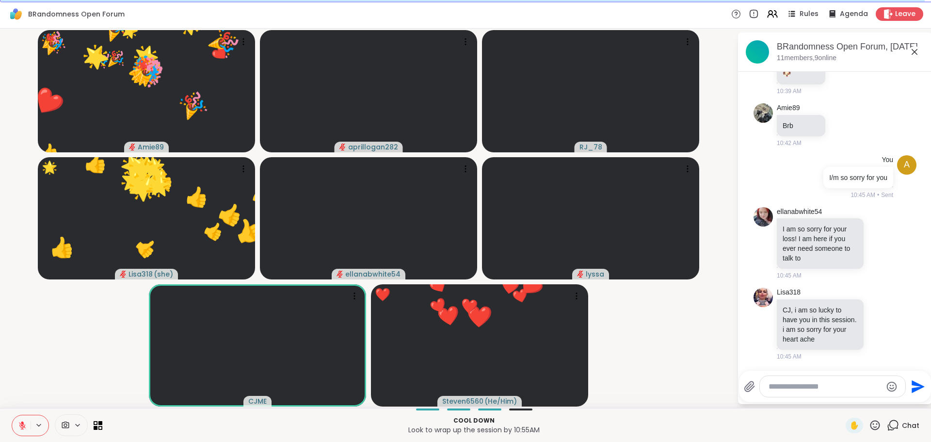
click at [872, 424] on icon at bounding box center [875, 425] width 12 height 12
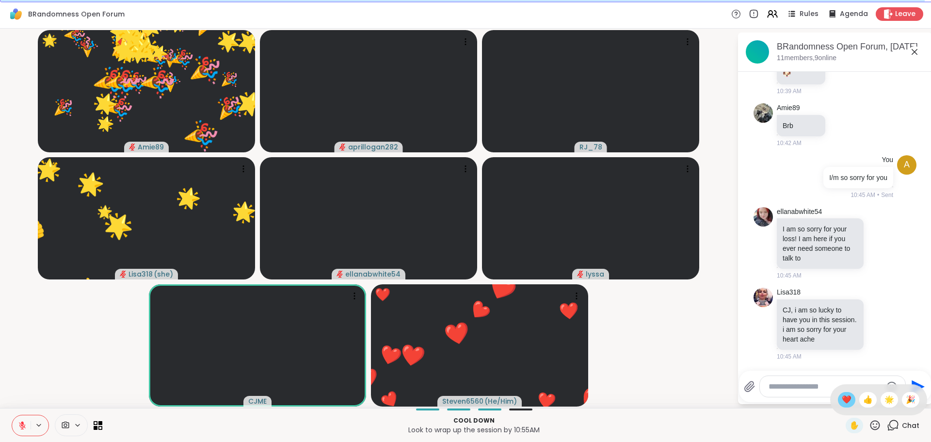
click at [842, 399] on span "❤️" at bounding box center [847, 400] width 10 height 12
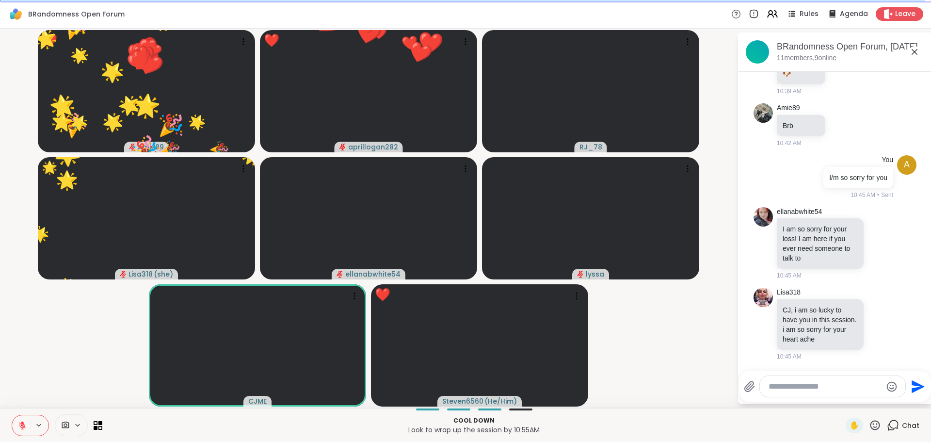
click at [870, 425] on icon at bounding box center [875, 425] width 12 height 12
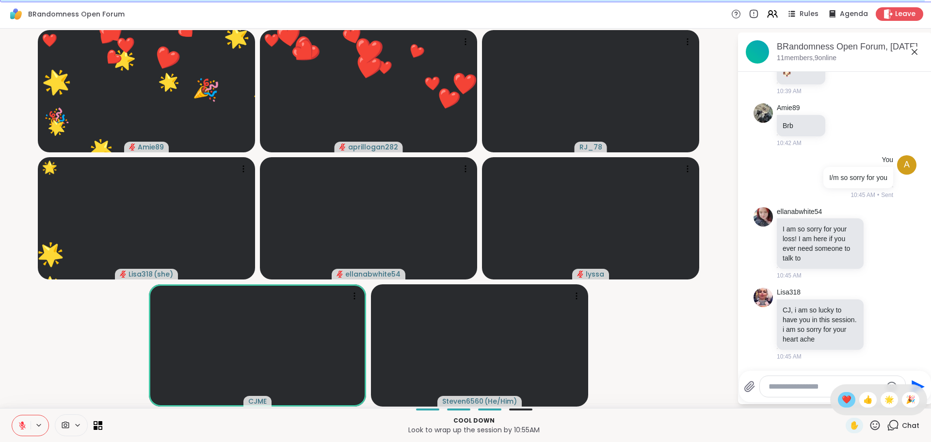
click at [842, 399] on span "❤️" at bounding box center [847, 400] width 10 height 12
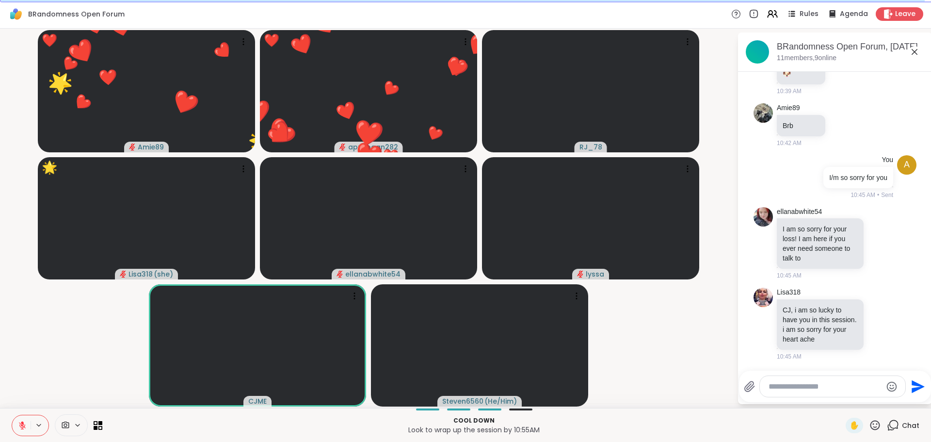
click at [872, 427] on icon at bounding box center [875, 425] width 12 height 12
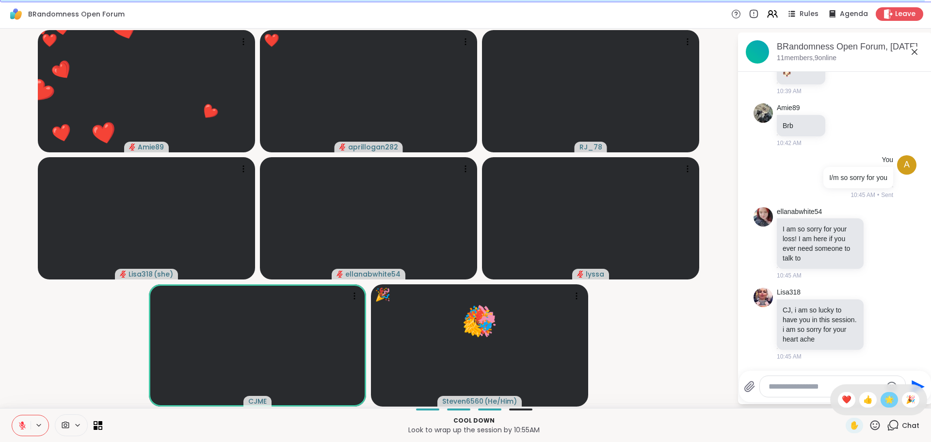
click at [888, 403] on div "🌟" at bounding box center [889, 400] width 17 height 16
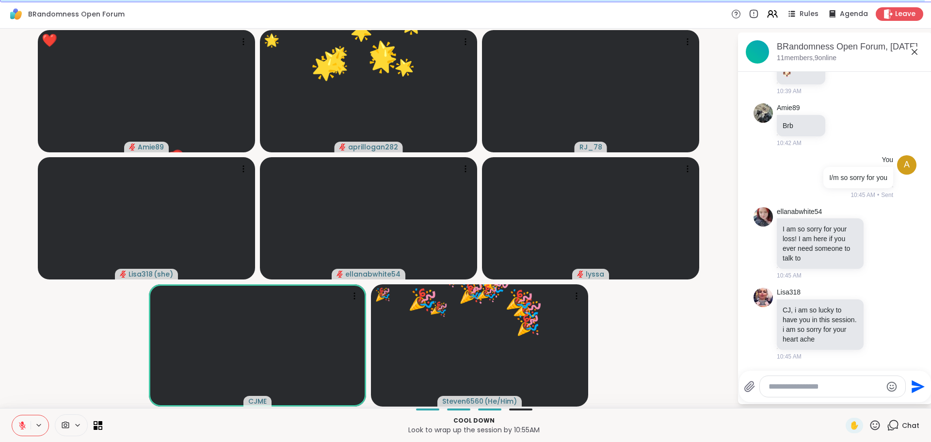
click at [873, 428] on icon at bounding box center [875, 425] width 12 height 12
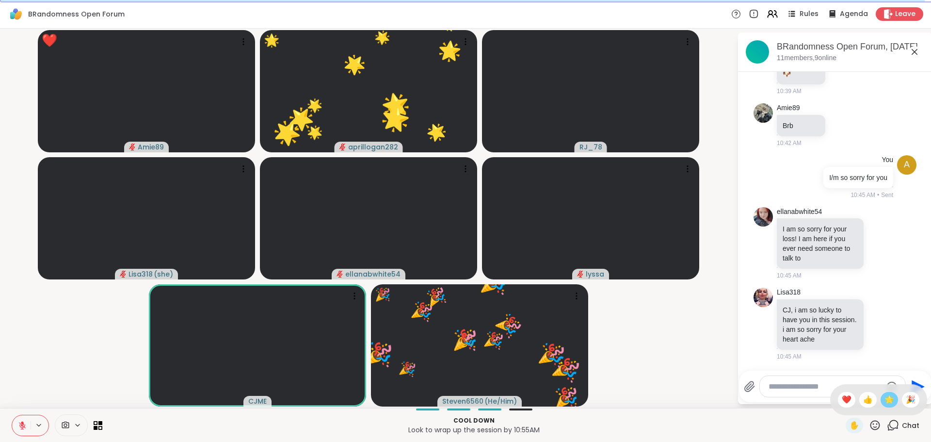
click at [885, 403] on span "🌟" at bounding box center [890, 400] width 10 height 12
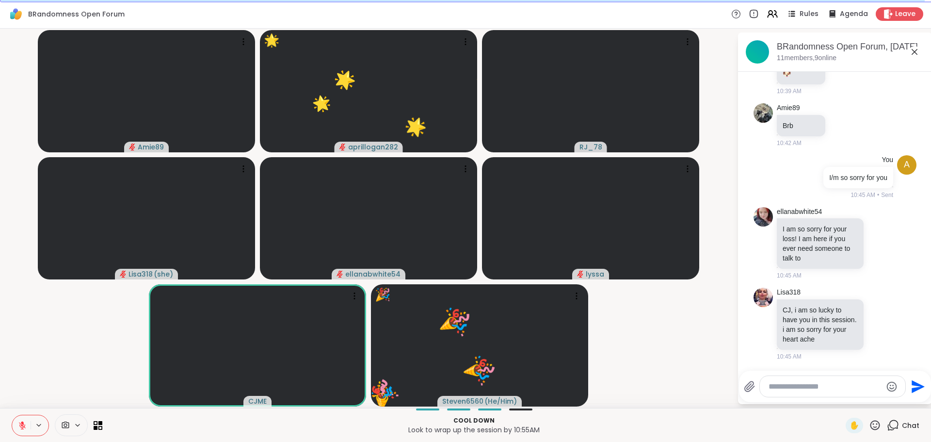
click at [870, 425] on icon at bounding box center [875, 425] width 12 height 12
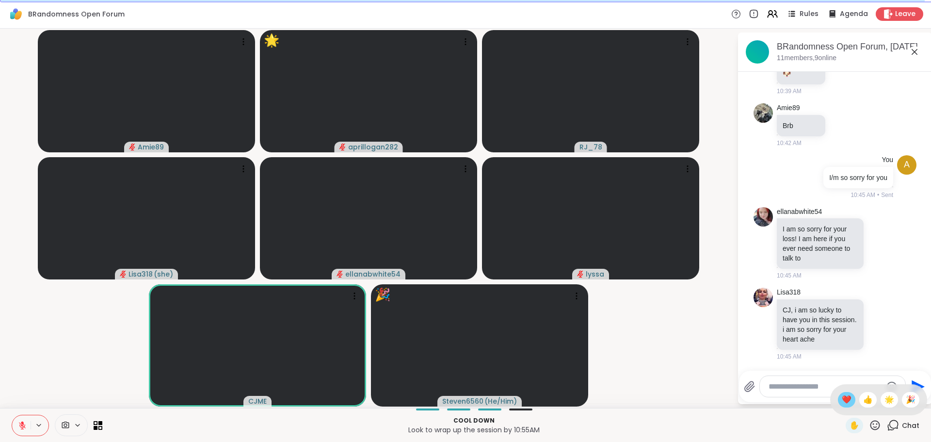
click at [842, 398] on span "❤️" at bounding box center [847, 400] width 10 height 12
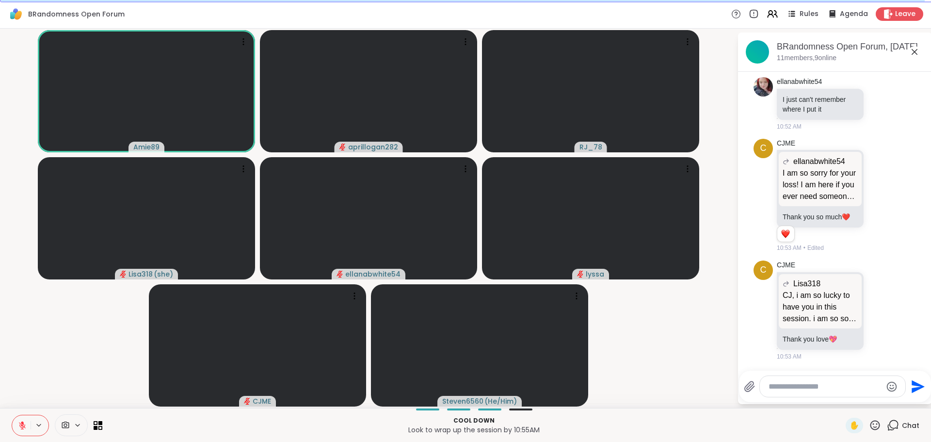
scroll to position [4092, 0]
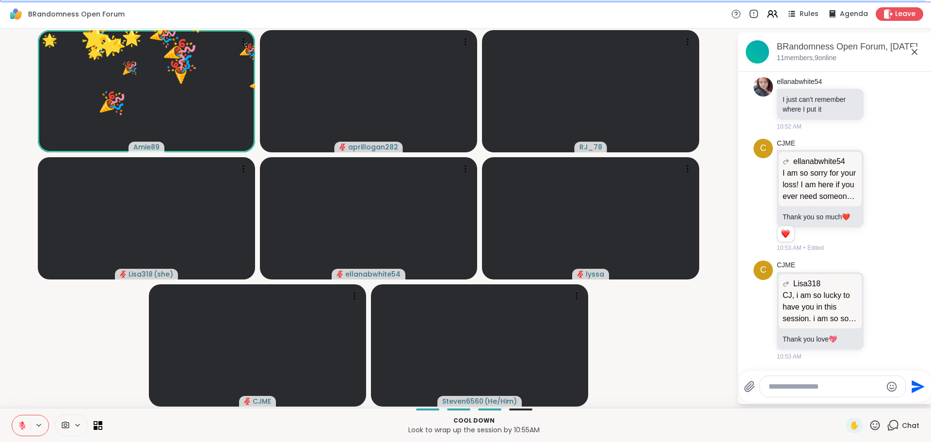
click at [870, 425] on icon at bounding box center [875, 425] width 12 height 12
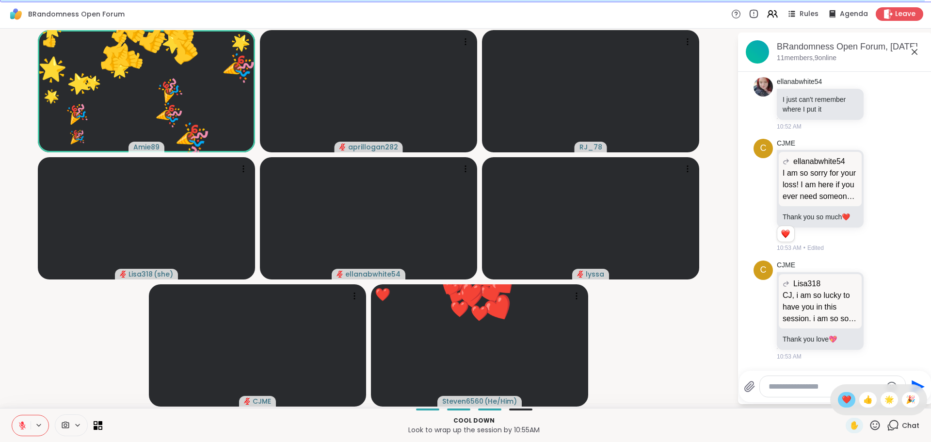
click at [845, 401] on div "❤️" at bounding box center [846, 400] width 17 height 16
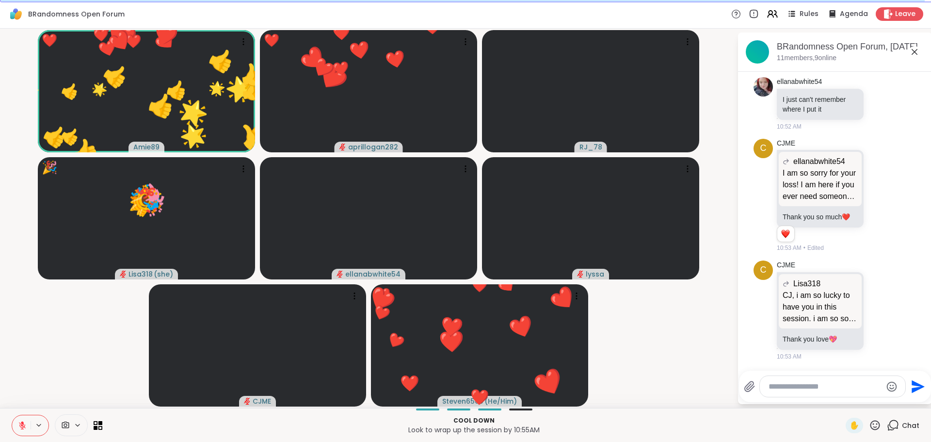
click at [870, 425] on icon at bounding box center [875, 425] width 12 height 12
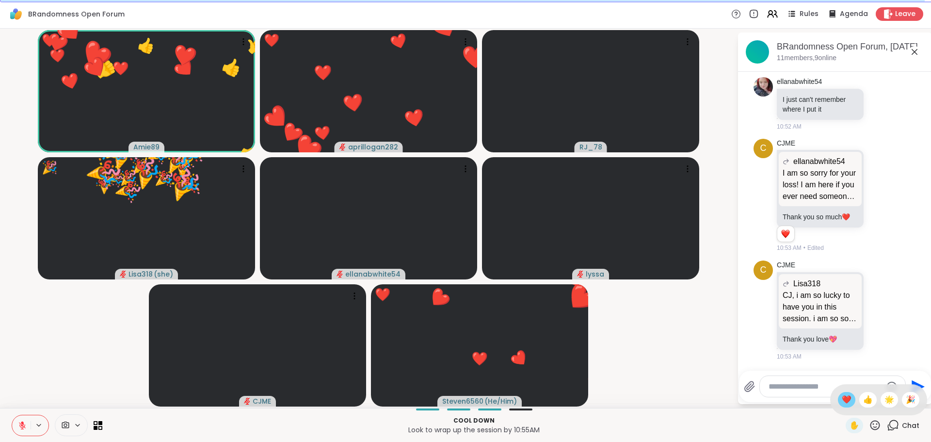
click at [842, 402] on span "❤️" at bounding box center [847, 400] width 10 height 12
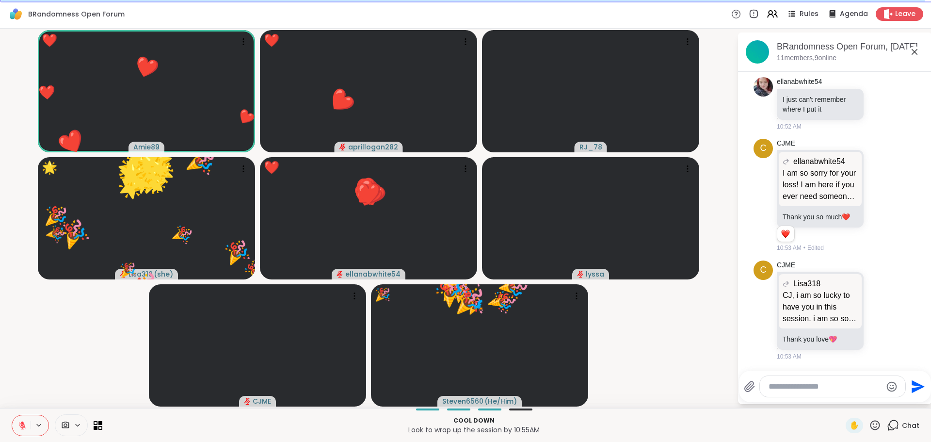
click at [871, 429] on icon at bounding box center [876, 425] width 10 height 10
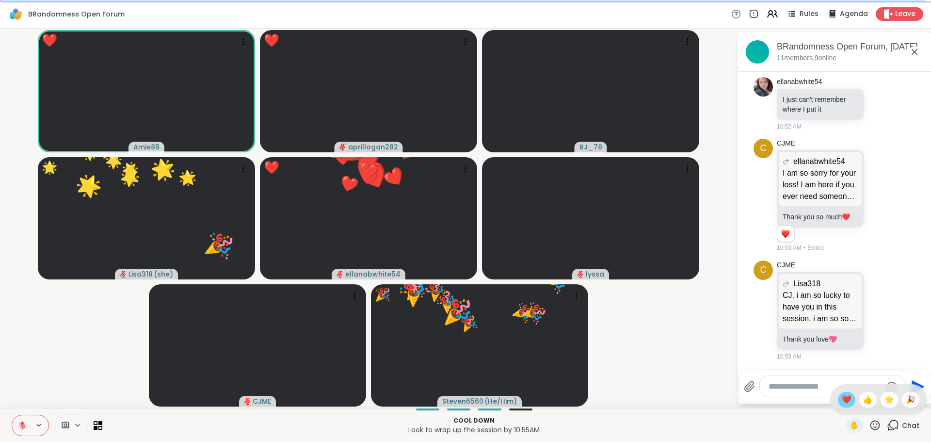
click at [842, 402] on span "❤️" at bounding box center [847, 400] width 10 height 12
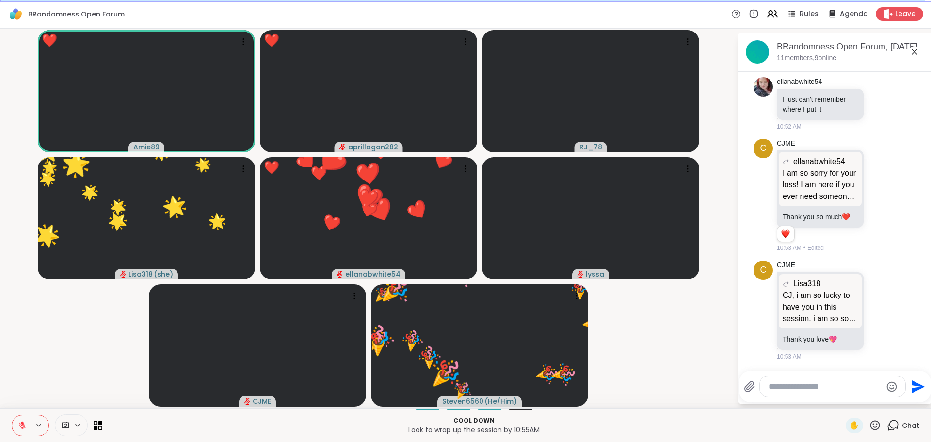
click at [872, 425] on icon at bounding box center [875, 425] width 12 height 12
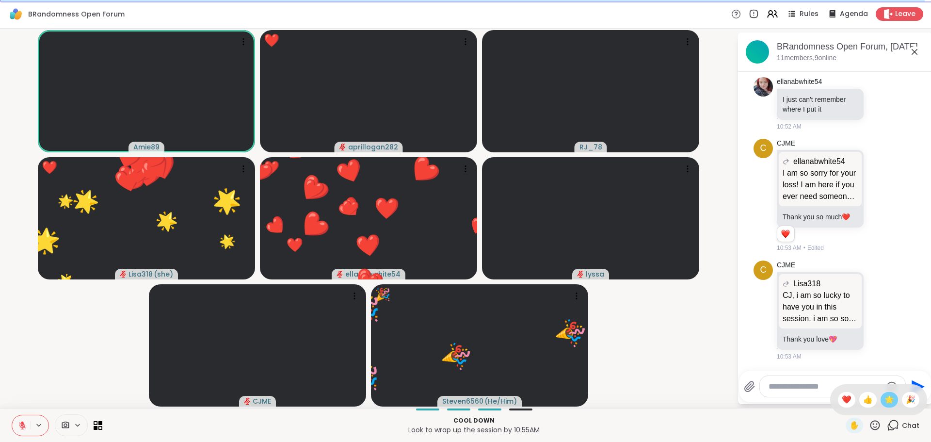
click at [885, 402] on span "🌟" at bounding box center [890, 400] width 10 height 12
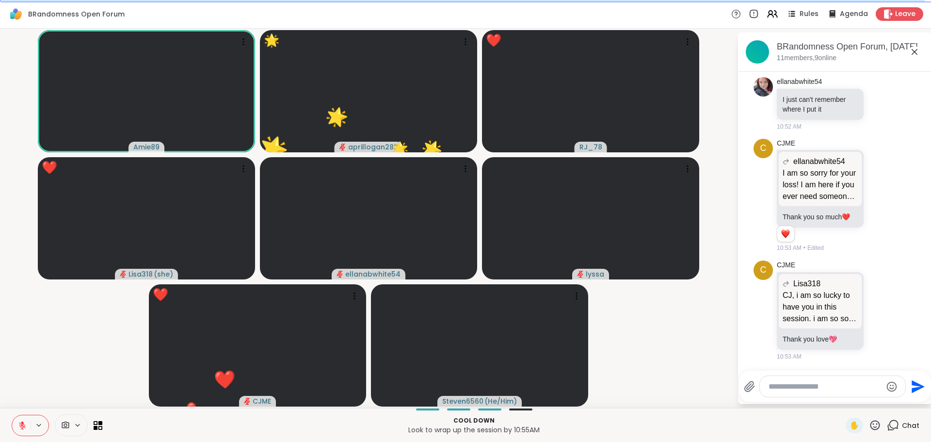
click at [870, 424] on icon at bounding box center [875, 425] width 12 height 12
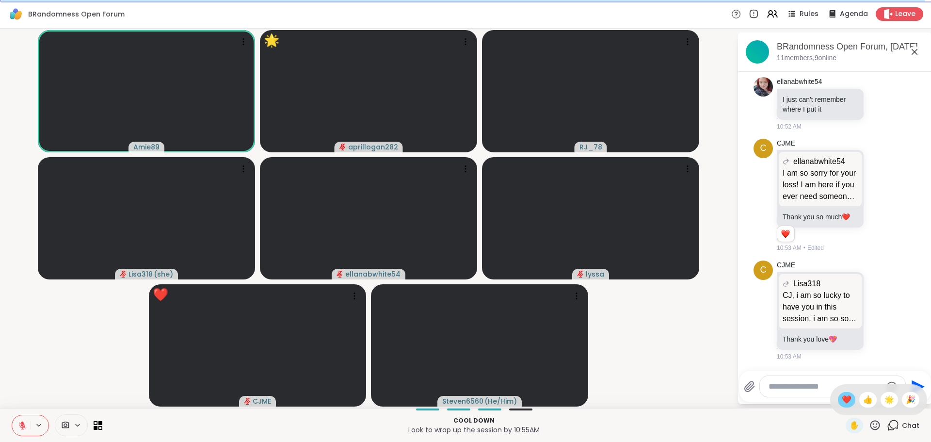
click at [842, 403] on span "❤️" at bounding box center [847, 400] width 10 height 12
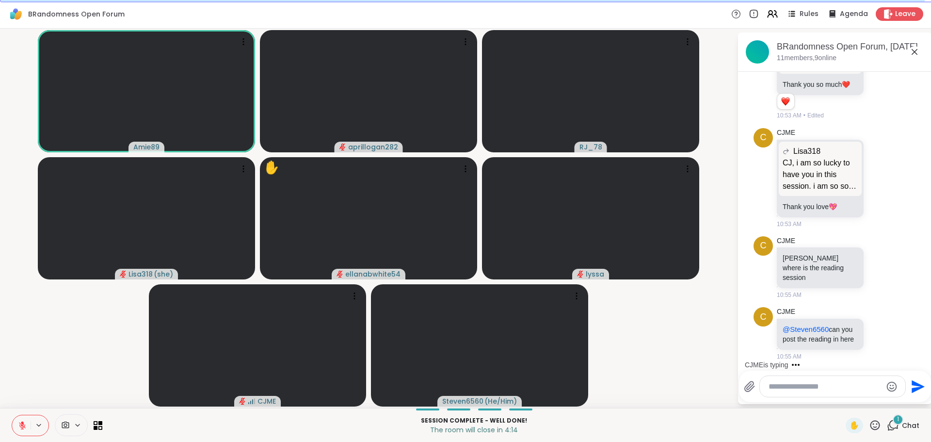
scroll to position [4225, 0]
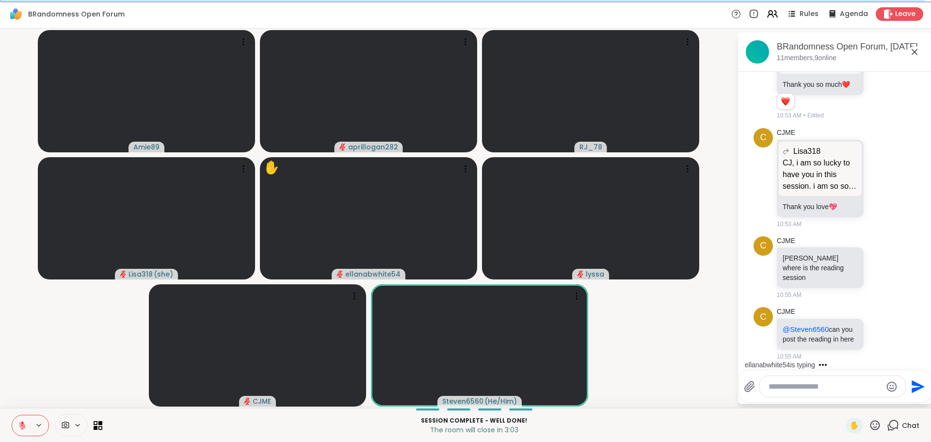
click at [20, 425] on icon at bounding box center [22, 425] width 7 height 7
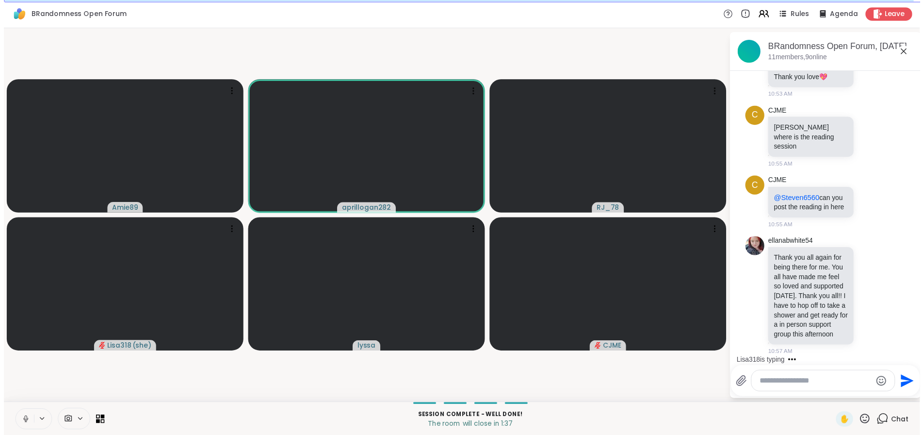
scroll to position [4435, 0]
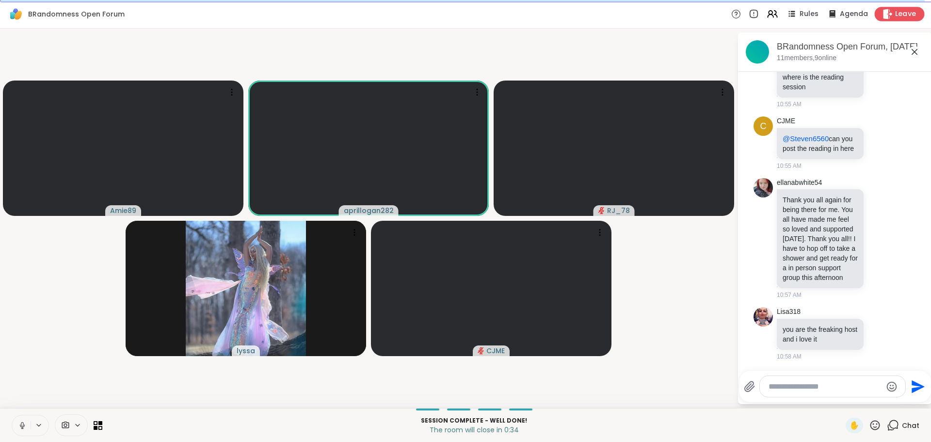
click at [901, 16] on span "Leave" at bounding box center [905, 14] width 21 height 10
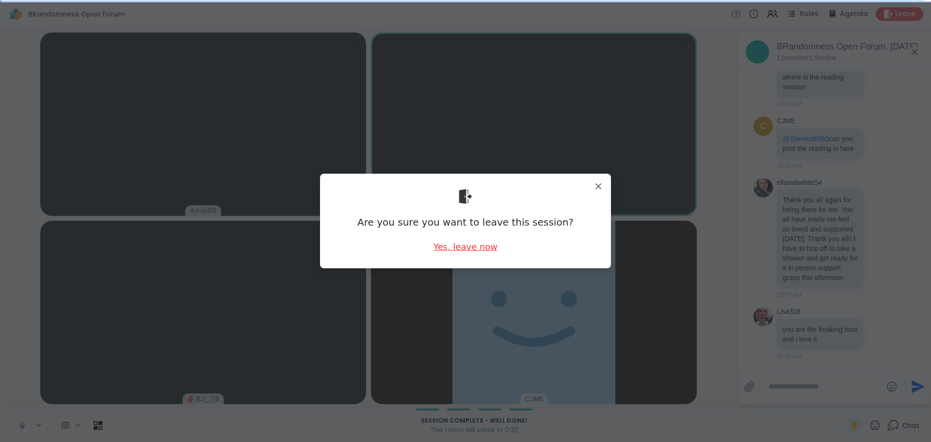
click at [452, 251] on div "Yes, leave now" at bounding box center [466, 247] width 64 height 12
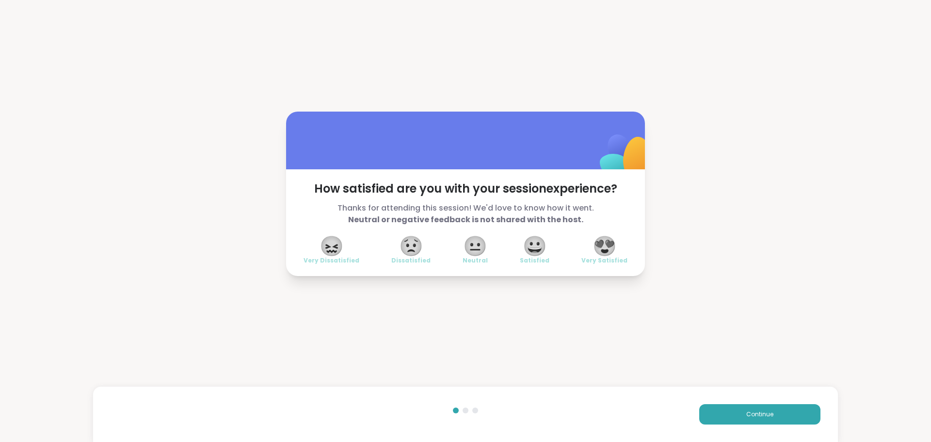
click at [605, 262] on span "Very Satisfied" at bounding box center [605, 261] width 46 height 8
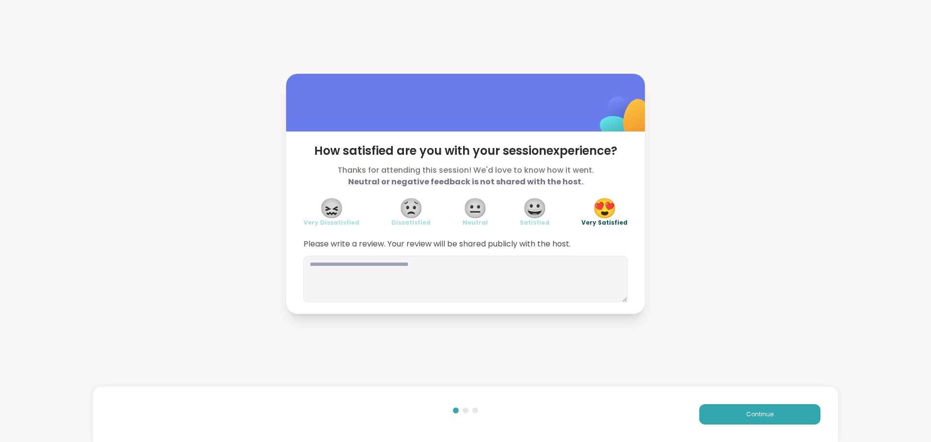
click at [312, 265] on textarea at bounding box center [466, 279] width 324 height 47
type textarea "**********"
click at [769, 410] on button "Continue" at bounding box center [759, 414] width 121 height 20
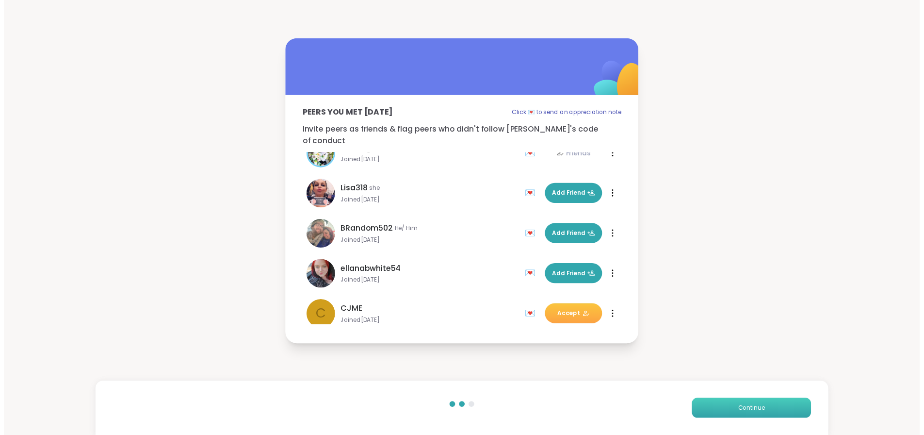
scroll to position [172, 0]
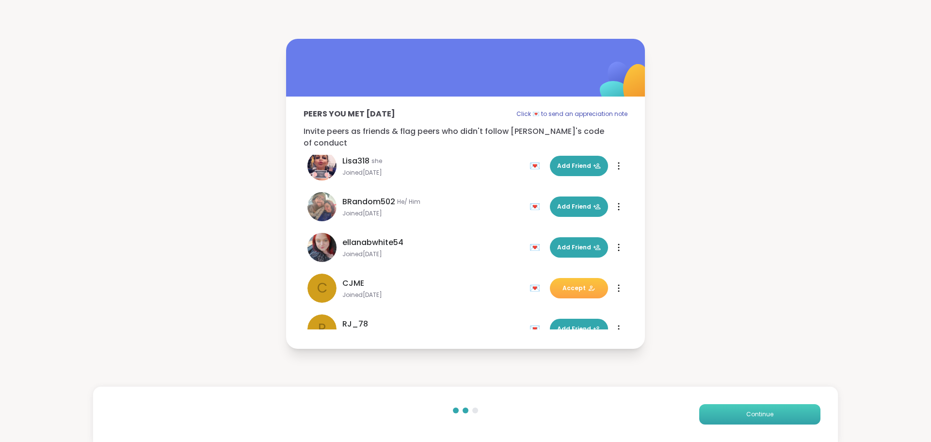
click at [737, 422] on button "Continue" at bounding box center [759, 414] width 121 height 20
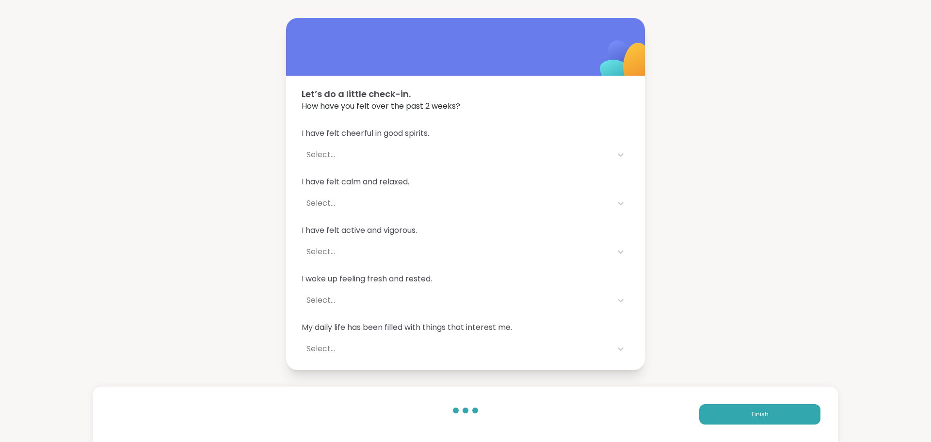
click at [719, 141] on div "Let’s do a little check-in. How have you felt over the past 2 weeks? I have fel…" at bounding box center [465, 194] width 931 height 388
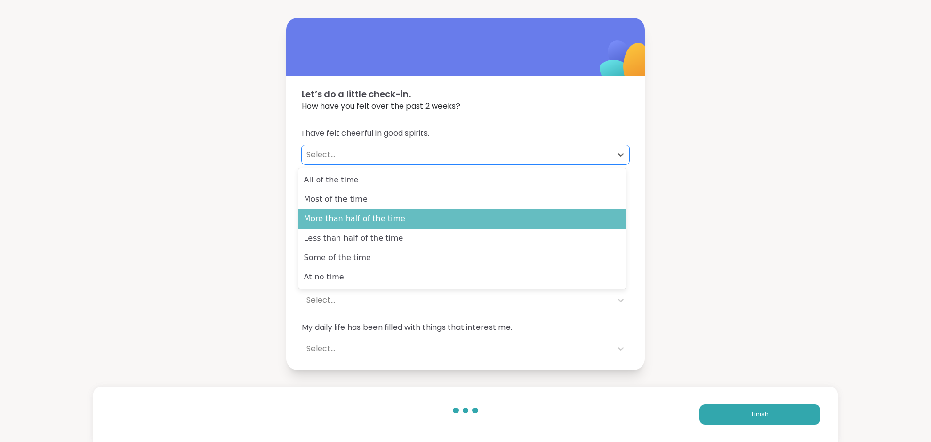
click at [395, 217] on div "More than half of the time" at bounding box center [462, 218] width 328 height 19
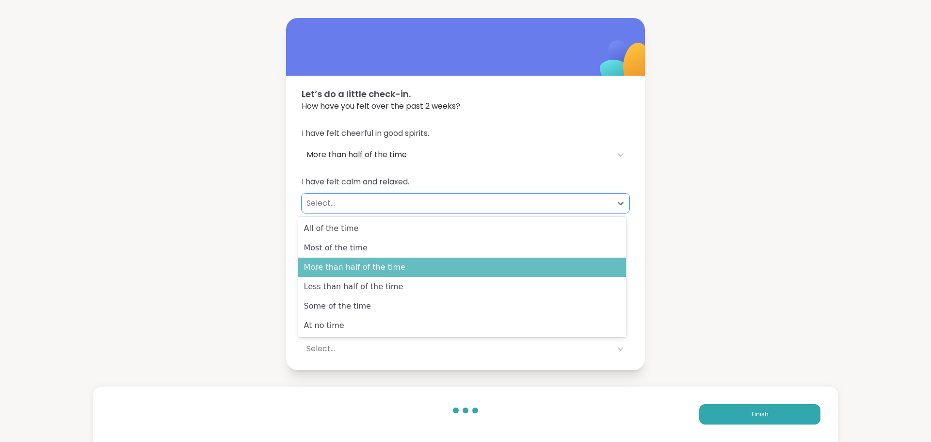
click at [366, 268] on div "More than half of the time" at bounding box center [462, 267] width 328 height 19
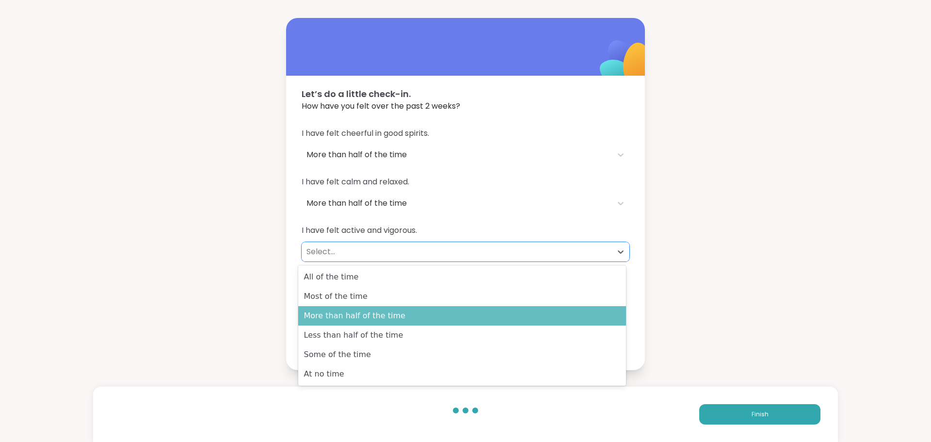
click at [379, 314] on div "More than half of the time" at bounding box center [462, 315] width 328 height 19
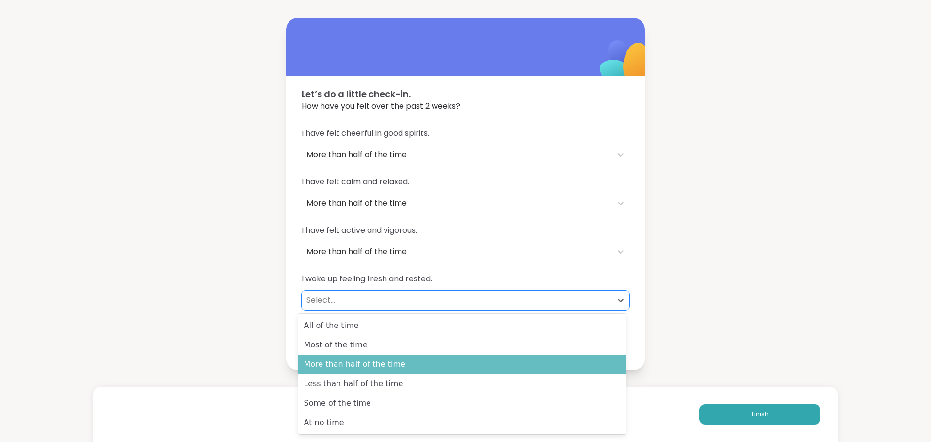
click at [357, 365] on div "More than half of the time" at bounding box center [462, 364] width 328 height 19
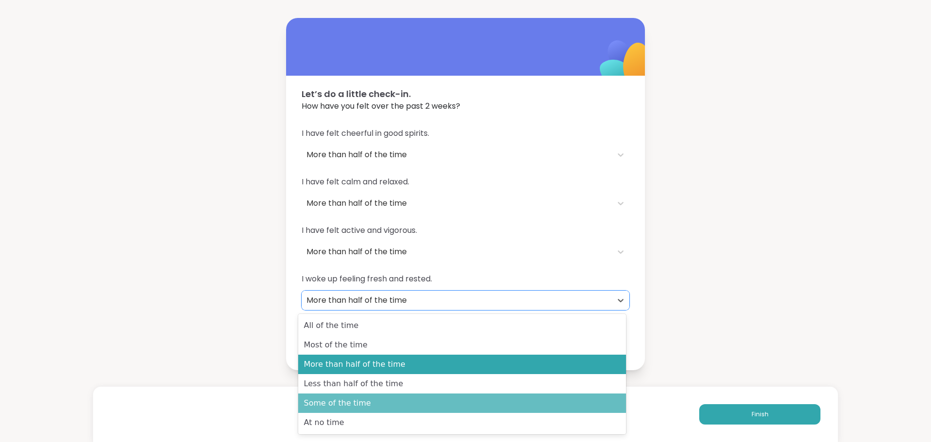
click at [350, 406] on div "Some of the time" at bounding box center [462, 402] width 328 height 19
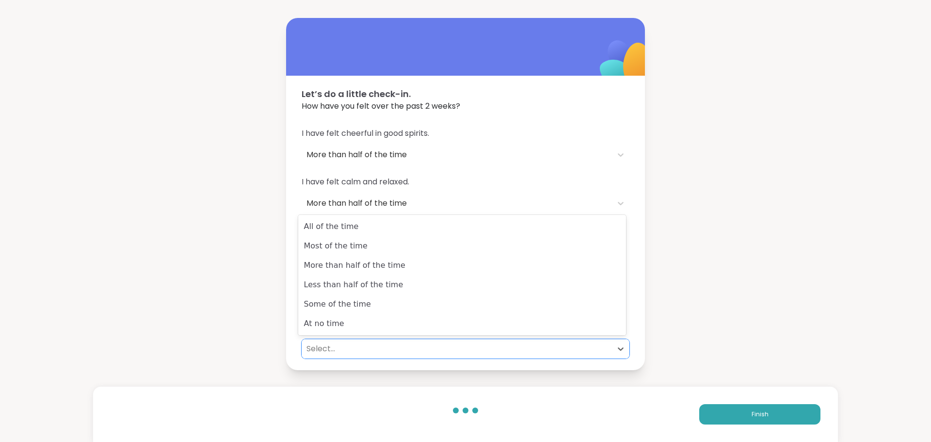
click at [576, 178] on span "I have felt calm and relaxed." at bounding box center [466, 182] width 328 height 12
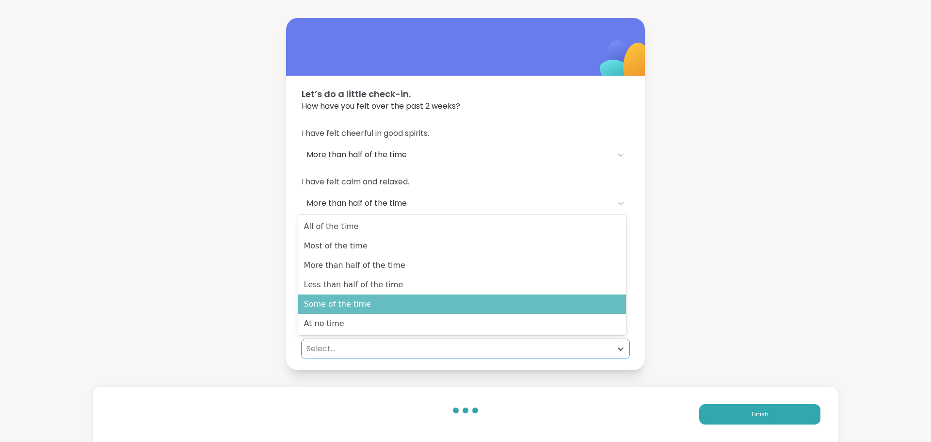
click at [357, 308] on div "Some of the time" at bounding box center [462, 303] width 328 height 19
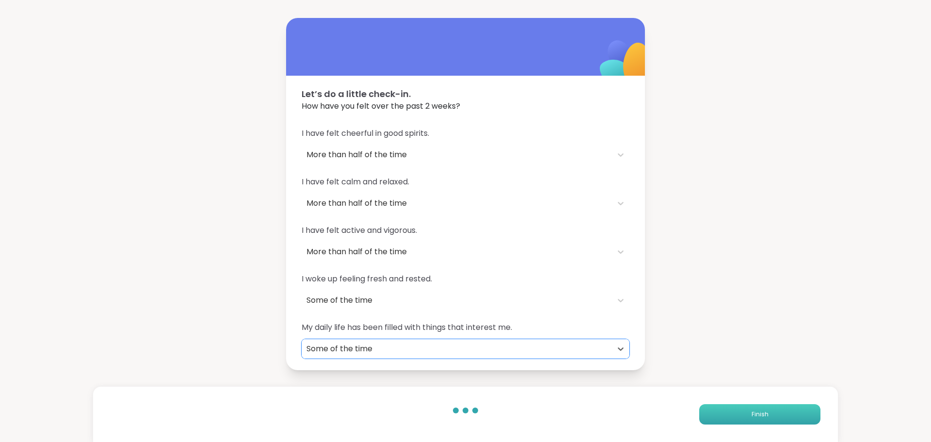
click at [752, 418] on span "Finish" at bounding box center [760, 414] width 17 height 9
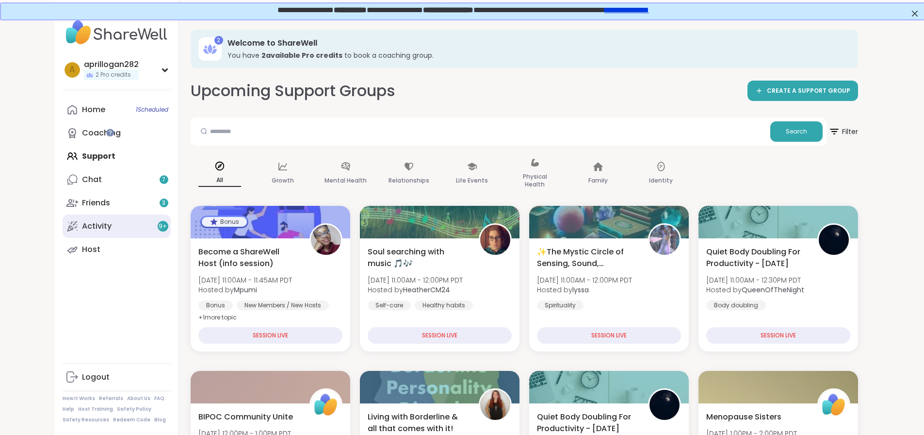
click at [102, 220] on link "Activity 9 +" at bounding box center [117, 225] width 108 height 23
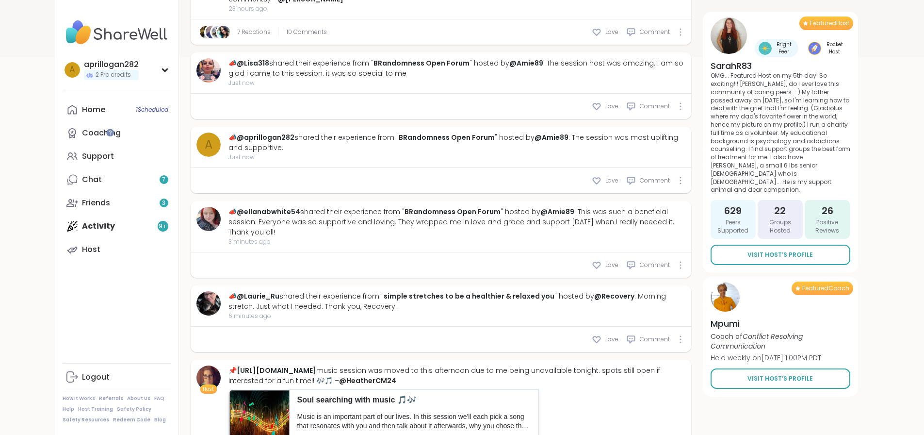
scroll to position [418, 0]
type textarea "*"
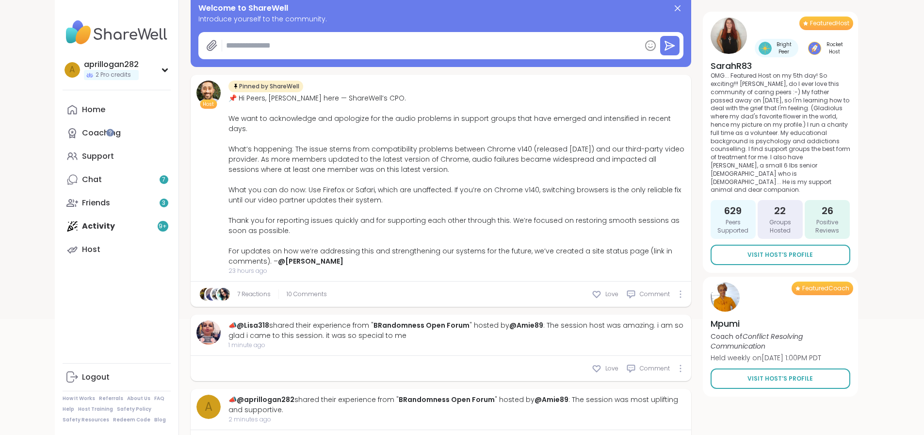
scroll to position [151, 0]
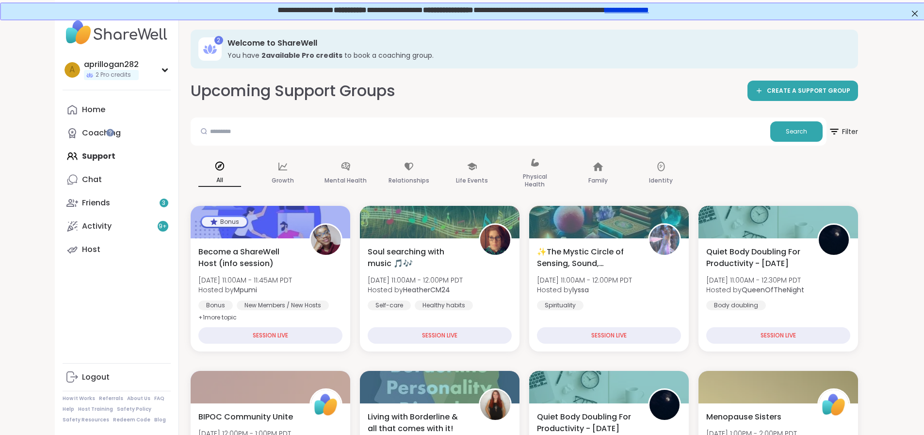
click at [858, 44] on div "2 Welcome to ShareWell You have 2 available Pro credit s to book a coaching gro…" at bounding box center [524, 49] width 667 height 39
